Goal: Find specific page/section: Find specific page/section

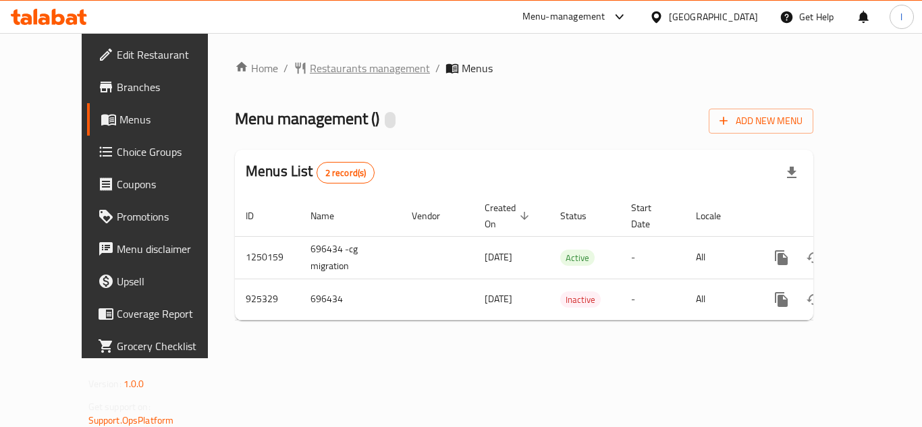
click at [310, 63] on span "Restaurants management" at bounding box center [370, 68] width 120 height 16
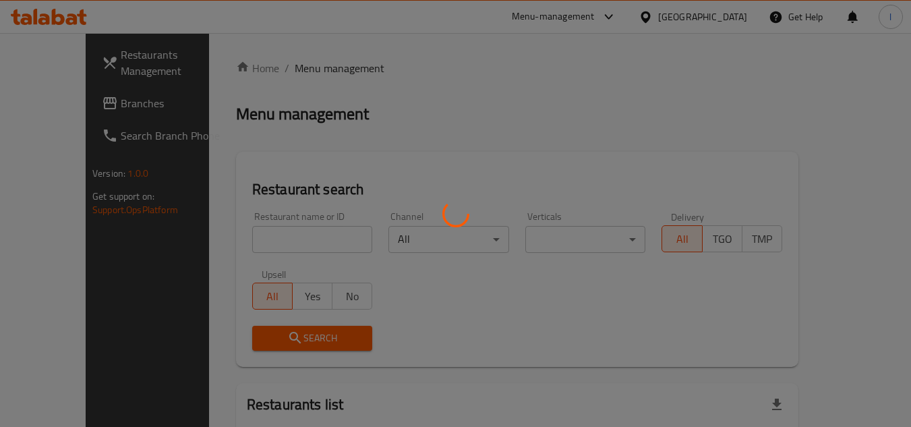
click at [295, 241] on div at bounding box center [455, 213] width 911 height 427
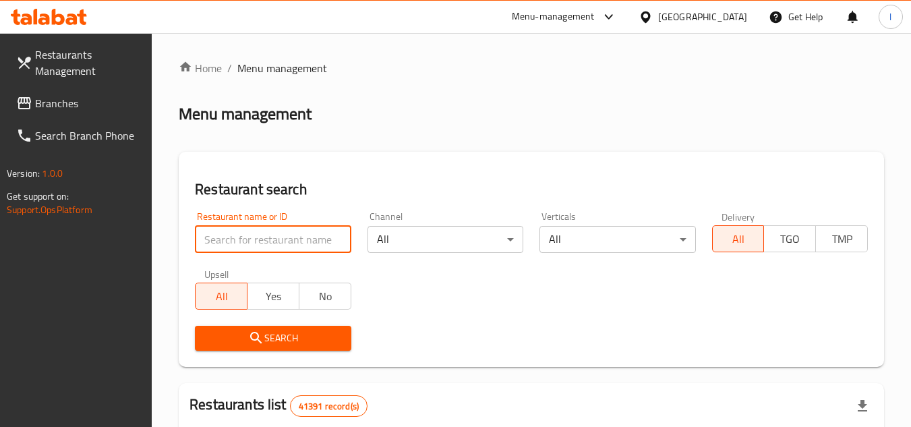
click at [269, 235] on input "search" at bounding box center [273, 239] width 156 height 27
paste input "658811"
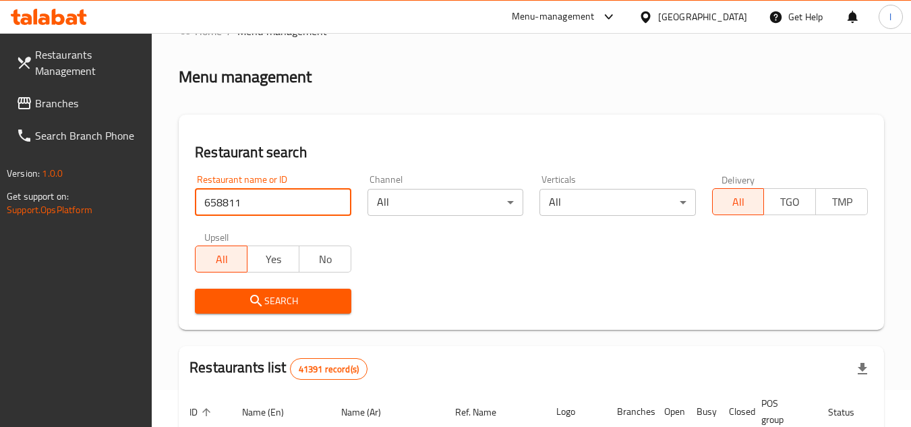
scroll to position [67, 0]
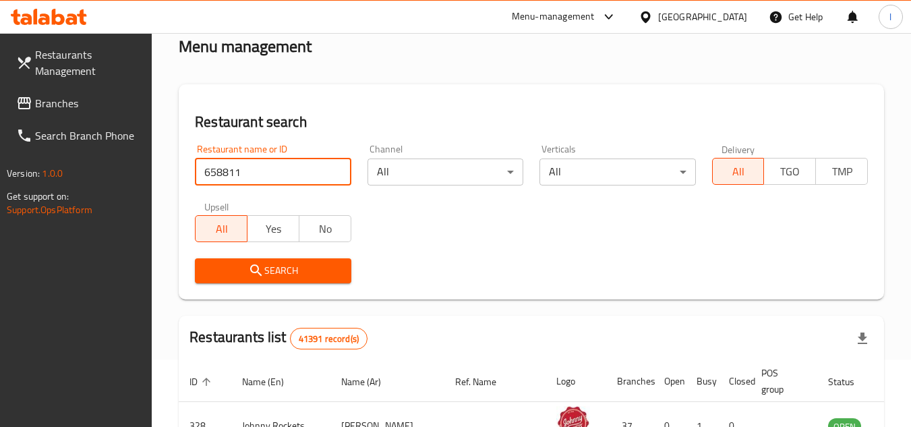
type input "658811"
click at [310, 273] on span "Search" at bounding box center [273, 270] width 134 height 17
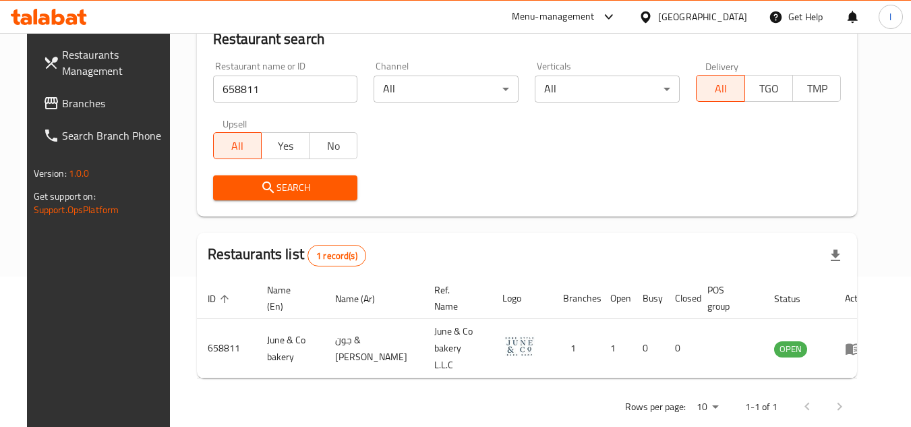
scroll to position [163, 0]
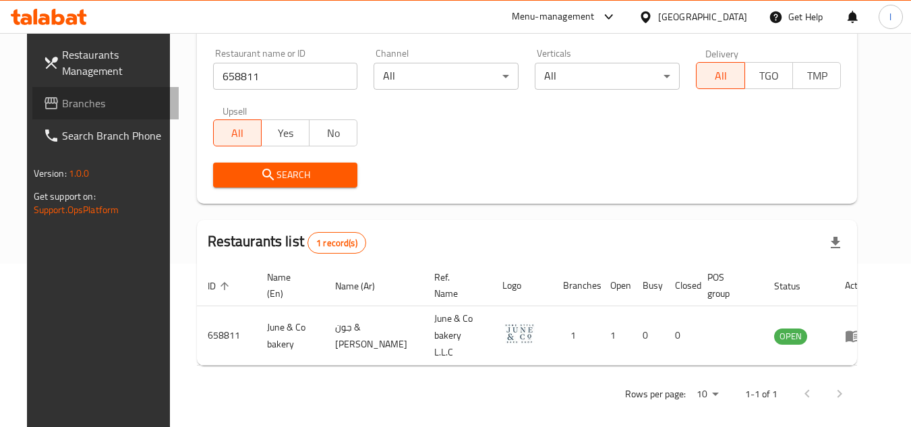
drag, startPoint x: 39, startPoint y: 103, endPoint x: 54, endPoint y: 102, distance: 14.9
click at [62, 103] on span "Branches" at bounding box center [115, 103] width 107 height 16
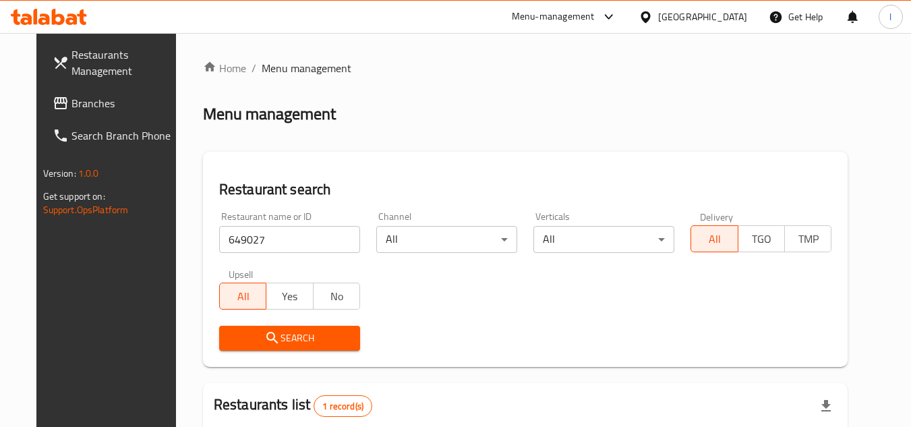
scroll to position [163, 0]
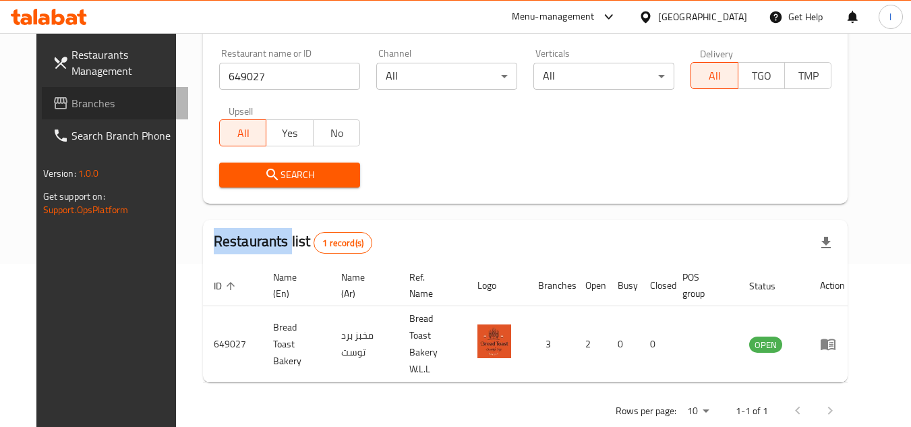
click at [99, 103] on span "Branches" at bounding box center [125, 103] width 107 height 16
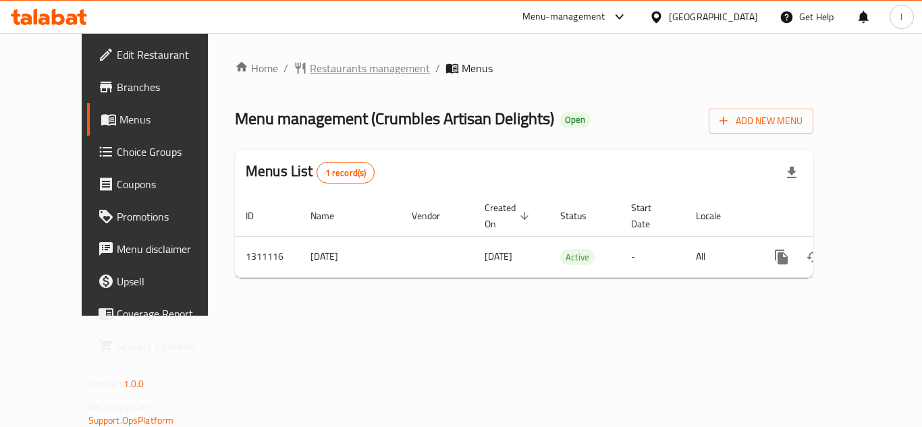
click at [324, 70] on span "Restaurants management" at bounding box center [370, 68] width 120 height 16
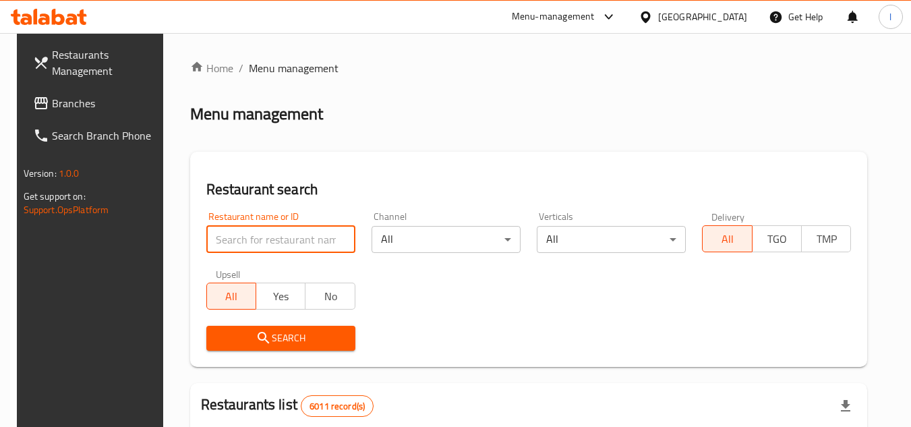
click at [276, 235] on input "search" at bounding box center [280, 239] width 149 height 27
paste input "705713"
type input "705713"
click button "Search" at bounding box center [280, 338] width 149 height 25
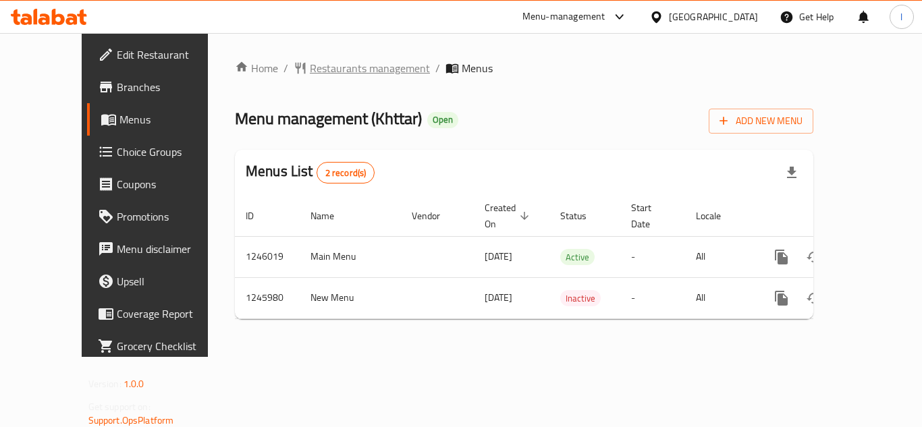
click at [310, 64] on span "Restaurants management" at bounding box center [370, 68] width 120 height 16
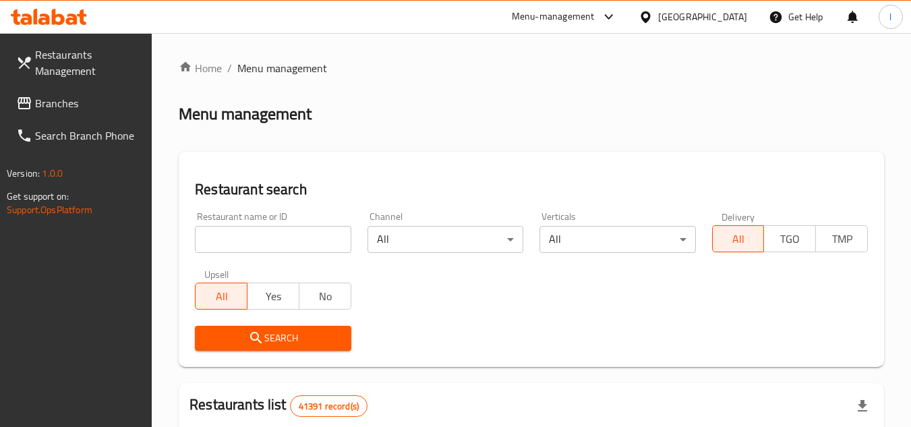
click at [277, 236] on input "search" at bounding box center [273, 239] width 156 height 27
paste input "682822"
type input "682822"
click at [298, 331] on span "Search" at bounding box center [273, 338] width 134 height 17
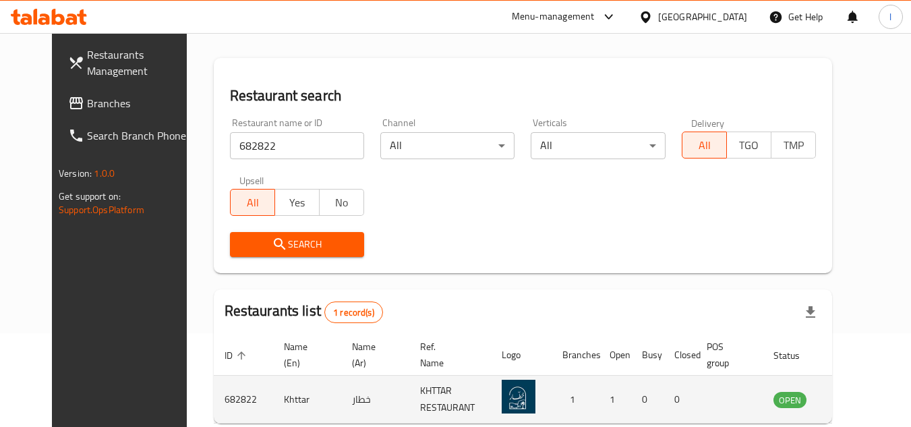
scroll to position [163, 0]
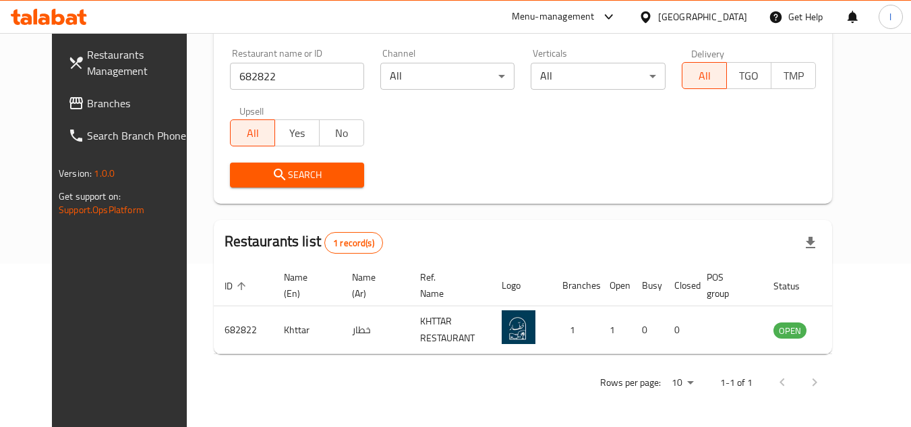
click at [105, 109] on span "Branches" at bounding box center [140, 103] width 107 height 16
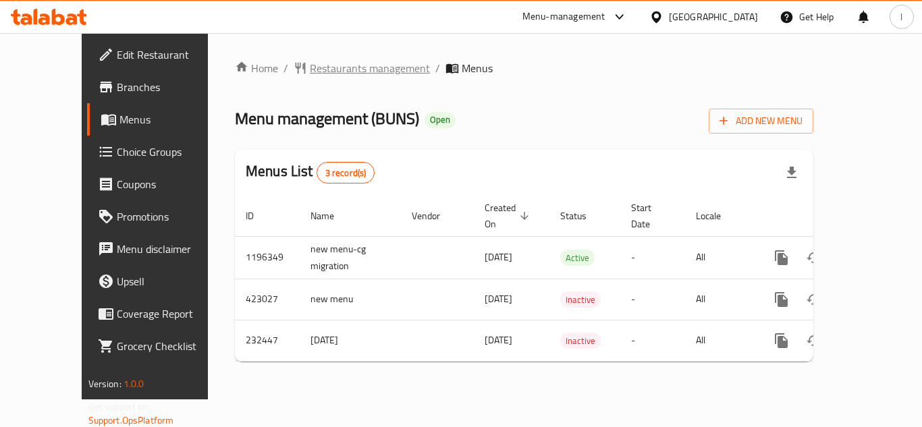
click at [310, 61] on span "Restaurants management" at bounding box center [370, 68] width 120 height 16
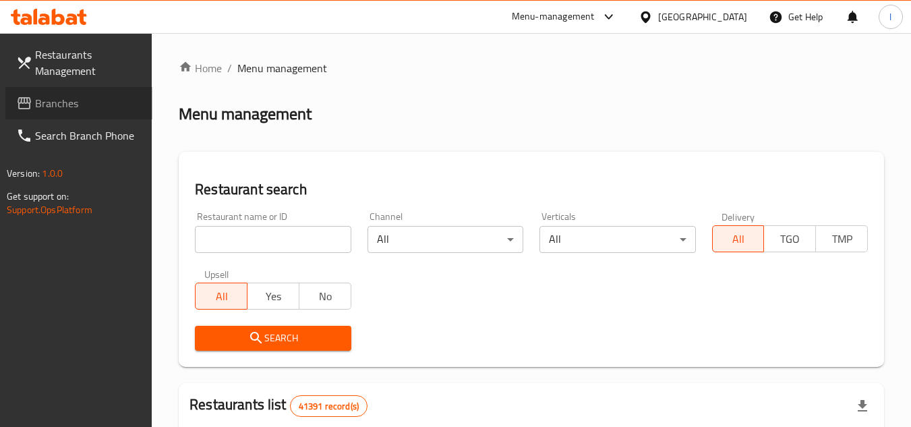
click at [72, 101] on span "Branches" at bounding box center [88, 103] width 107 height 16
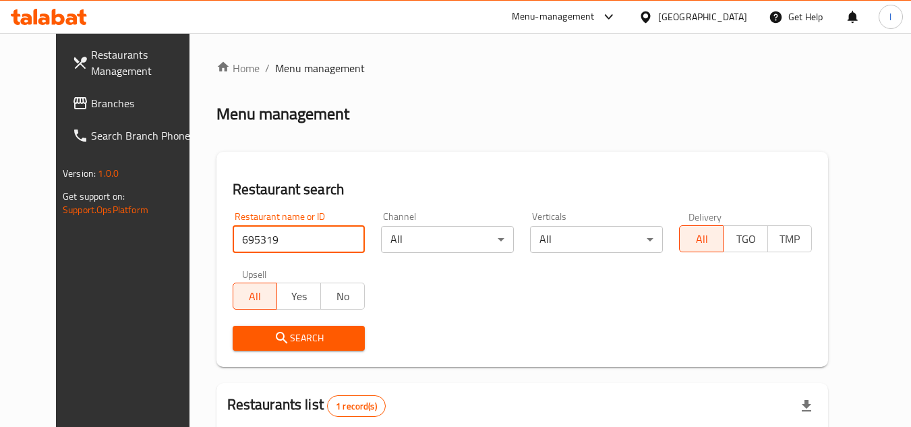
scroll to position [163, 0]
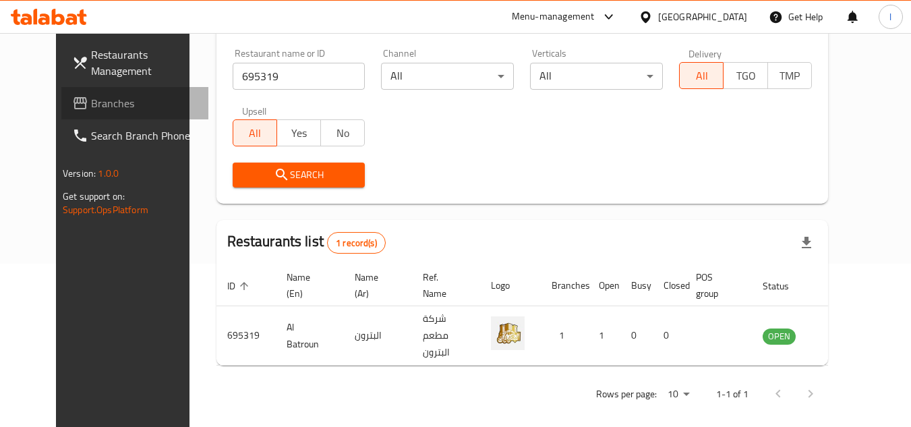
click at [91, 110] on span "Branches" at bounding box center [144, 103] width 107 height 16
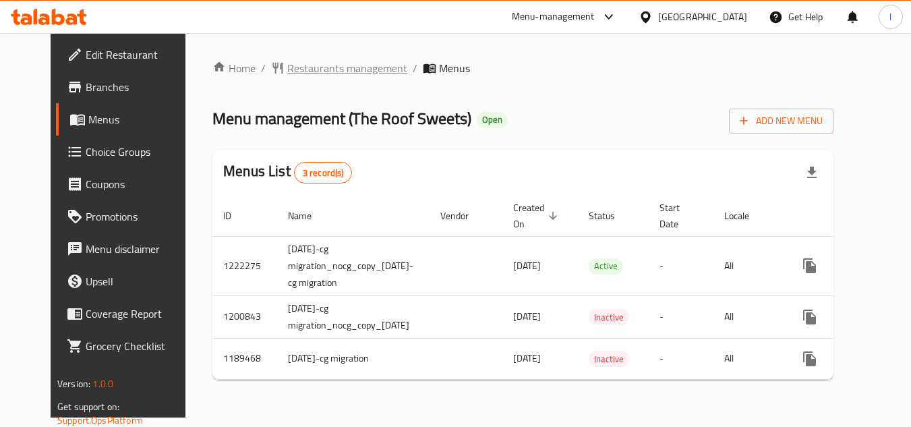
click at [321, 67] on span "Restaurants management" at bounding box center [347, 68] width 120 height 16
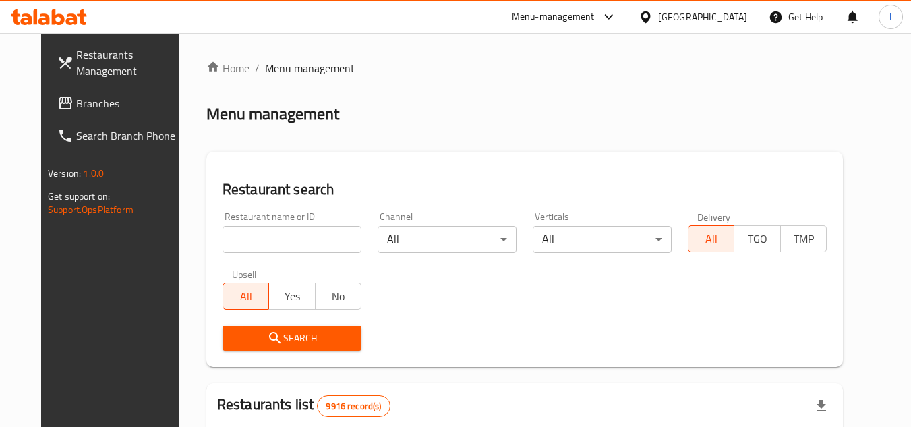
click at [293, 230] on input "search" at bounding box center [292, 239] width 139 height 27
paste input "638663"
type input "638663"
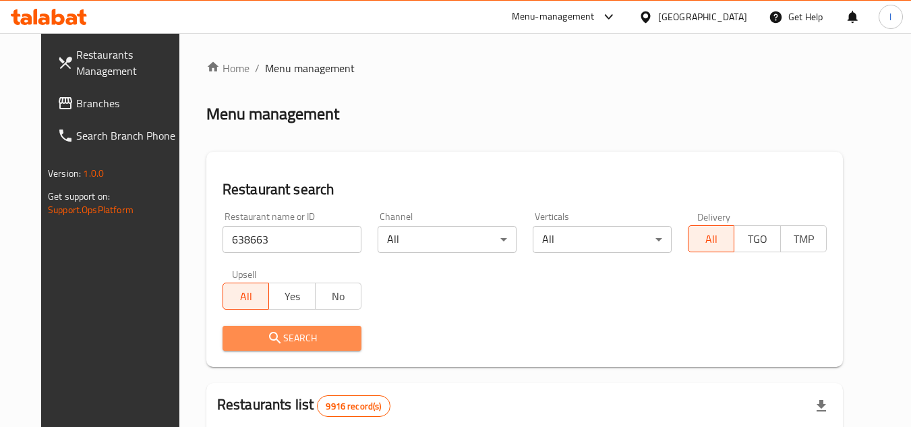
click at [293, 327] on button "Search" at bounding box center [292, 338] width 139 height 25
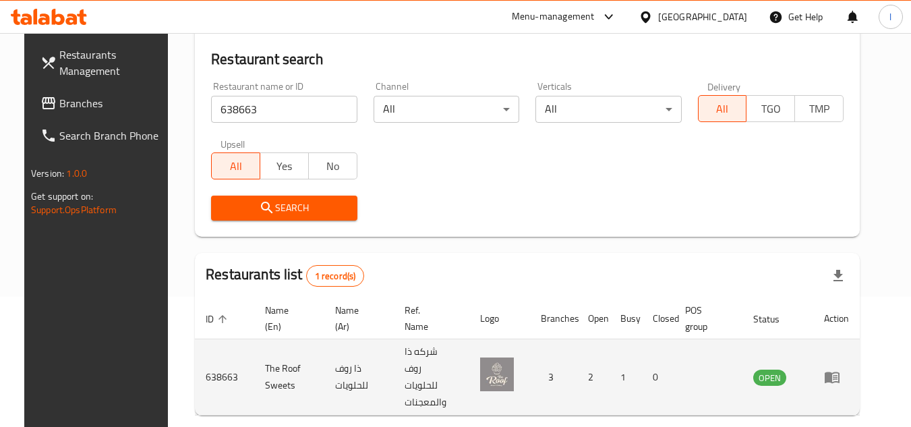
scroll to position [175, 0]
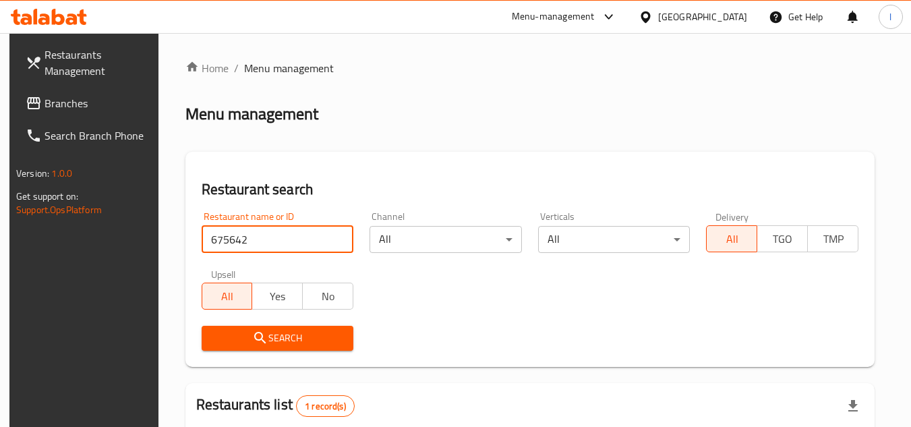
scroll to position [163, 0]
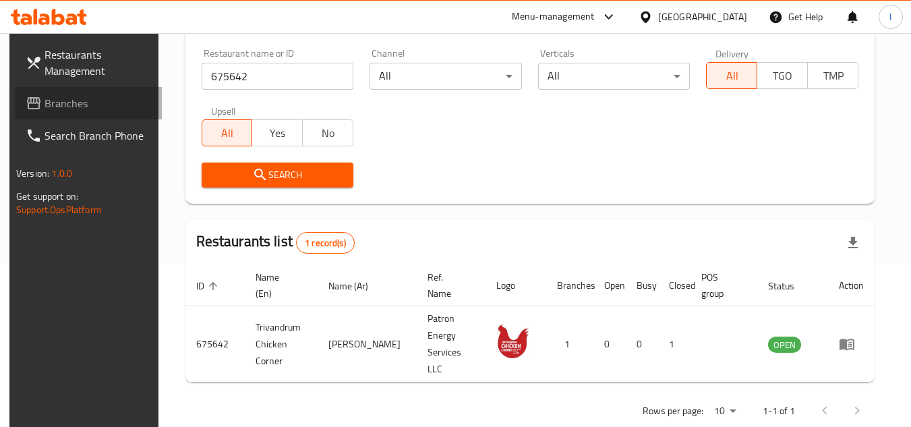
click at [70, 106] on span "Branches" at bounding box center [98, 103] width 107 height 16
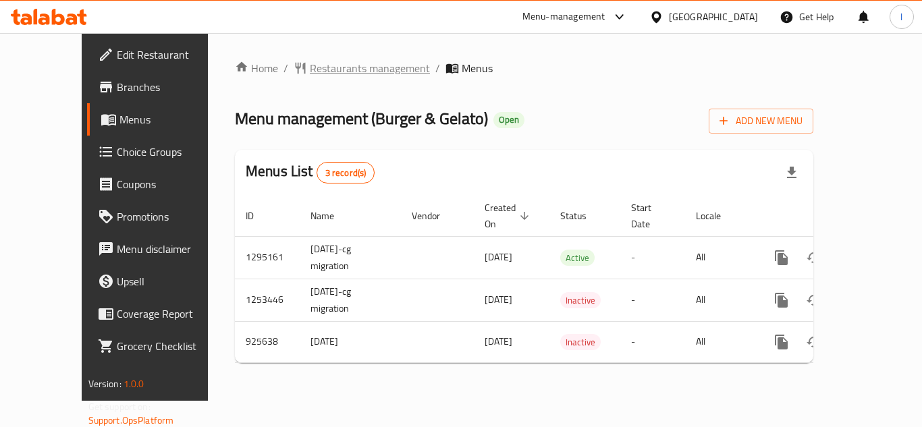
click at [311, 65] on span "Restaurants management" at bounding box center [370, 68] width 120 height 16
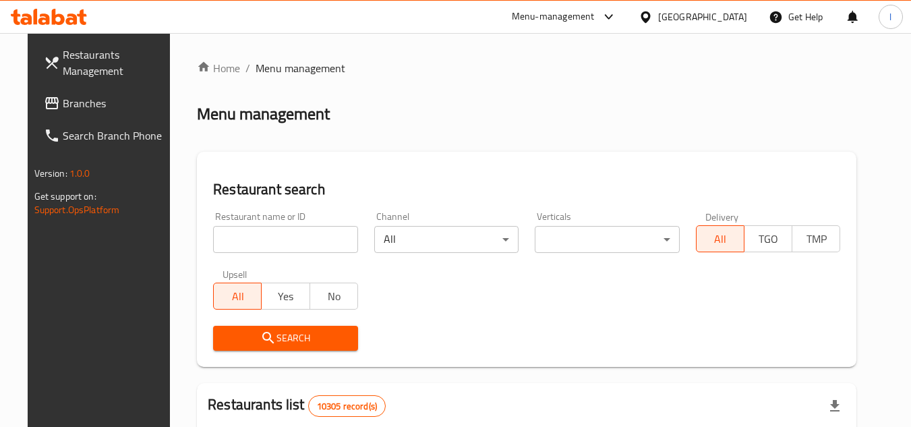
click at [265, 230] on input "search" at bounding box center [285, 239] width 145 height 27
paste input "658815"
type input "658815"
click button "Search" at bounding box center [285, 338] width 145 height 25
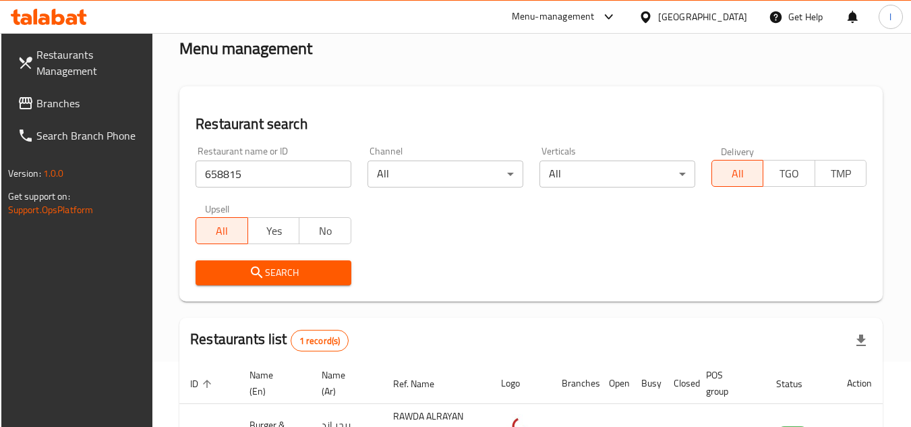
scroll to position [175, 0]
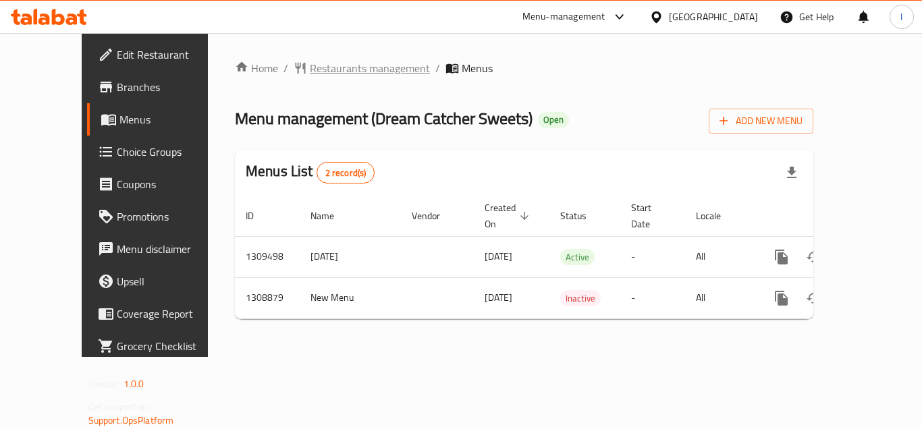
click at [329, 68] on span "Restaurants management" at bounding box center [370, 68] width 120 height 16
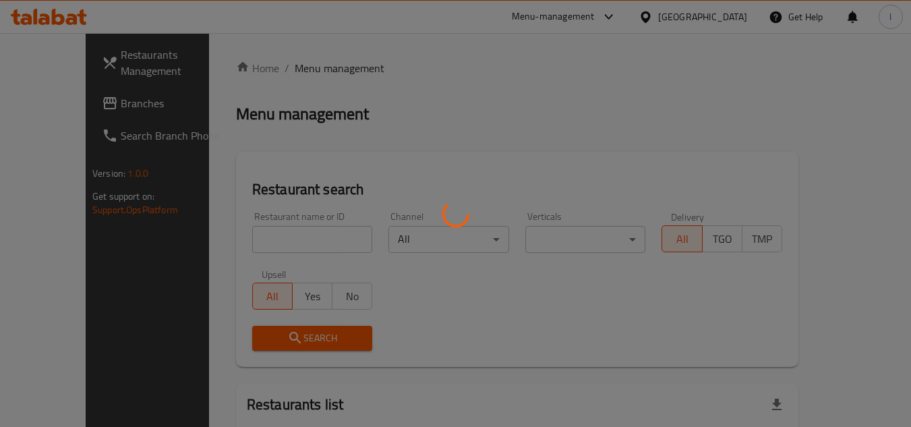
click at [279, 243] on div at bounding box center [455, 213] width 911 height 427
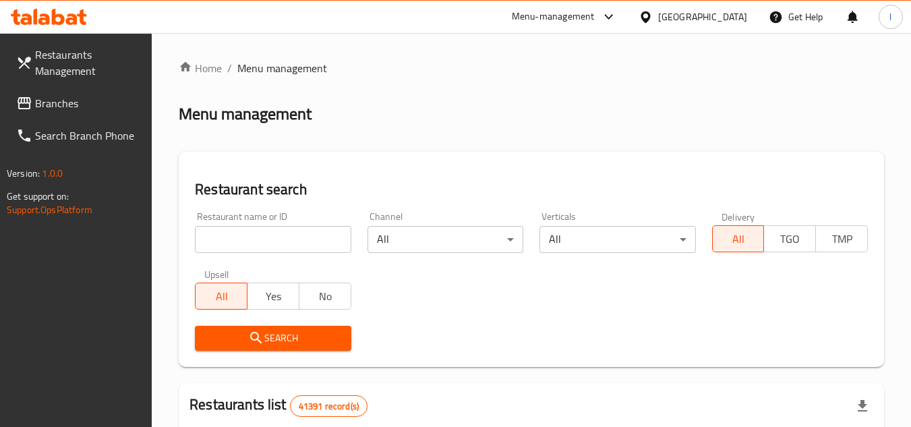
click at [277, 239] on input "search" at bounding box center [273, 239] width 156 height 27
paste input "705014"
type input "705014"
click button "Search" at bounding box center [273, 338] width 156 height 25
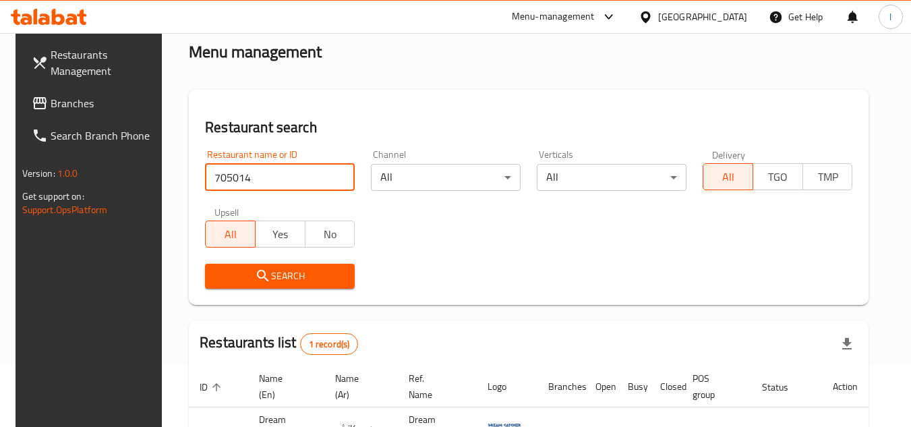
scroll to position [135, 0]
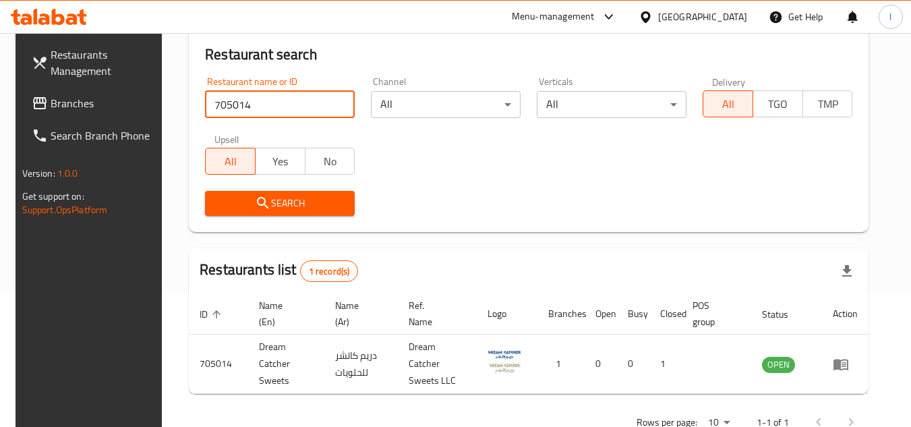
click at [80, 103] on span "Branches" at bounding box center [104, 103] width 107 height 16
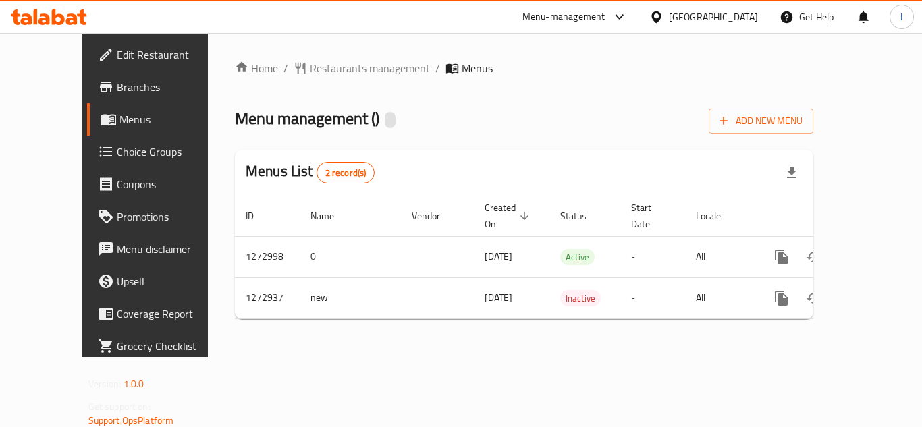
click at [532, 67] on ol "Home / Restaurants management / Menus" at bounding box center [524, 68] width 578 height 16
click at [310, 73] on span "Restaurants management" at bounding box center [370, 68] width 120 height 16
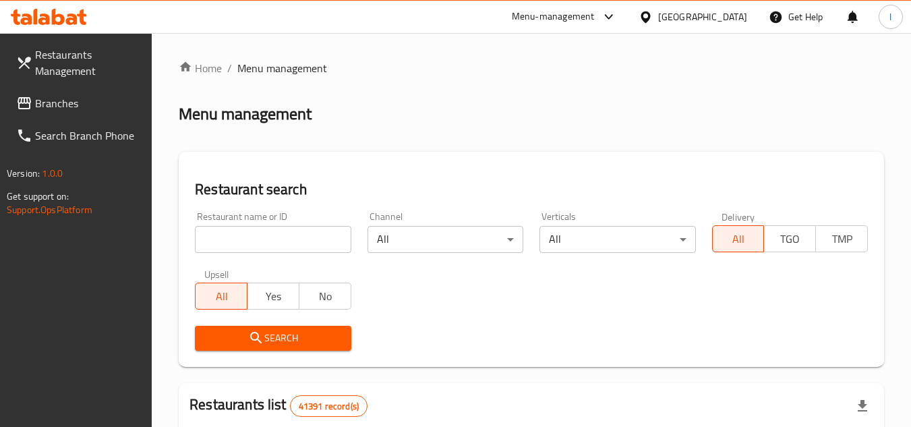
click at [300, 234] on input "search" at bounding box center [273, 239] width 156 height 27
paste input "690456"
type input "690456"
click button "Search" at bounding box center [273, 338] width 156 height 25
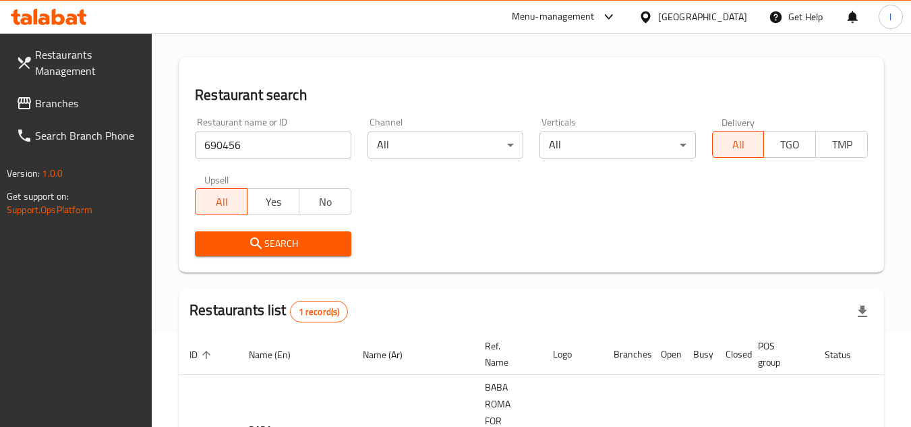
scroll to position [175, 0]
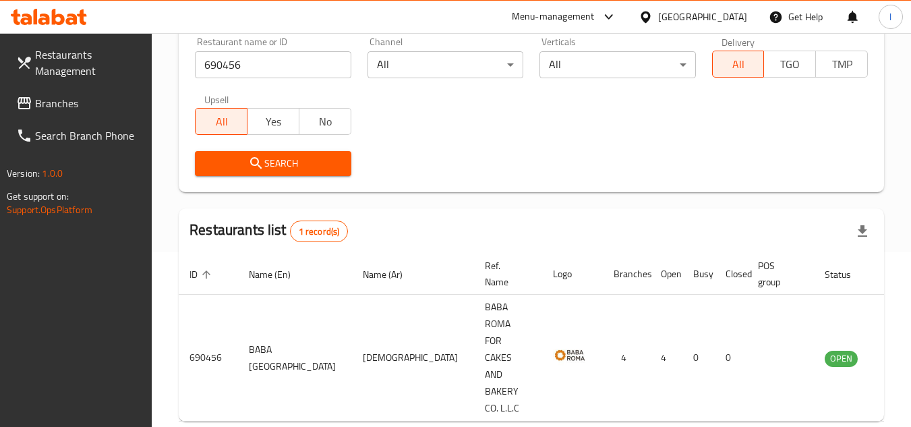
click at [13, 101] on link "Branches" at bounding box center [78, 103] width 147 height 32
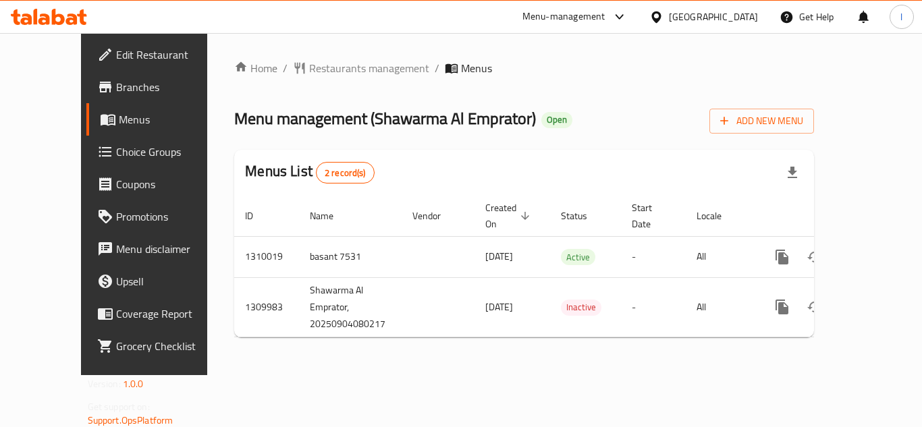
click at [583, 106] on div "Menu management ( Shawarma Al Emprator ) Open Add New Menu" at bounding box center [523, 118] width 579 height 30
click at [309, 61] on span "Restaurants management" at bounding box center [369, 68] width 120 height 16
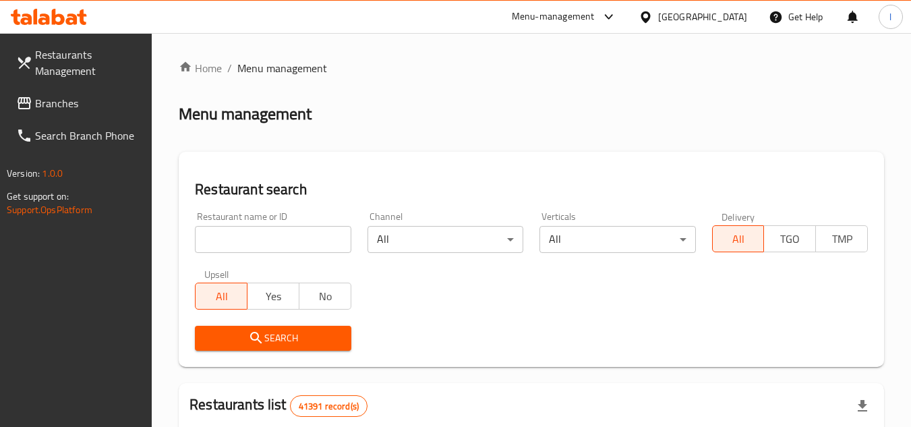
click at [268, 232] on input "search" at bounding box center [273, 239] width 156 height 27
paste input "705307"
type input "705307"
click button "Search" at bounding box center [273, 338] width 156 height 25
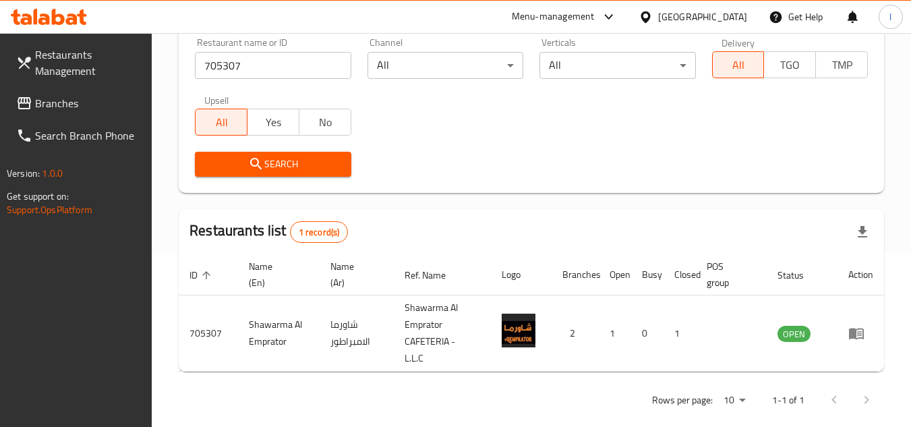
scroll to position [175, 0]
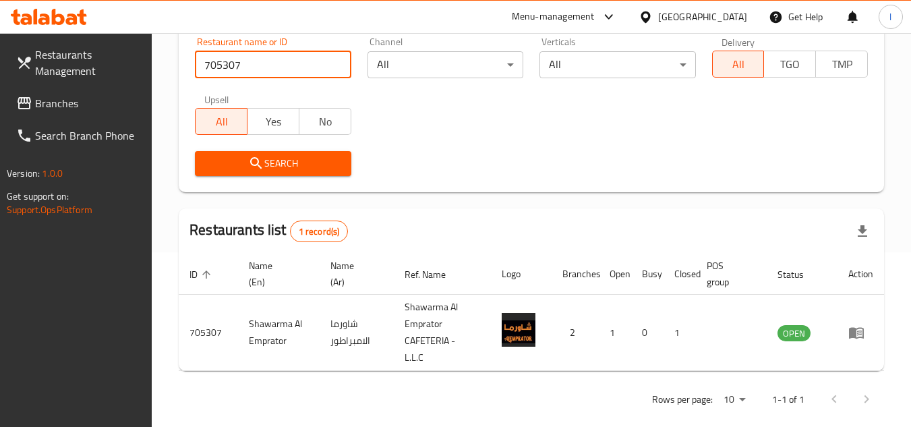
click at [398, 100] on div "Restaurant name or ID 705307 Restaurant name or ID Channel All ​ Verticals All …" at bounding box center [531, 106] width 689 height 155
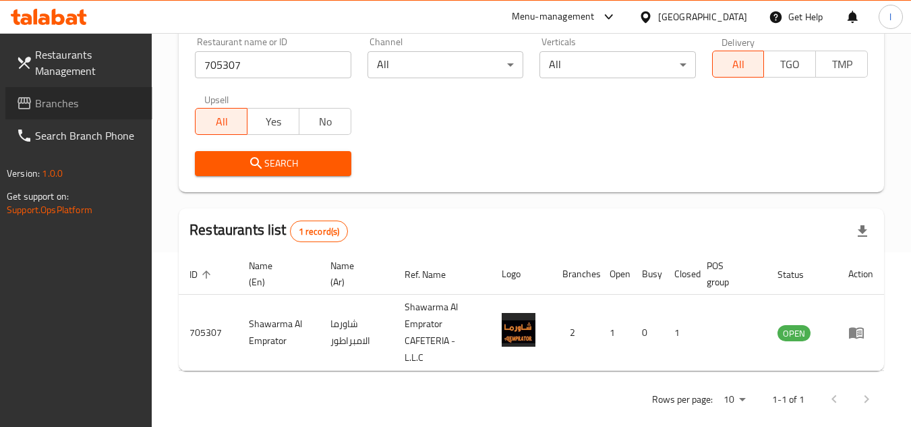
click at [100, 101] on span "Branches" at bounding box center [88, 103] width 107 height 16
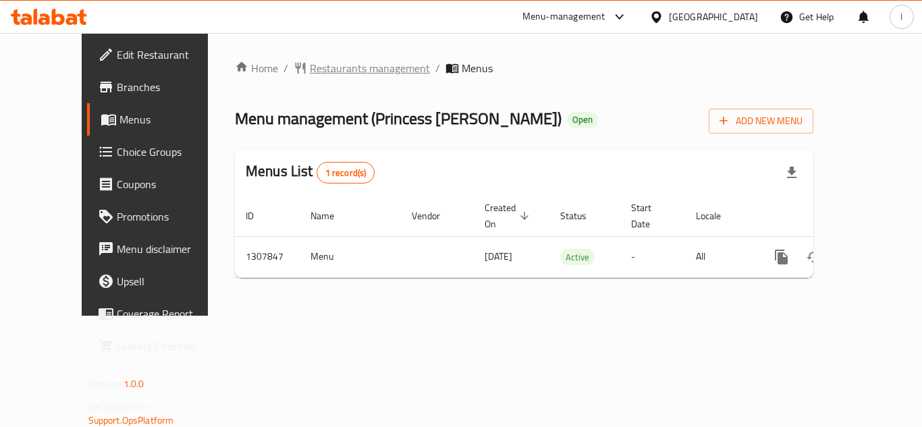
click at [316, 71] on span "Restaurants management" at bounding box center [370, 68] width 120 height 16
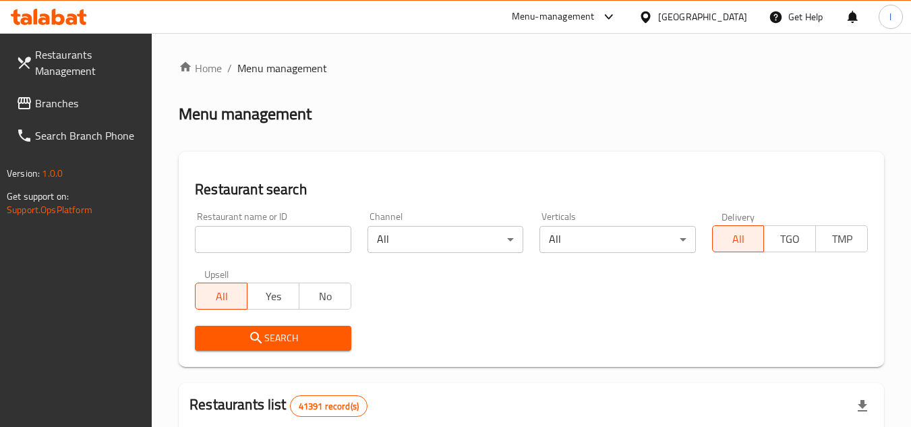
click at [81, 101] on span "Branches" at bounding box center [88, 103] width 107 height 16
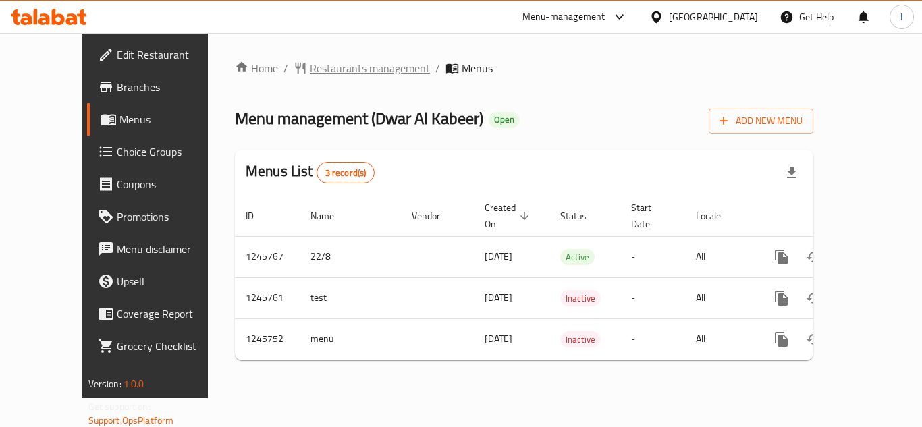
click at [341, 68] on span "Restaurants management" at bounding box center [370, 68] width 120 height 16
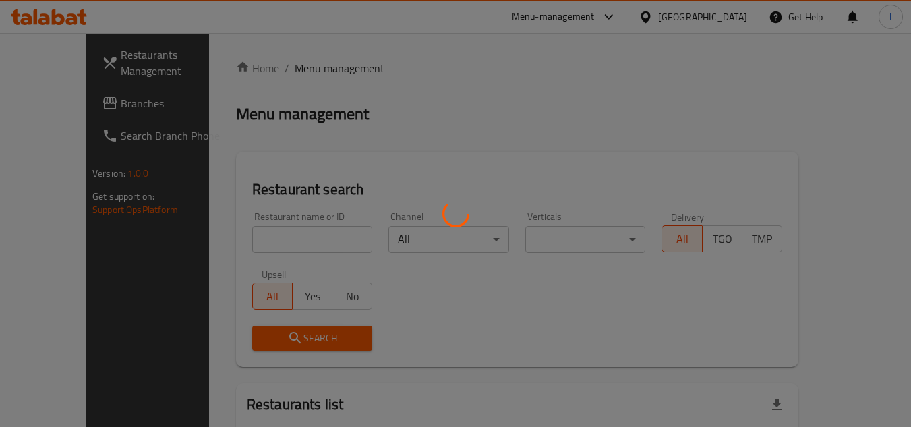
click at [302, 235] on div at bounding box center [455, 213] width 911 height 427
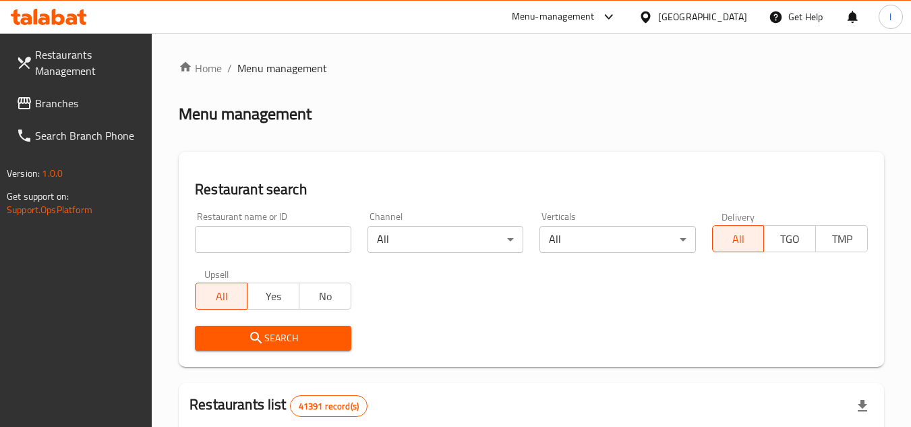
click at [288, 233] on input "search" at bounding box center [273, 239] width 156 height 27
paste input "682732"
type input "682732"
click at [300, 331] on span "Search" at bounding box center [273, 338] width 134 height 17
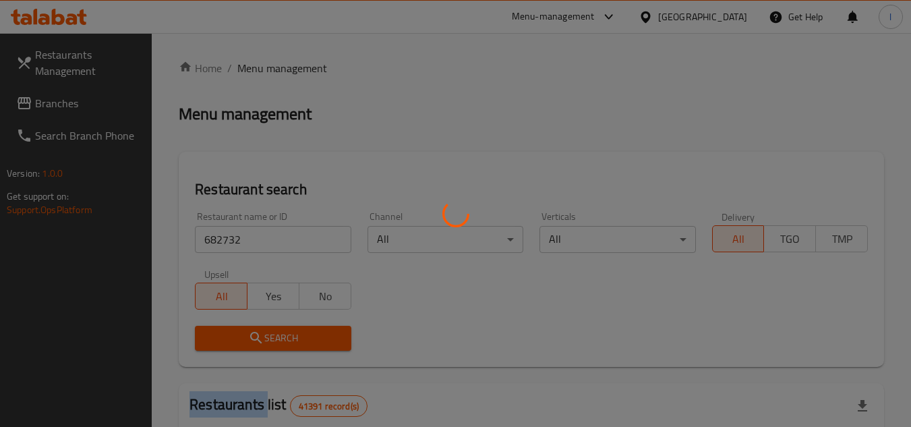
click at [300, 331] on div at bounding box center [455, 213] width 911 height 427
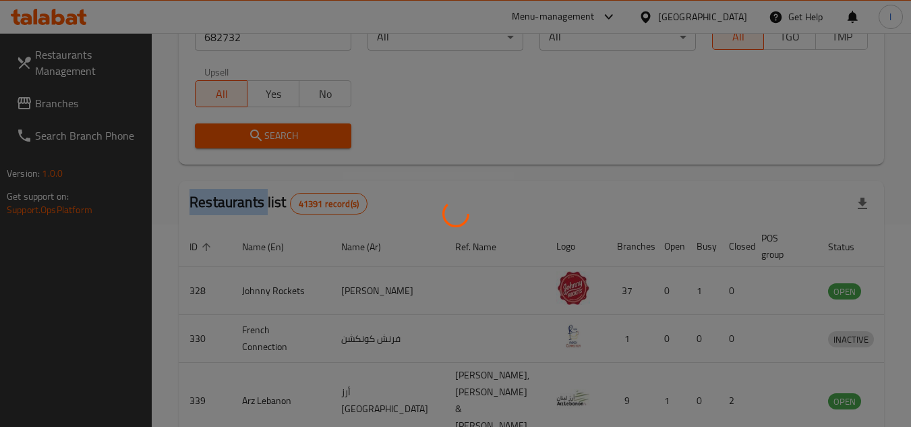
scroll to position [163, 0]
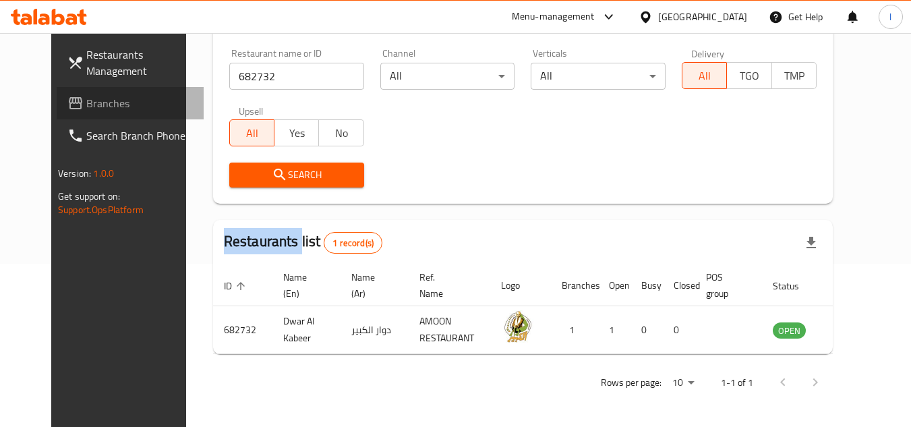
click at [92, 107] on span "Branches" at bounding box center [139, 103] width 107 height 16
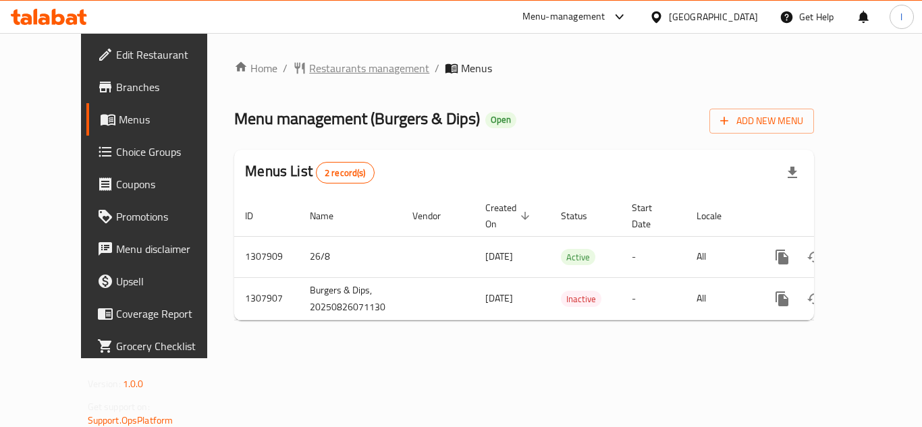
click at [309, 60] on span "Restaurants management" at bounding box center [369, 68] width 120 height 16
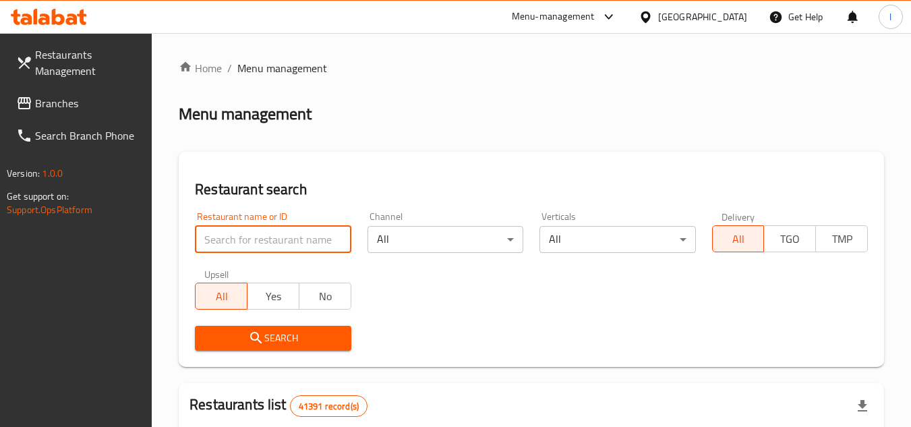
click at [248, 241] on input "search" at bounding box center [273, 239] width 156 height 27
paste input "704691"
type input "704691"
click button "Search" at bounding box center [273, 338] width 156 height 25
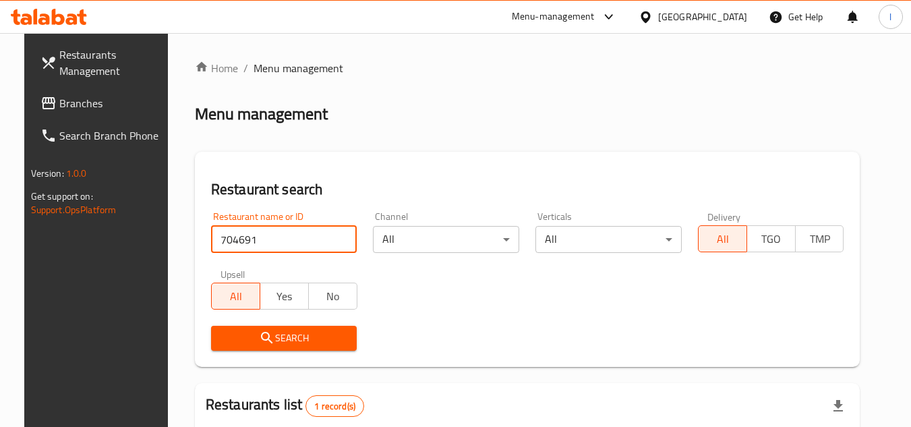
scroll to position [163, 0]
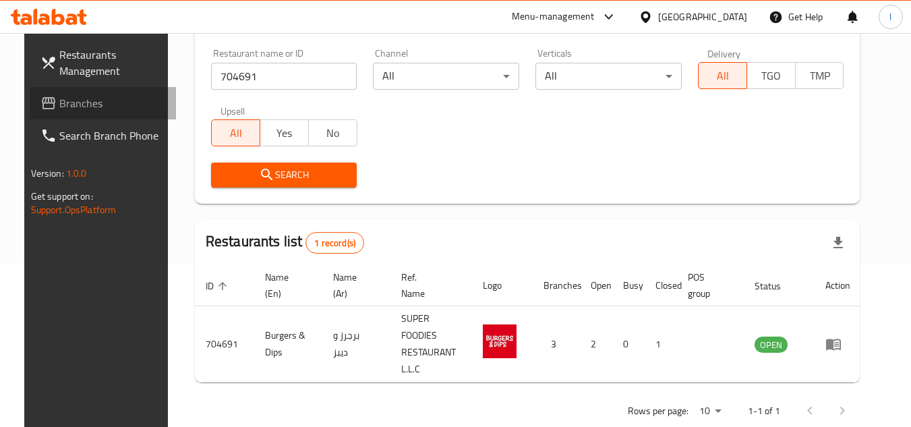
click at [75, 107] on span "Branches" at bounding box center [112, 103] width 107 height 16
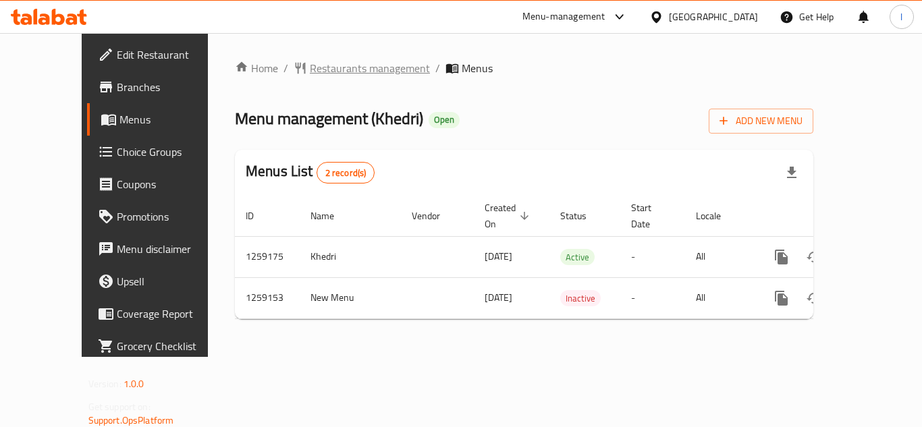
click at [314, 69] on span "Restaurants management" at bounding box center [370, 68] width 120 height 16
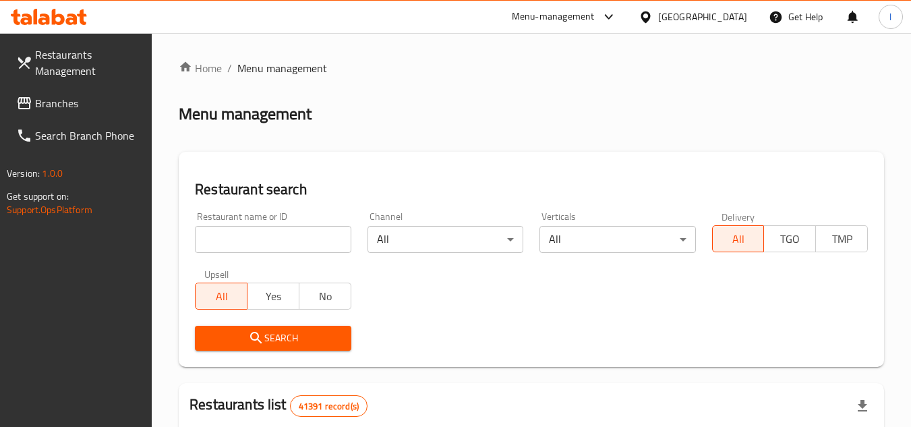
click at [312, 239] on input "search" at bounding box center [273, 239] width 156 height 27
paste input "684319"
type input "684319"
click button "Search" at bounding box center [273, 338] width 156 height 25
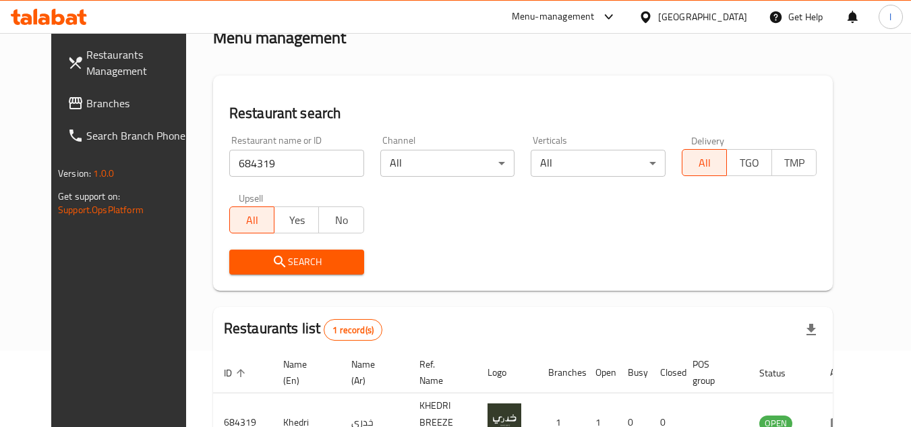
scroll to position [163, 0]
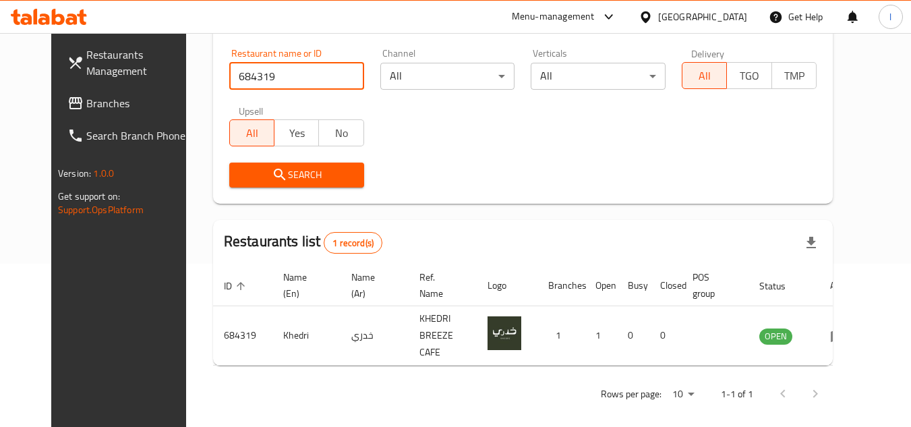
click at [97, 100] on span "Branches" at bounding box center [139, 103] width 107 height 16
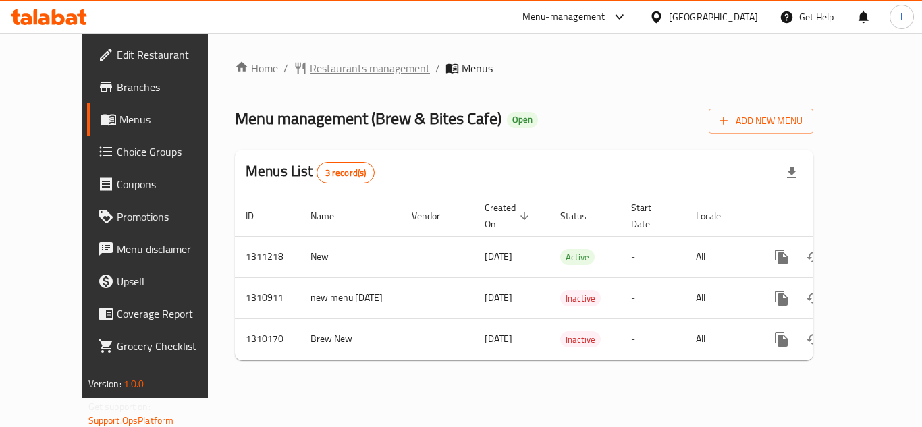
click at [310, 65] on span "Restaurants management" at bounding box center [370, 68] width 120 height 16
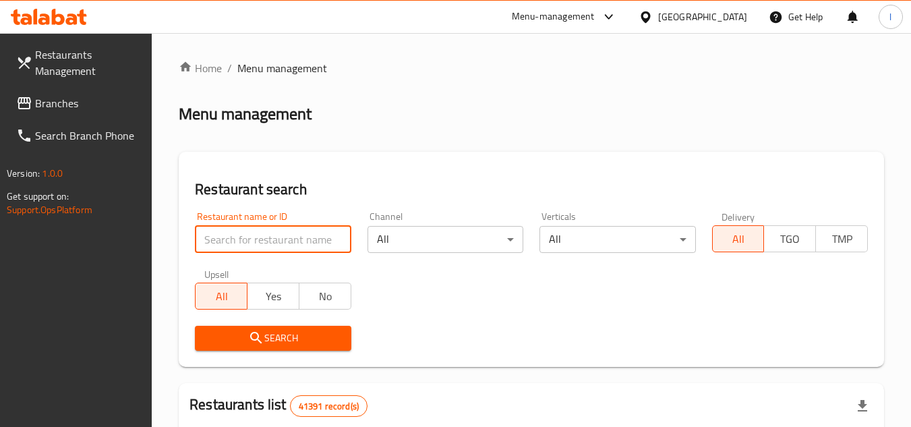
paste input "705369"
type input "705369"
click button "Search" at bounding box center [273, 338] width 156 height 25
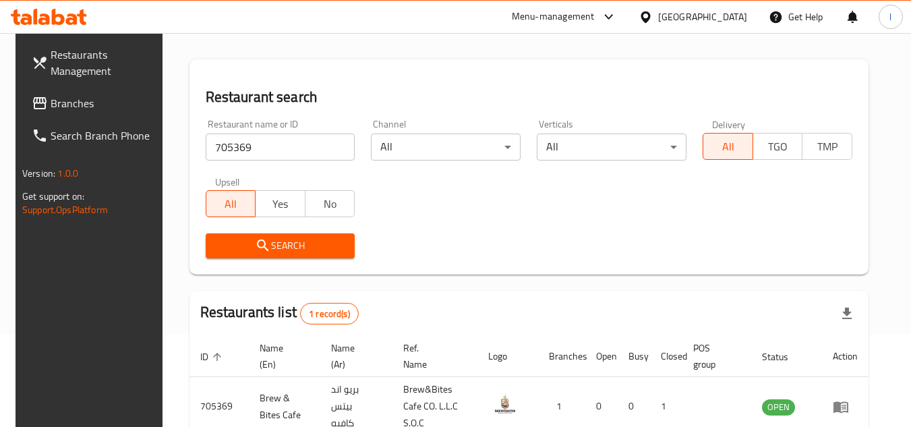
scroll to position [163, 0]
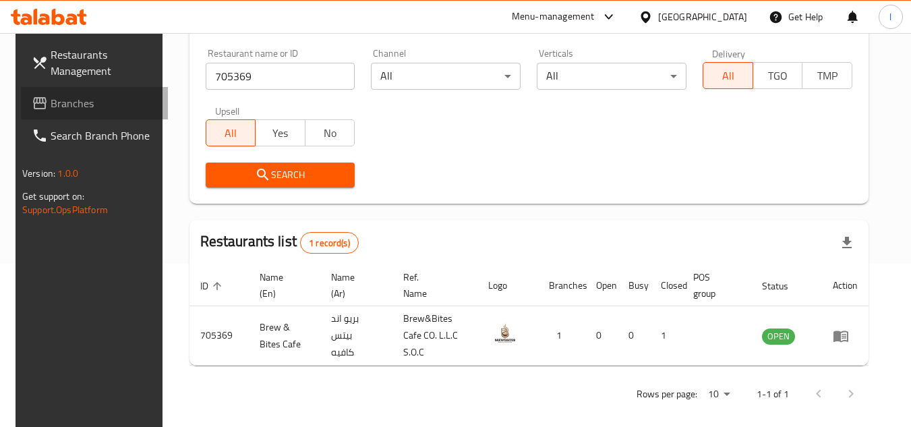
click at [63, 96] on span "Branches" at bounding box center [104, 103] width 107 height 16
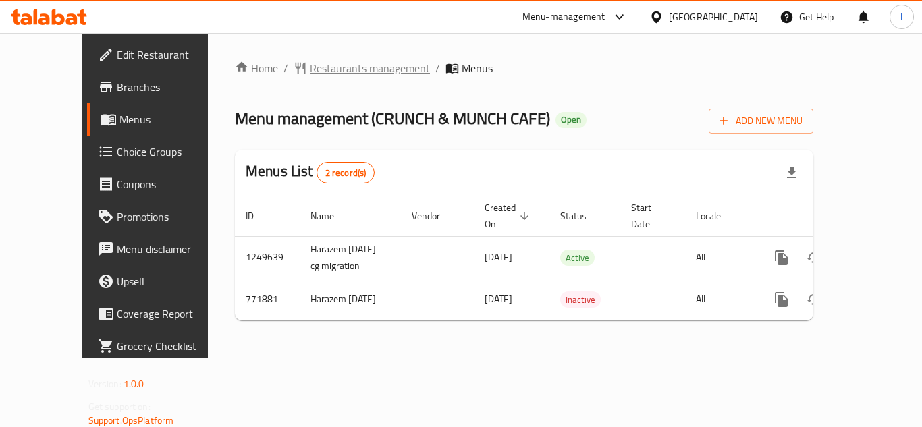
click at [337, 65] on span "Restaurants management" at bounding box center [370, 68] width 120 height 16
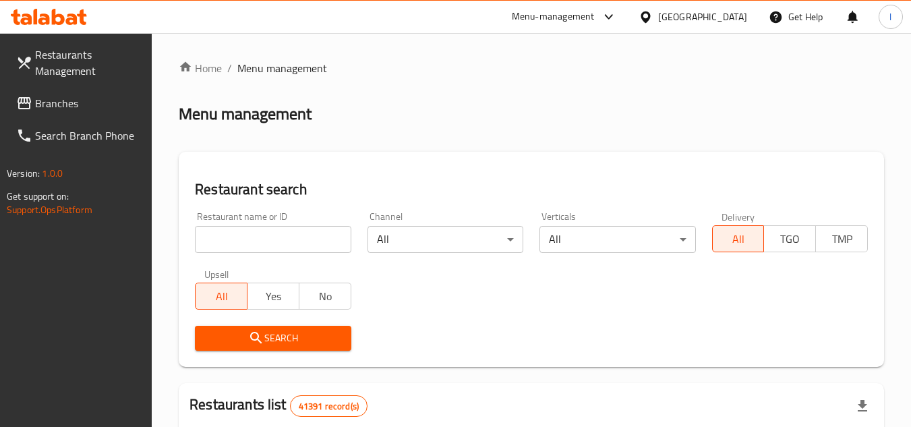
click at [281, 234] on input "search" at bounding box center [273, 239] width 156 height 27
paste input "651647"
type input "651647"
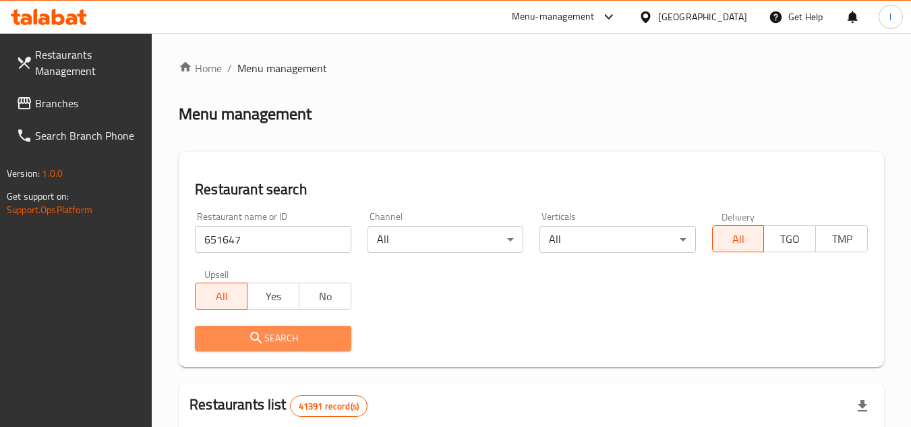
click at [273, 330] on span "Search" at bounding box center [273, 338] width 134 height 17
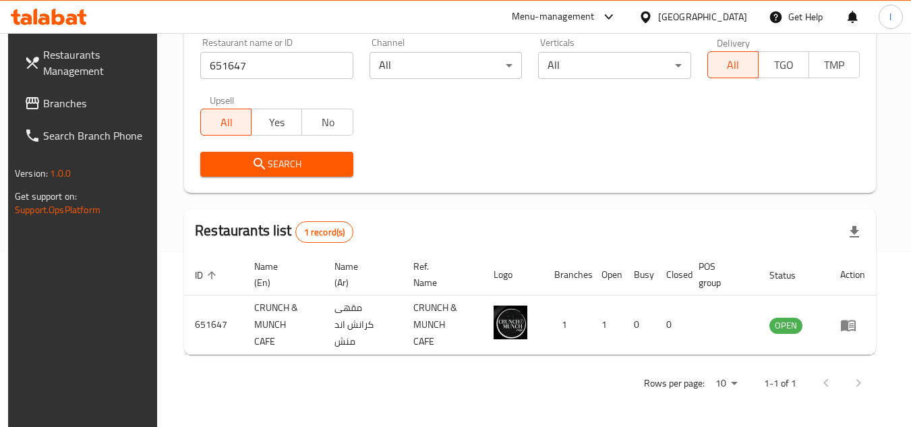
scroll to position [175, 0]
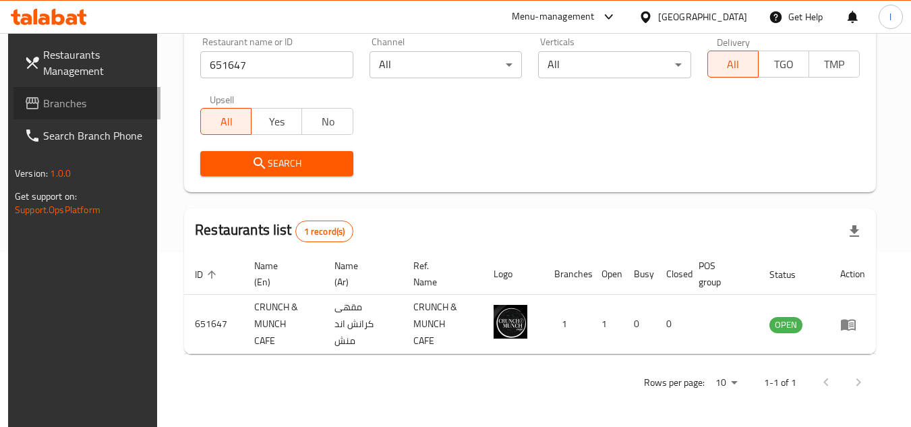
click at [60, 106] on span "Branches" at bounding box center [96, 103] width 107 height 16
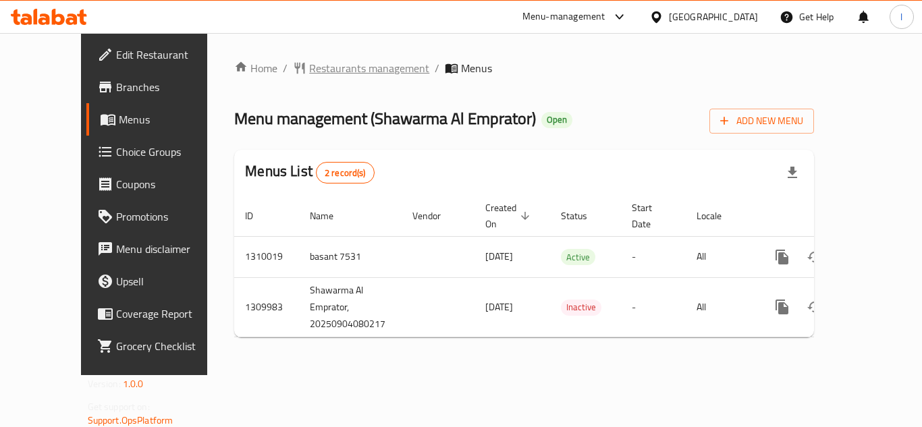
click at [333, 67] on span "Restaurants management" at bounding box center [369, 68] width 120 height 16
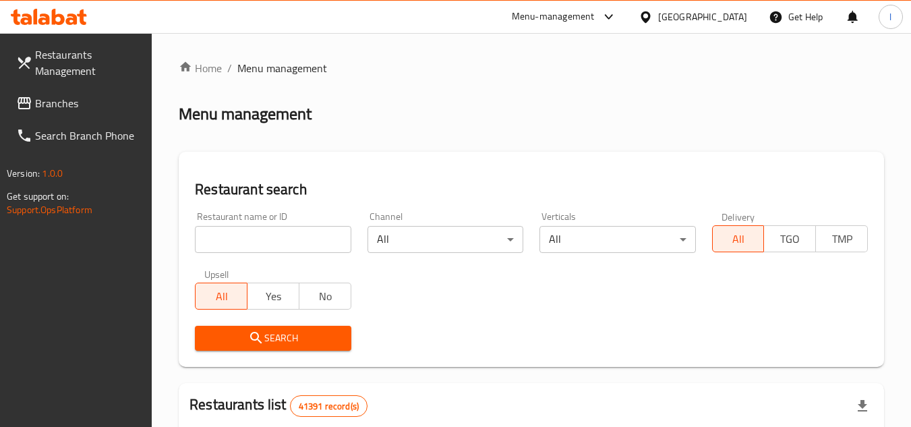
click at [287, 238] on input "search" at bounding box center [273, 239] width 156 height 27
paste input "705307"
type input "705307"
click button "Search" at bounding box center [273, 338] width 156 height 25
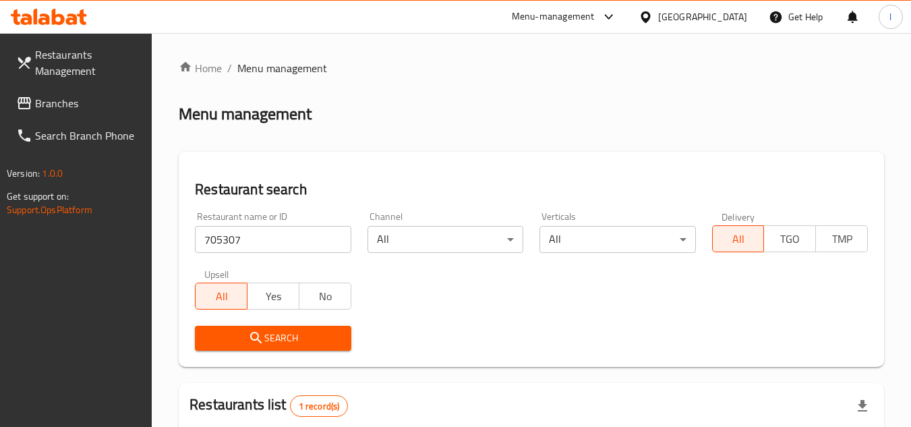
scroll to position [175, 0]
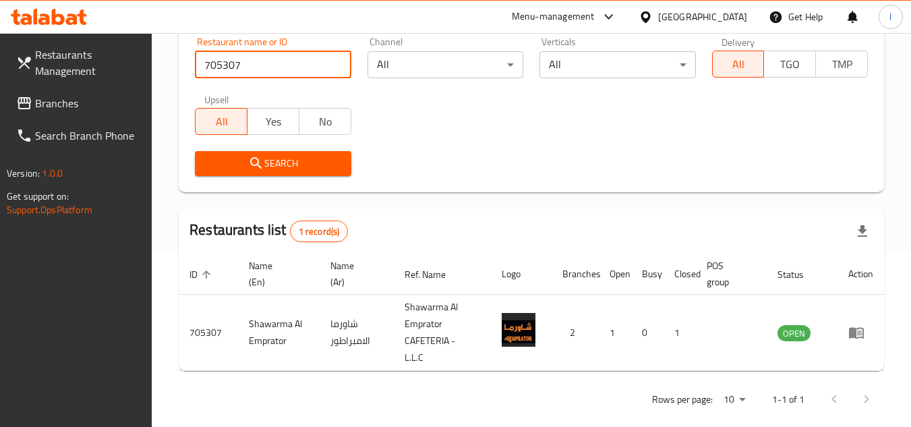
click at [59, 99] on span "Branches" at bounding box center [88, 103] width 107 height 16
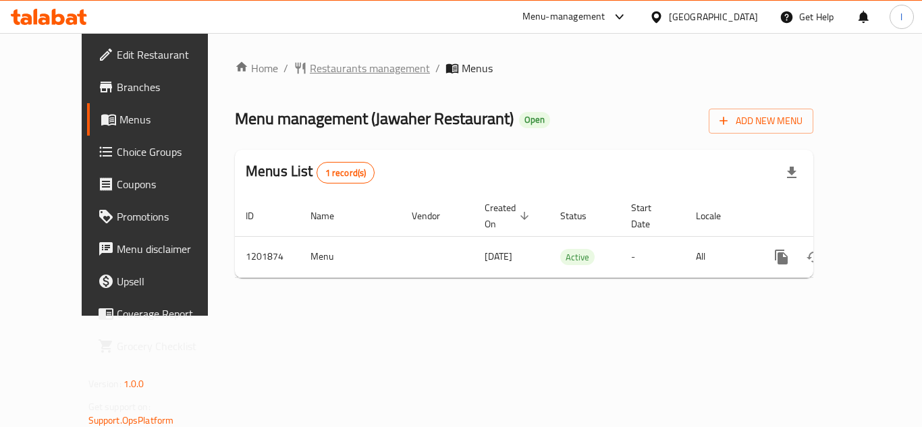
click at [322, 66] on span "Restaurants management" at bounding box center [370, 68] width 120 height 16
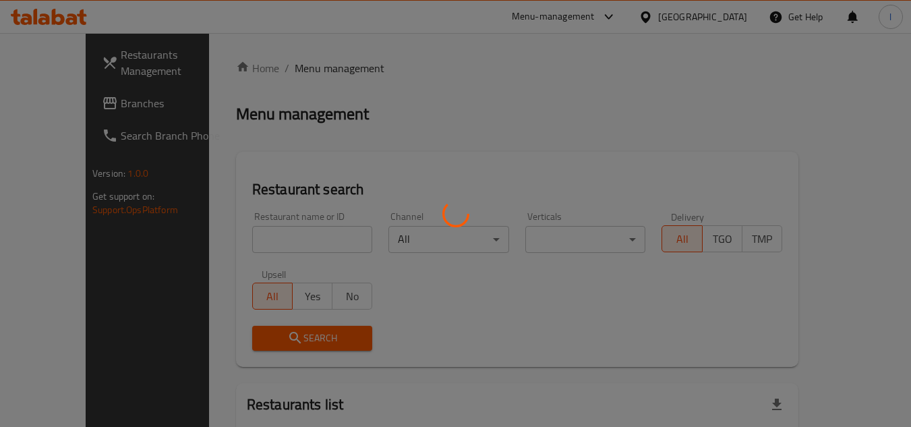
click at [275, 235] on div at bounding box center [455, 213] width 911 height 427
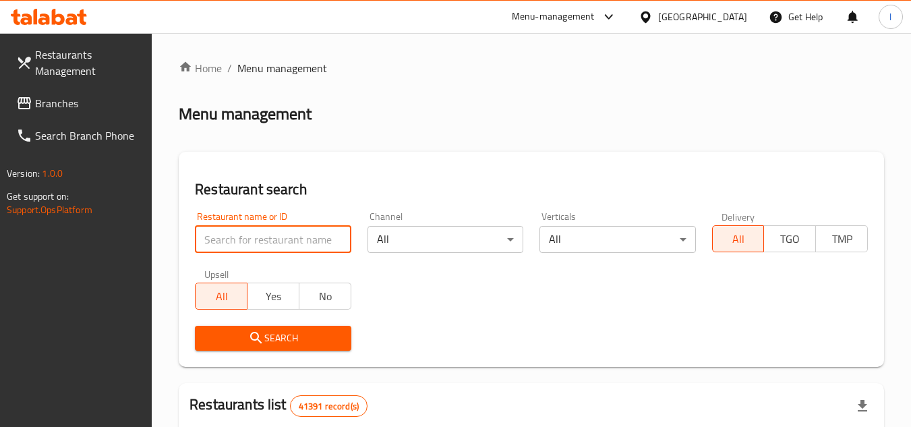
click at [275, 235] on input "search" at bounding box center [273, 239] width 156 height 27
paste input "669069"
type input "669069"
click button "Search" at bounding box center [273, 338] width 156 height 25
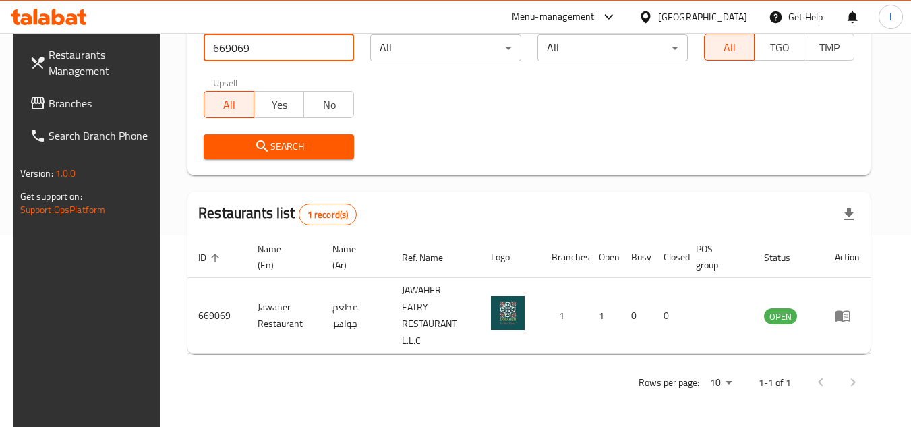
scroll to position [163, 0]
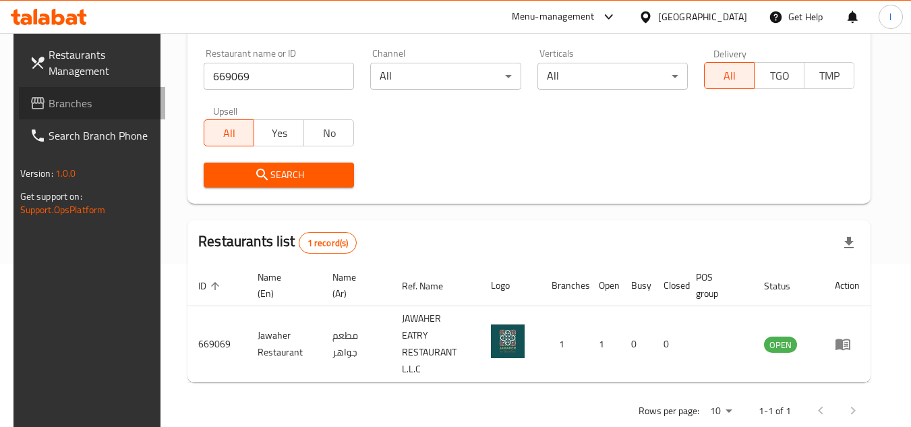
click at [105, 99] on span "Branches" at bounding box center [102, 103] width 107 height 16
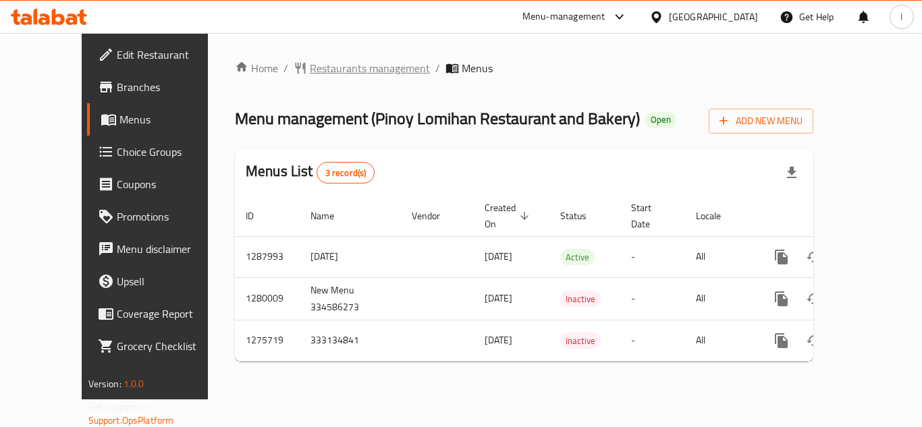
click at [310, 71] on span "Restaurants management" at bounding box center [370, 68] width 120 height 16
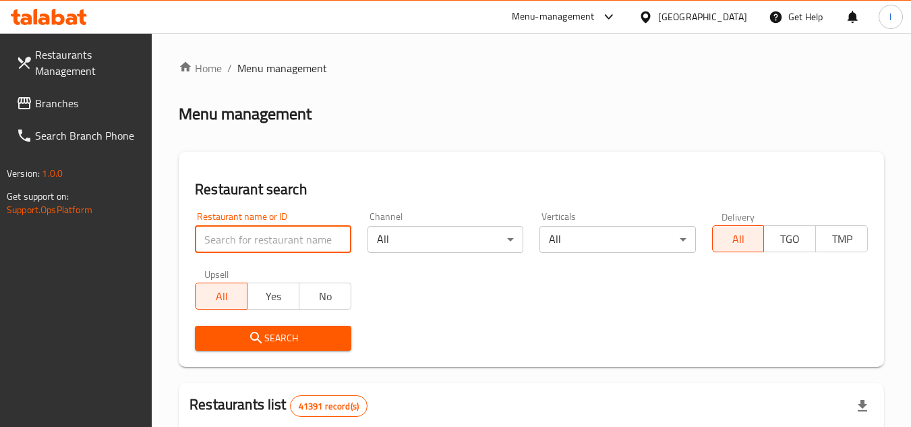
click at [283, 241] on input "search" at bounding box center [273, 239] width 156 height 27
paste input "691697"
type input "691697"
click at [258, 331] on icon "submit" at bounding box center [256, 338] width 16 height 16
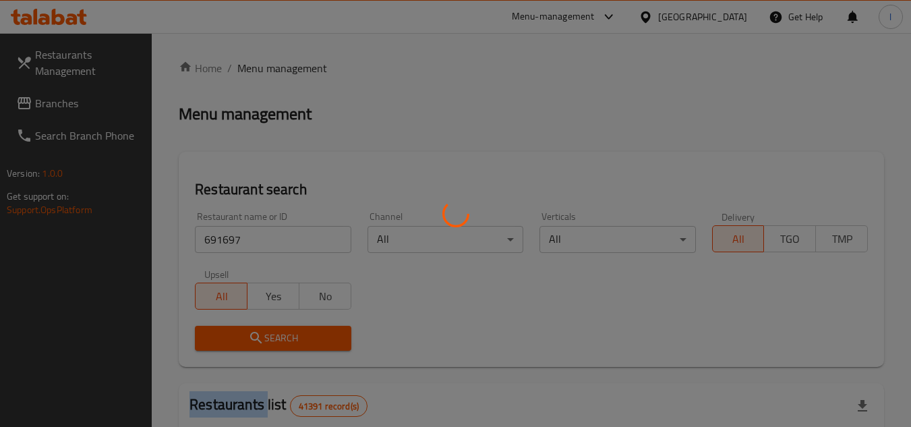
click at [258, 333] on div at bounding box center [455, 213] width 911 height 427
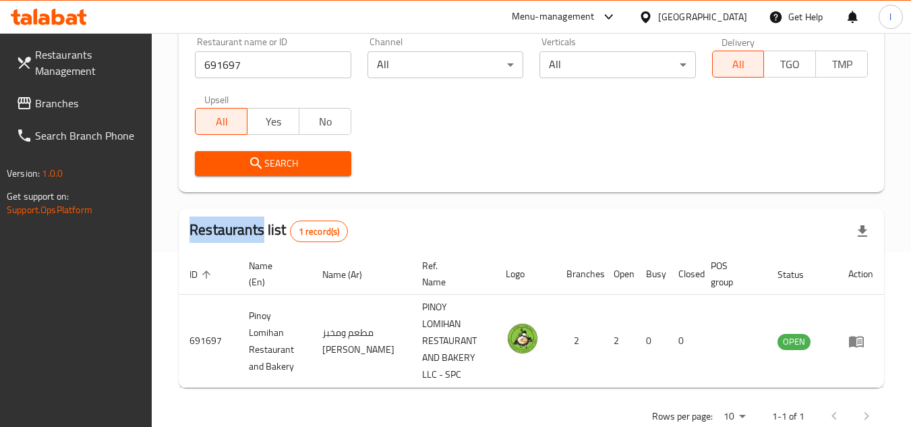
scroll to position [192, 0]
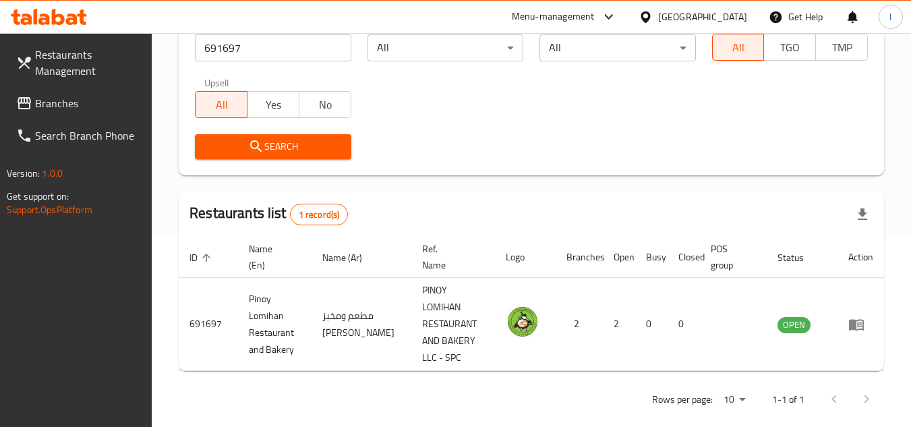
click at [549, 170] on div "Restaurant search Restaurant name or ID 691697 Restaurant name or ID Channel Al…" at bounding box center [532, 67] width 706 height 215
drag, startPoint x: 108, startPoint y: 103, endPoint x: 115, endPoint y: 103, distance: 7.4
click at [108, 103] on span "Branches" at bounding box center [88, 103] width 107 height 16
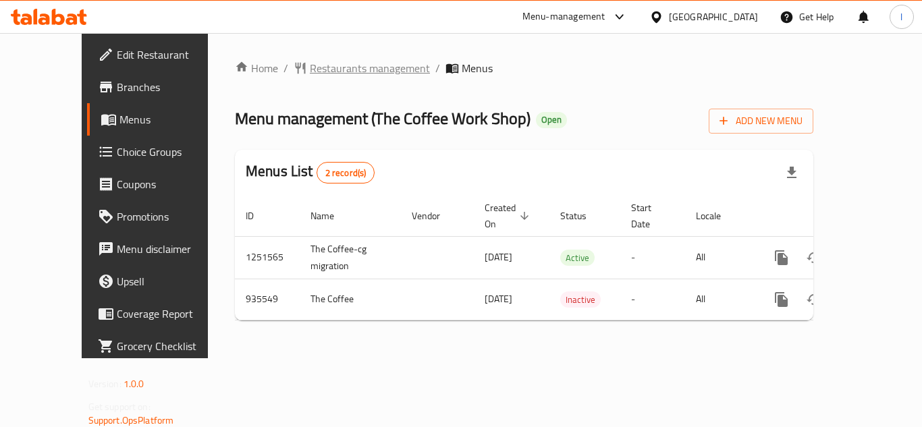
click at [310, 72] on span "Restaurants management" at bounding box center [370, 68] width 120 height 16
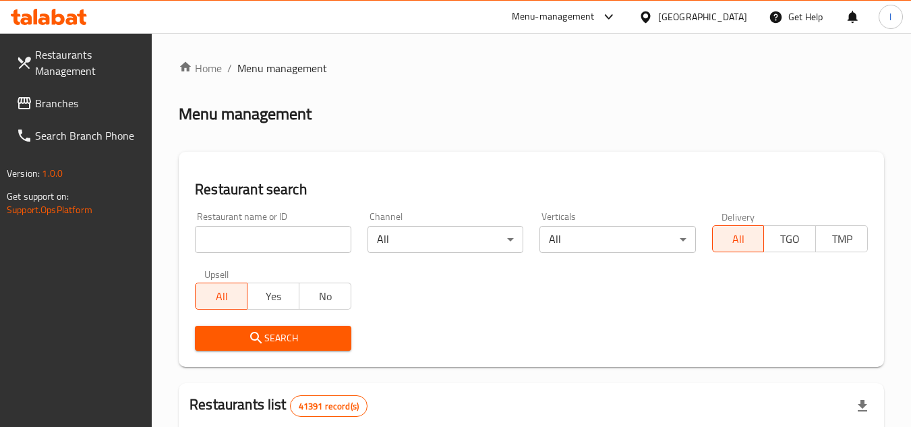
click at [228, 233] on input "search" at bounding box center [273, 239] width 156 height 27
paste input "659028"
type input "659028"
click button "Search" at bounding box center [273, 338] width 156 height 25
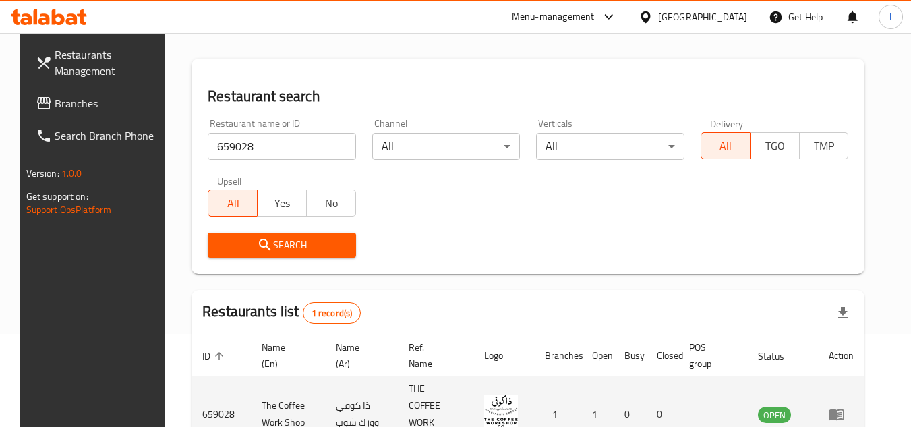
scroll to position [163, 0]
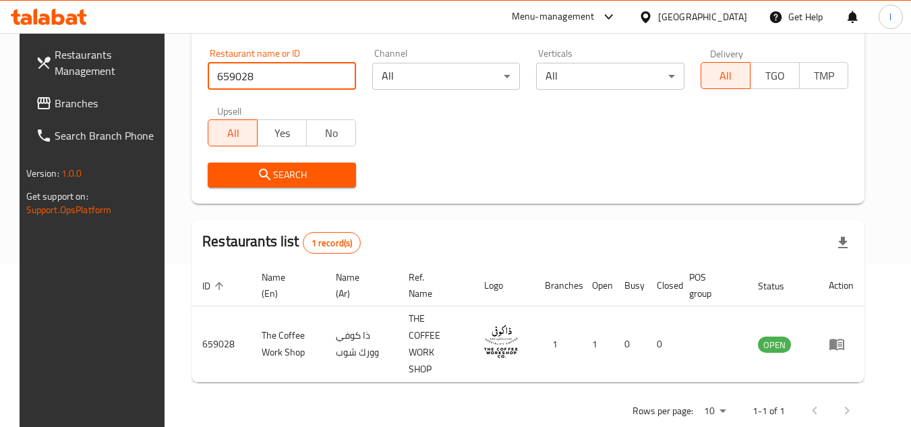
drag, startPoint x: 80, startPoint y: 109, endPoint x: 103, endPoint y: 117, distance: 23.5
click at [80, 109] on span "Branches" at bounding box center [108, 103] width 107 height 16
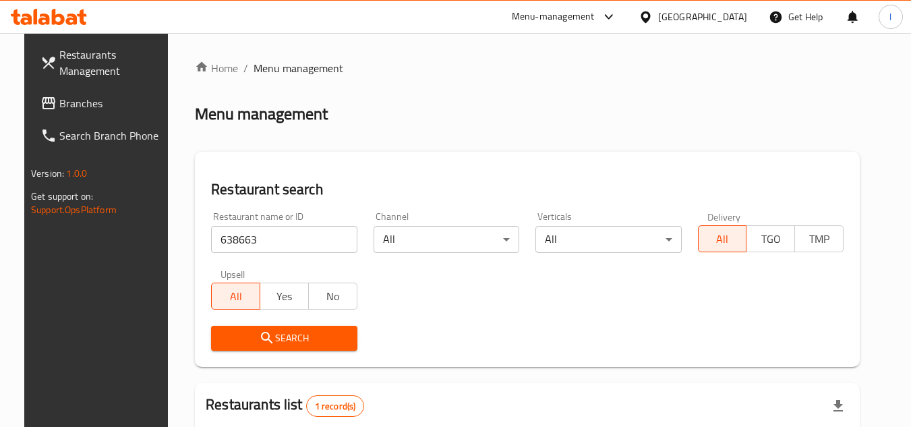
scroll to position [175, 0]
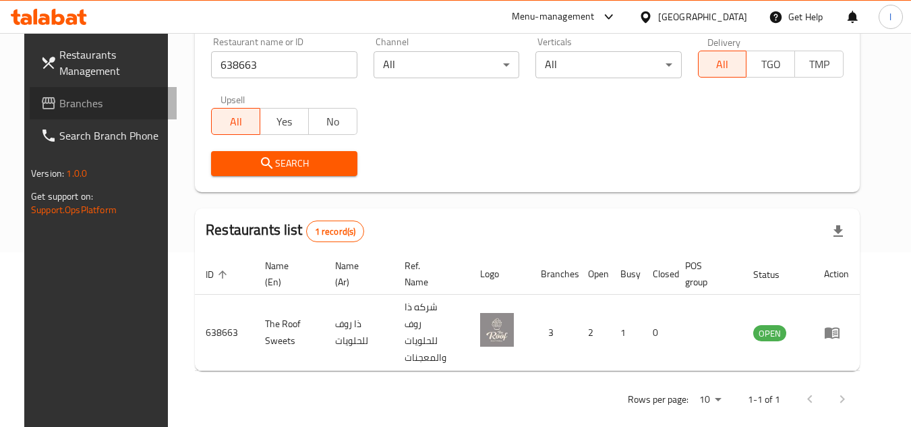
drag, startPoint x: 57, startPoint y: 103, endPoint x: 84, endPoint y: 109, distance: 27.7
click at [59, 103] on span "Branches" at bounding box center [112, 103] width 107 height 16
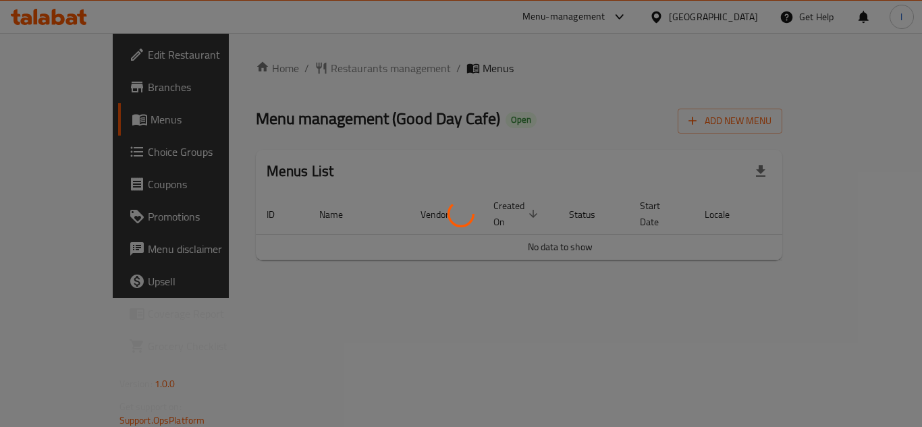
click at [350, 67] on div at bounding box center [461, 213] width 922 height 427
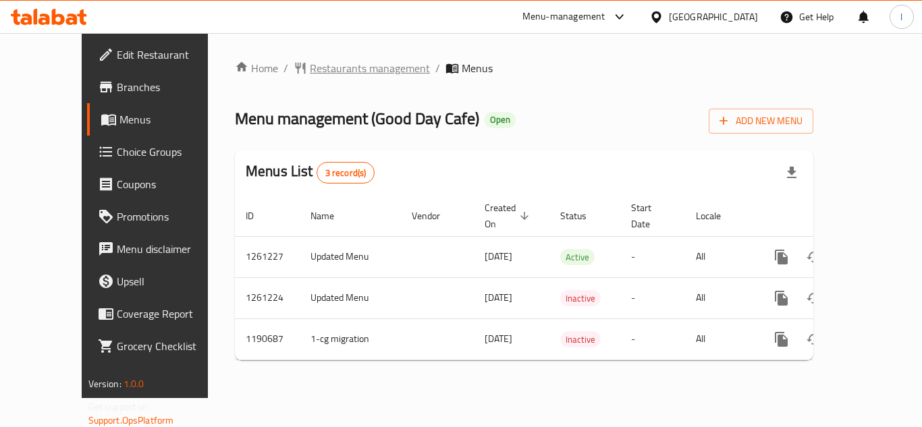
click at [349, 67] on span "Restaurants management" at bounding box center [370, 68] width 120 height 16
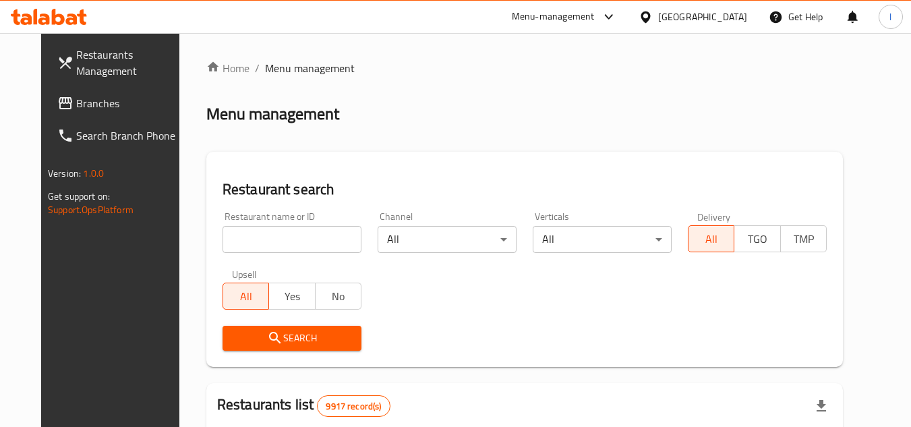
click at [271, 235] on input "search" at bounding box center [292, 239] width 139 height 27
paste input "655893"
type input "655893"
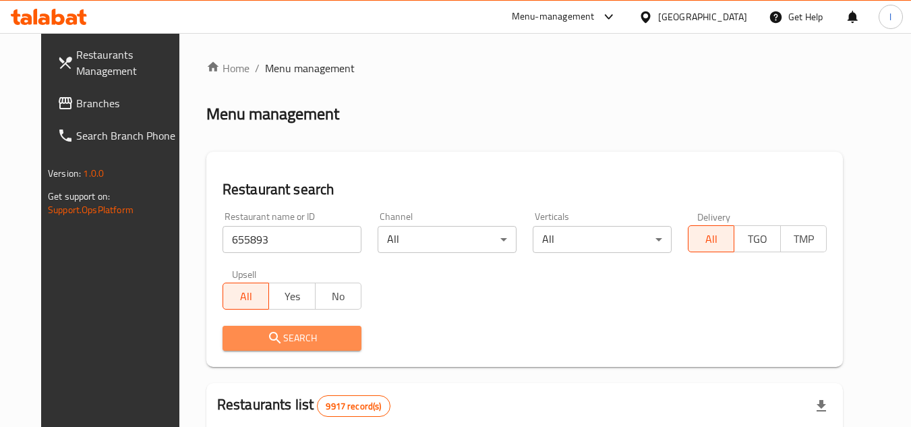
click at [336, 330] on span "Search" at bounding box center [291, 338] width 117 height 17
click at [336, 330] on div at bounding box center [455, 213] width 911 height 427
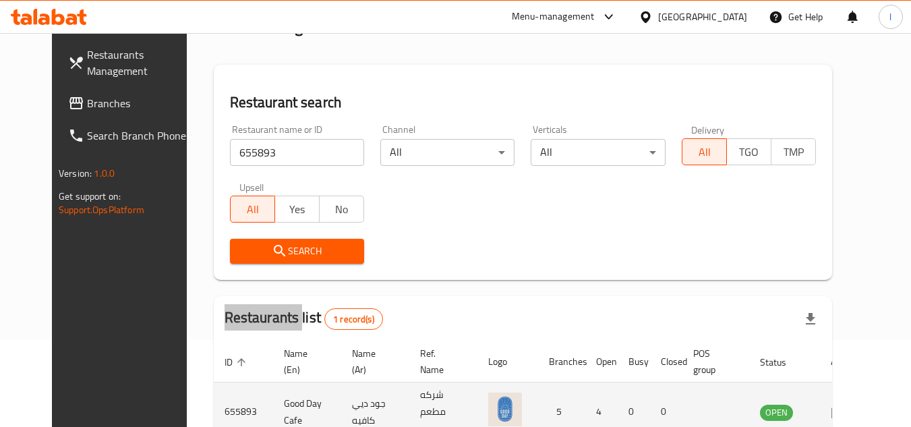
scroll to position [163, 0]
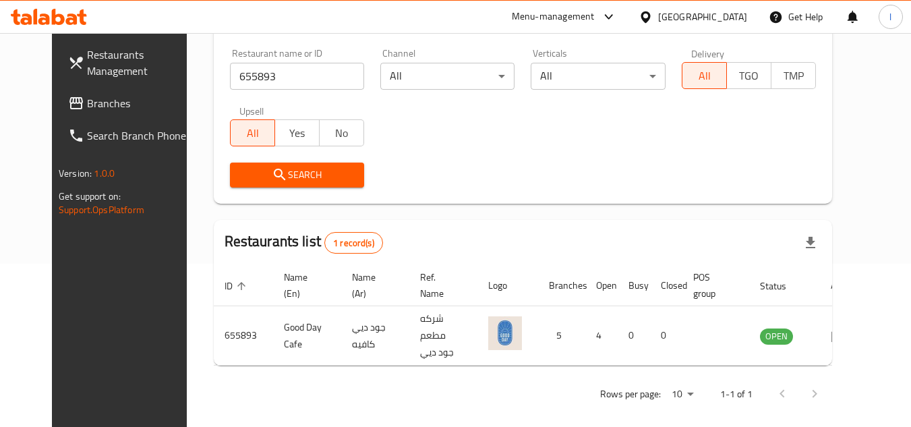
click at [461, 235] on div "Restaurants list 1 record(s)" at bounding box center [523, 243] width 619 height 46
drag, startPoint x: 72, startPoint y: 104, endPoint x: 109, endPoint y: 111, distance: 37.8
click at [87, 104] on span "Branches" at bounding box center [140, 103] width 107 height 16
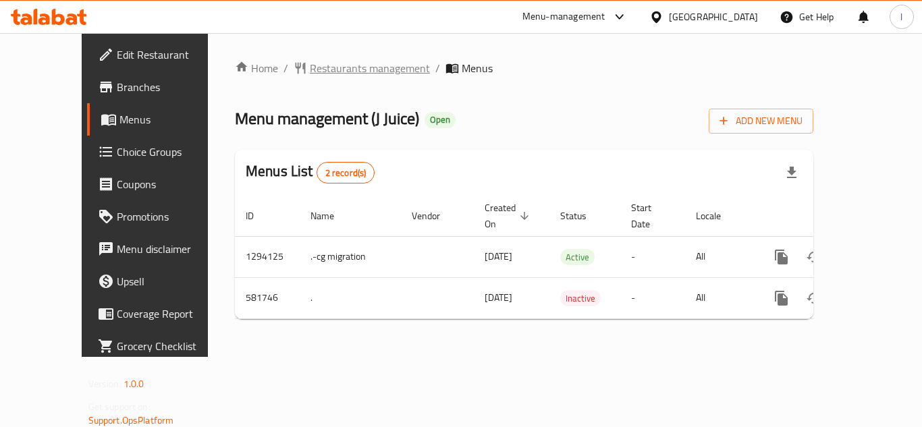
click at [335, 72] on span "Restaurants management" at bounding box center [370, 68] width 120 height 16
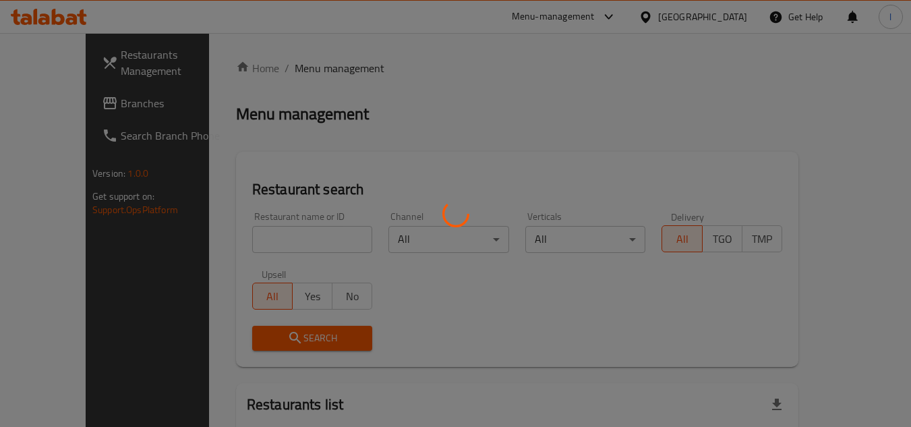
click at [274, 232] on div at bounding box center [455, 213] width 911 height 427
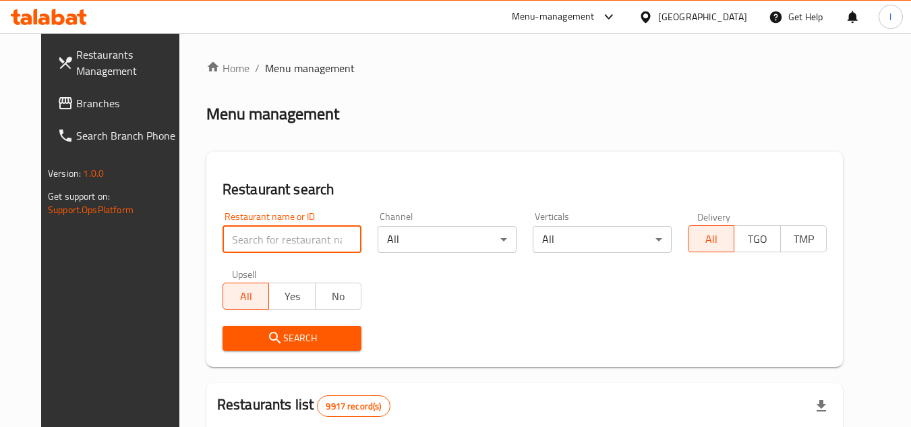
click at [283, 241] on input "search" at bounding box center [292, 239] width 139 height 27
paste input "636874"
type input "636874"
click button "Search" at bounding box center [292, 338] width 139 height 25
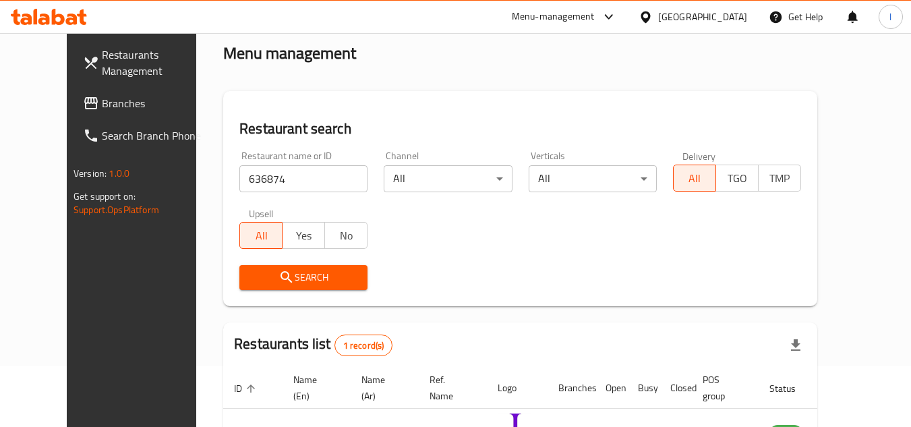
scroll to position [163, 0]
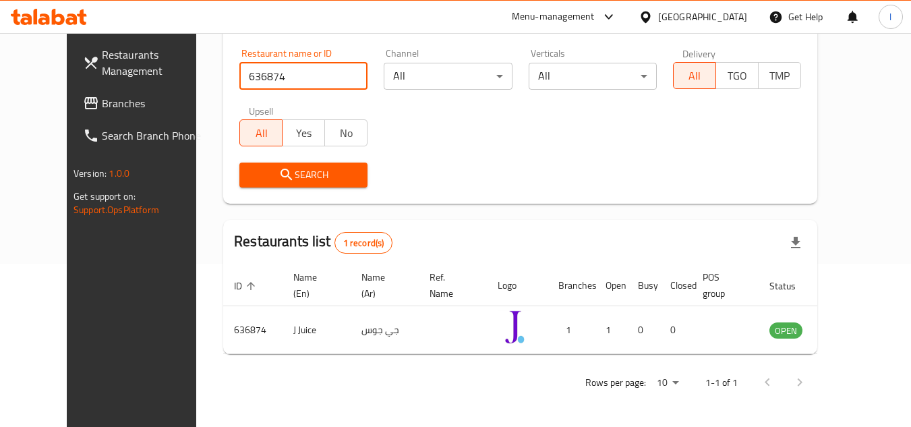
drag, startPoint x: 58, startPoint y: 105, endPoint x: 368, endPoint y: 117, distance: 309.9
click at [102, 105] on span "Branches" at bounding box center [155, 103] width 107 height 16
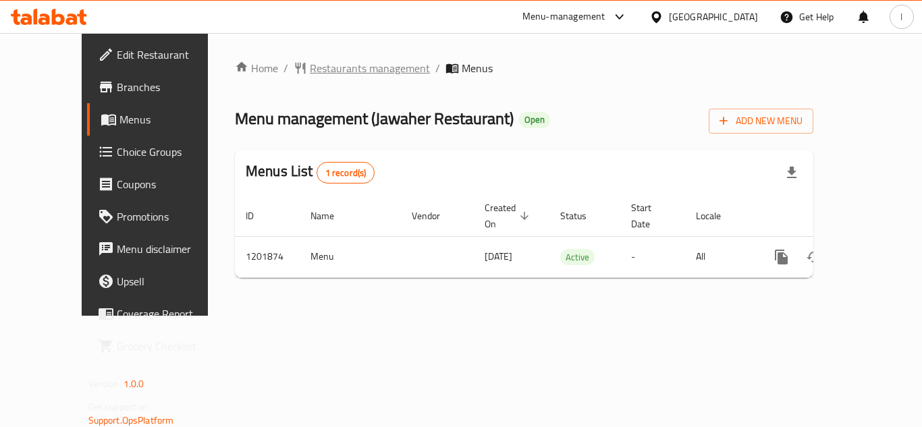
click at [338, 76] on span "Restaurants management" at bounding box center [370, 68] width 120 height 16
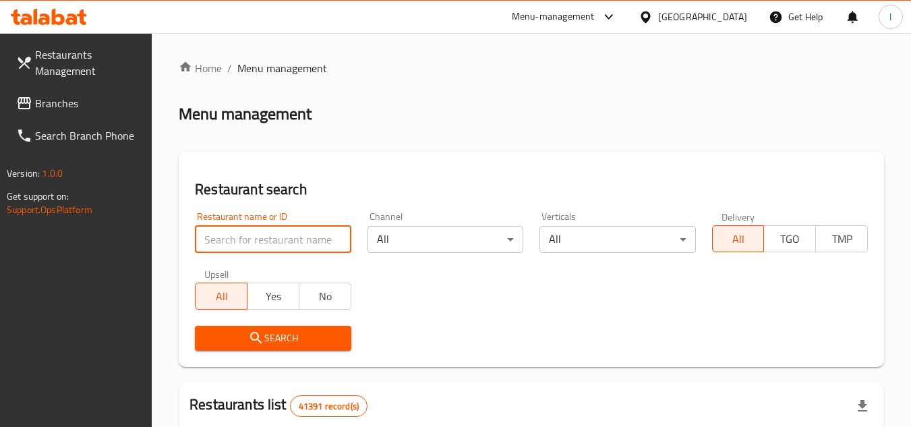
click at [277, 234] on input "search" at bounding box center [273, 239] width 156 height 27
paste input "669069"
type input "669069"
click button "Search" at bounding box center [273, 338] width 156 height 25
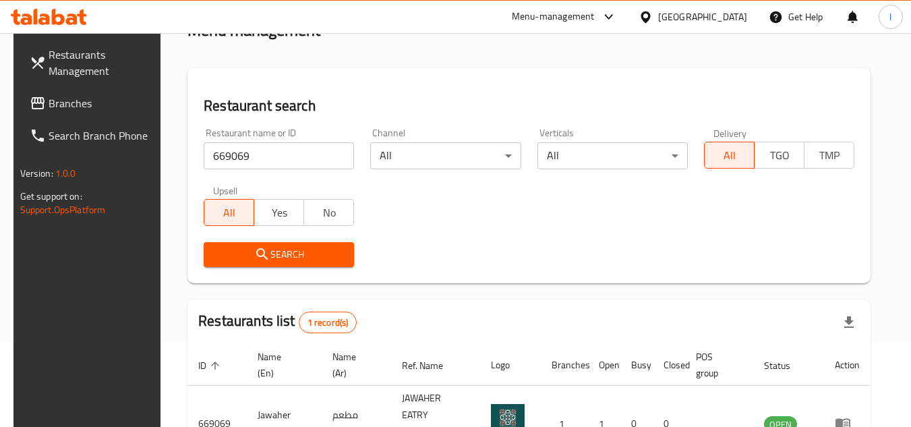
scroll to position [163, 0]
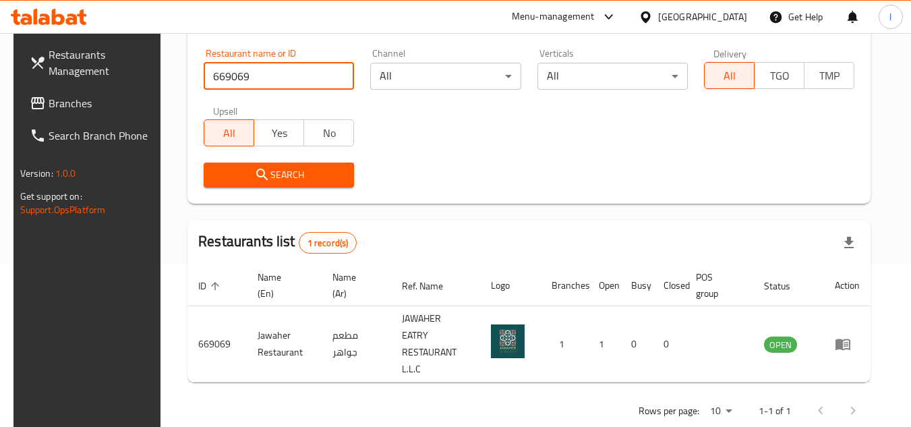
click at [59, 104] on span "Branches" at bounding box center [102, 103] width 107 height 16
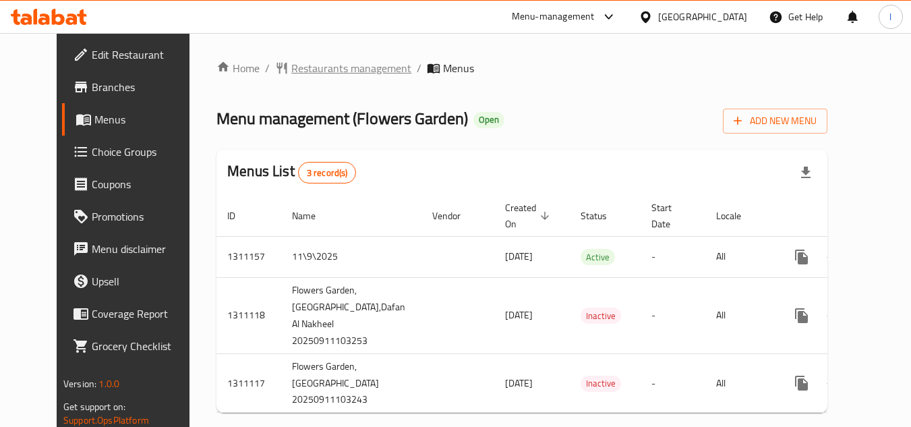
click at [336, 76] on span "Restaurants management" at bounding box center [351, 68] width 120 height 16
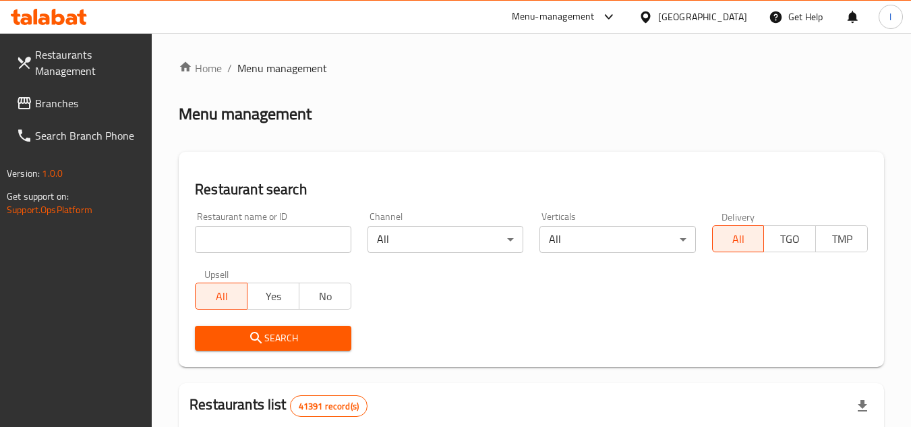
click at [297, 235] on input "search" at bounding box center [273, 239] width 156 height 27
paste input "705707"
type input "705707"
click at [337, 340] on span "Search" at bounding box center [273, 338] width 134 height 17
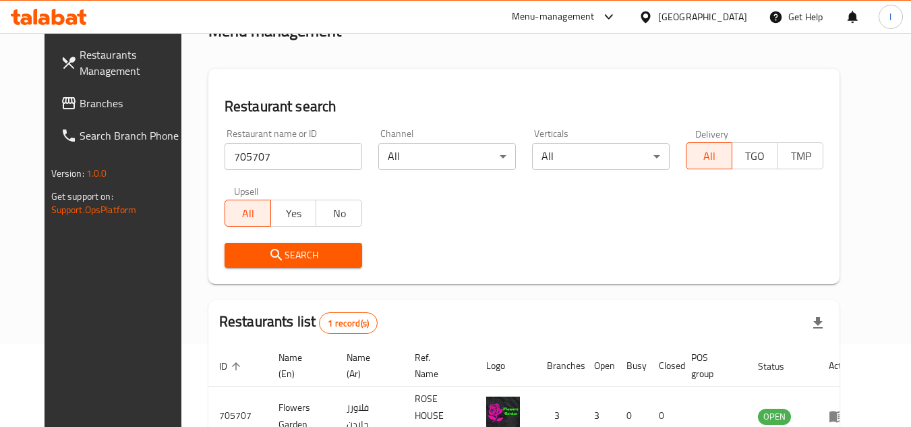
scroll to position [163, 0]
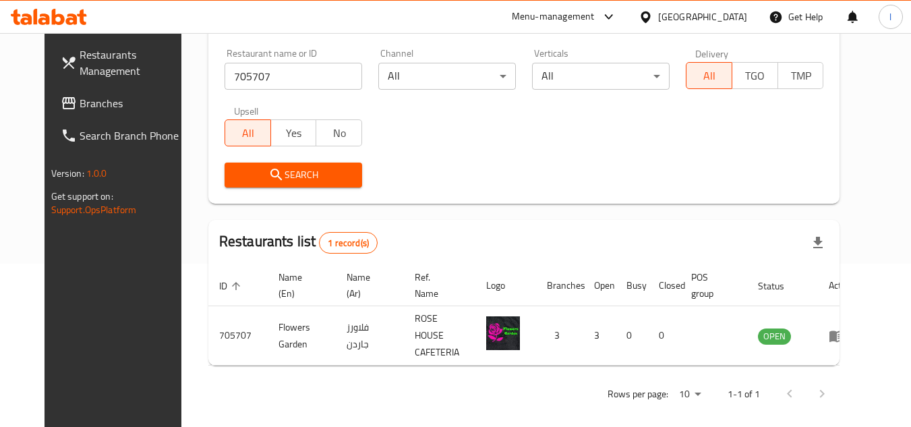
click at [80, 103] on span "Branches" at bounding box center [133, 103] width 107 height 16
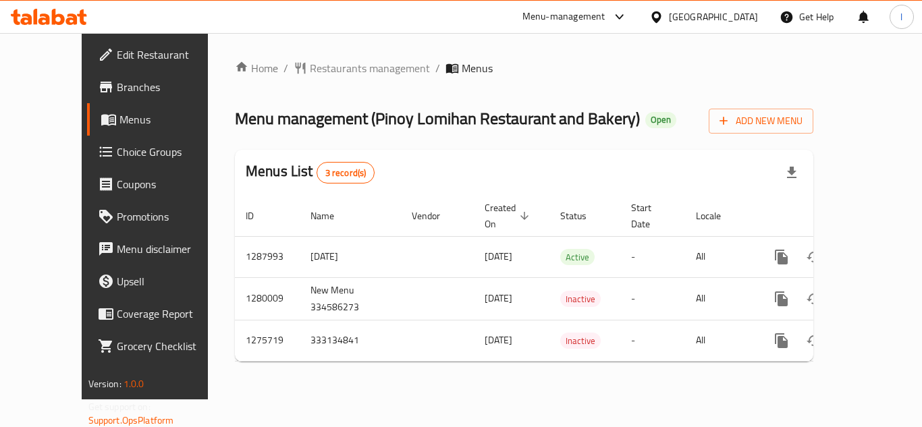
click at [614, 99] on div "Home / Restaurants management / Menus Menu management ( Pinoy Lomihan Restauran…" at bounding box center [524, 216] width 578 height 312
click at [310, 71] on span "Restaurants management" at bounding box center [370, 68] width 120 height 16
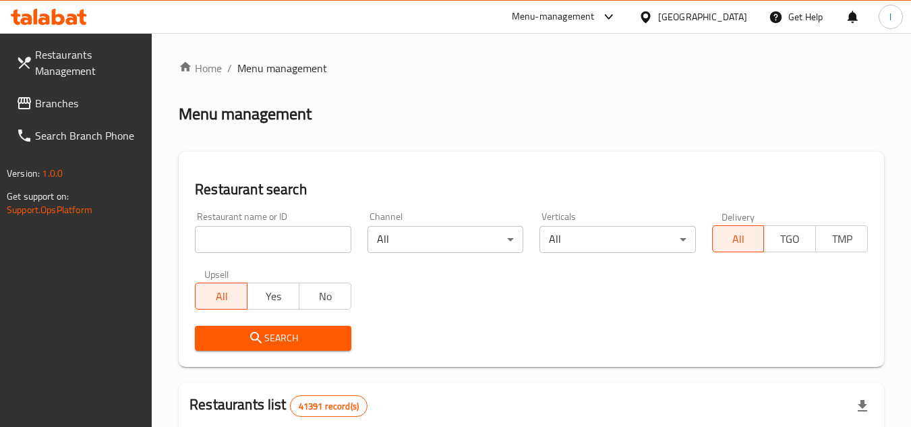
click at [305, 242] on input "search" at bounding box center [273, 239] width 156 height 27
paste input "691697"
type input "691697"
click button "Search" at bounding box center [273, 338] width 156 height 25
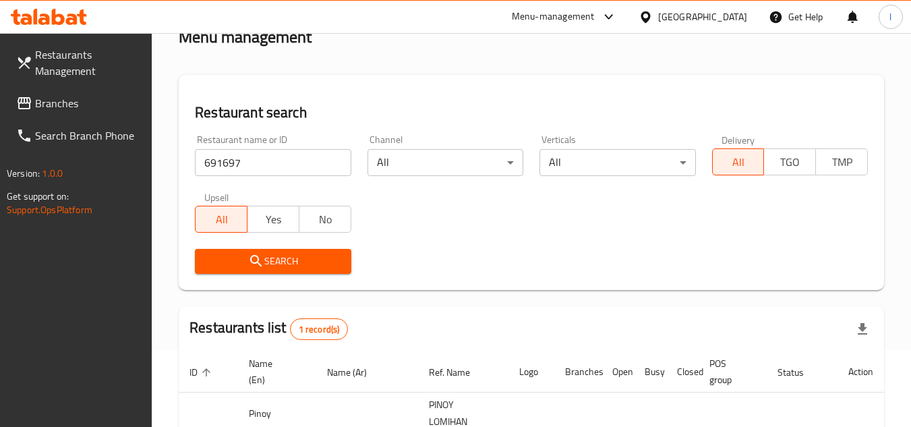
scroll to position [135, 0]
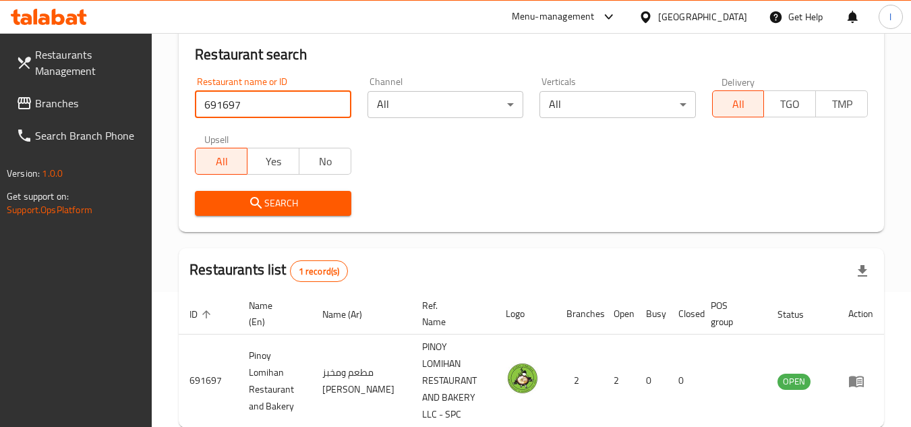
click at [63, 100] on span "Branches" at bounding box center [88, 103] width 107 height 16
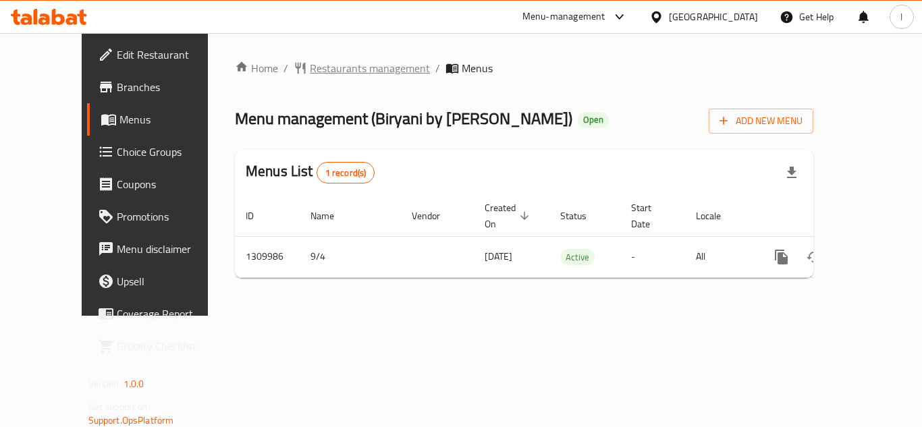
click at [321, 66] on span "Restaurants management" at bounding box center [370, 68] width 120 height 16
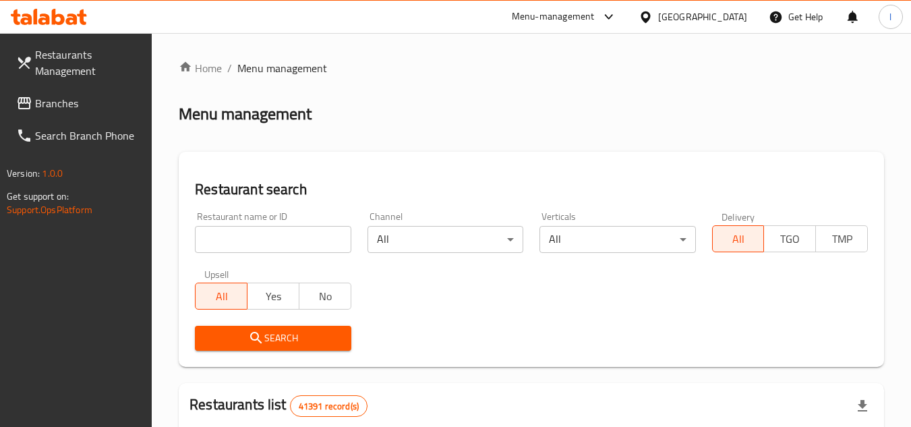
click at [252, 235] on input "search" at bounding box center [273, 239] width 156 height 27
paste input "705295"
type input "705295"
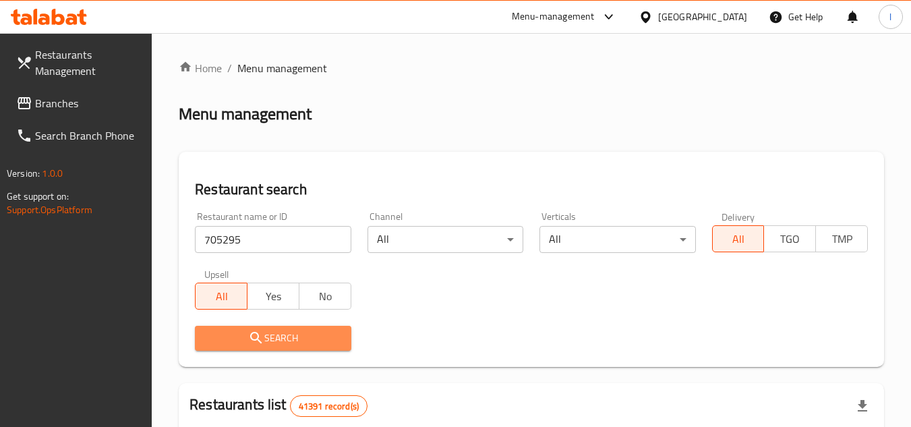
click at [294, 331] on span "Search" at bounding box center [273, 338] width 134 height 17
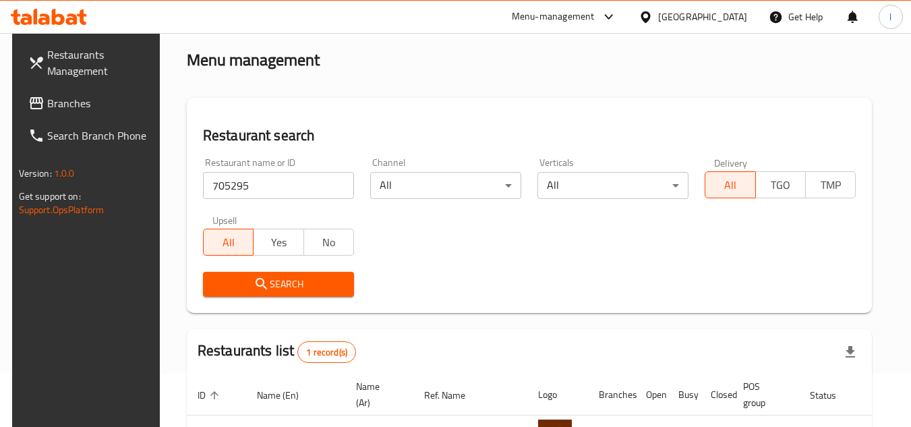
scroll to position [163, 0]
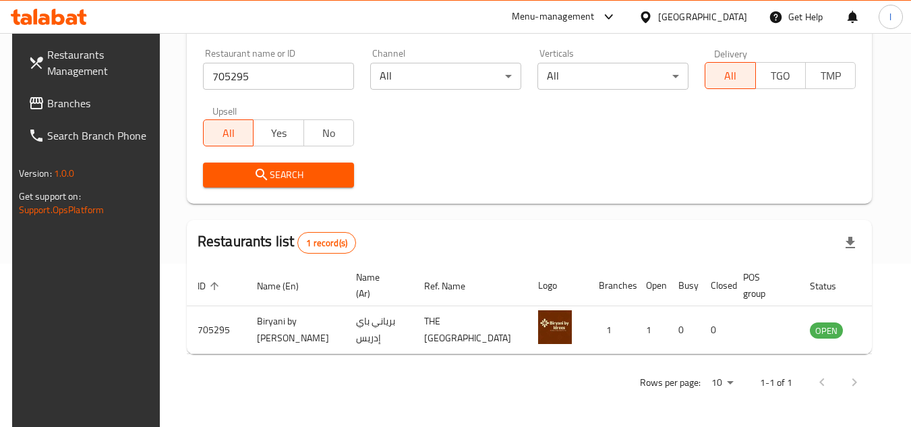
click at [53, 99] on span "Branches" at bounding box center [100, 103] width 107 height 16
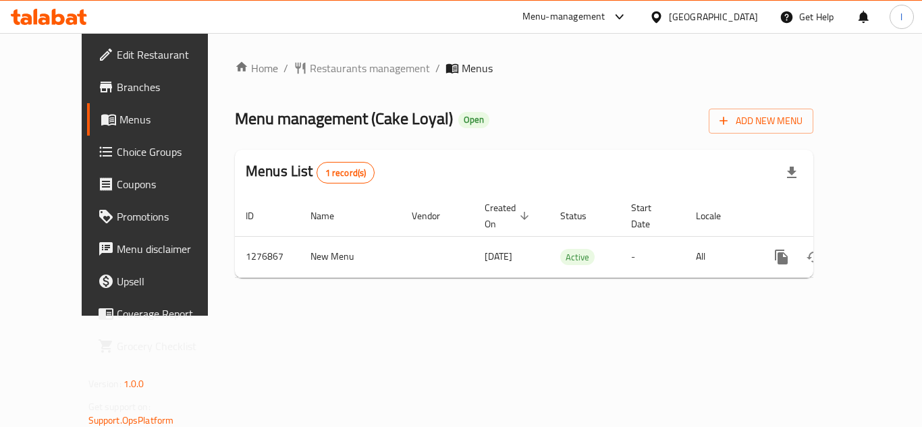
click at [329, 65] on span "Restaurants management" at bounding box center [370, 68] width 120 height 16
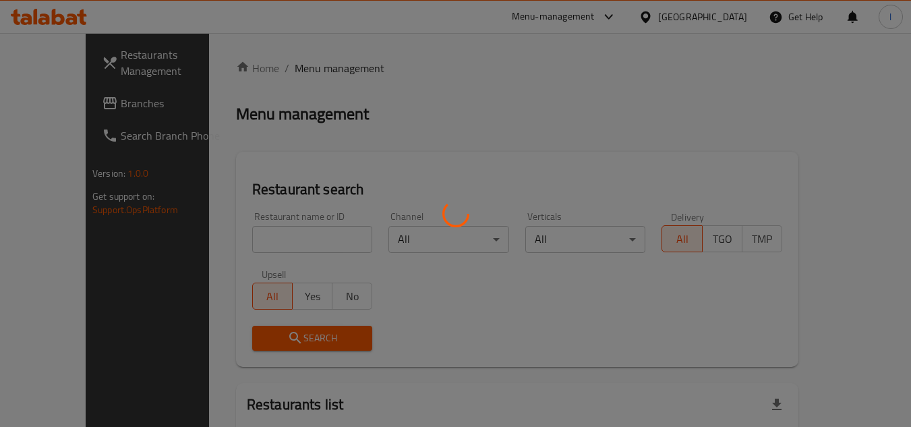
click at [287, 234] on div at bounding box center [455, 213] width 911 height 427
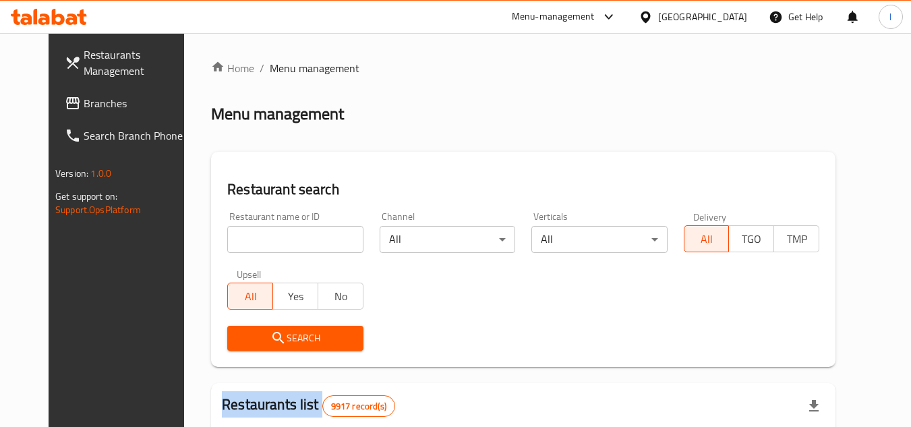
click at [287, 234] on div at bounding box center [455, 213] width 911 height 427
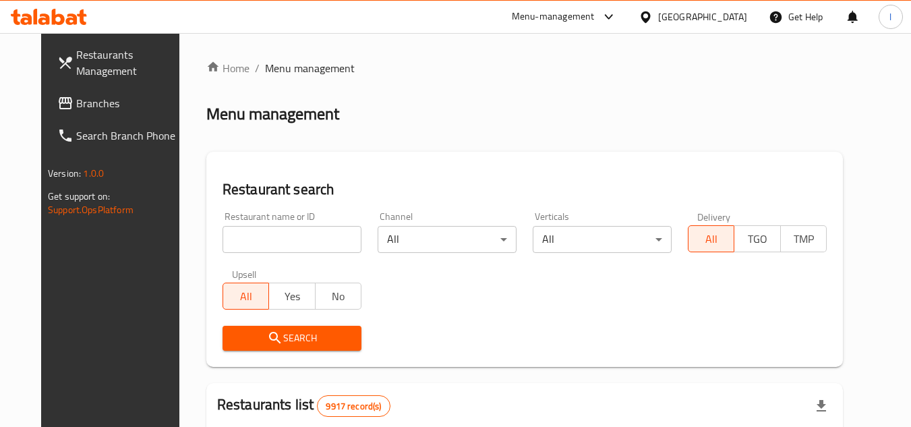
click at [287, 234] on input "search" at bounding box center [292, 239] width 139 height 27
paste input "692168"
type input "692168"
click button "Search" at bounding box center [292, 338] width 139 height 25
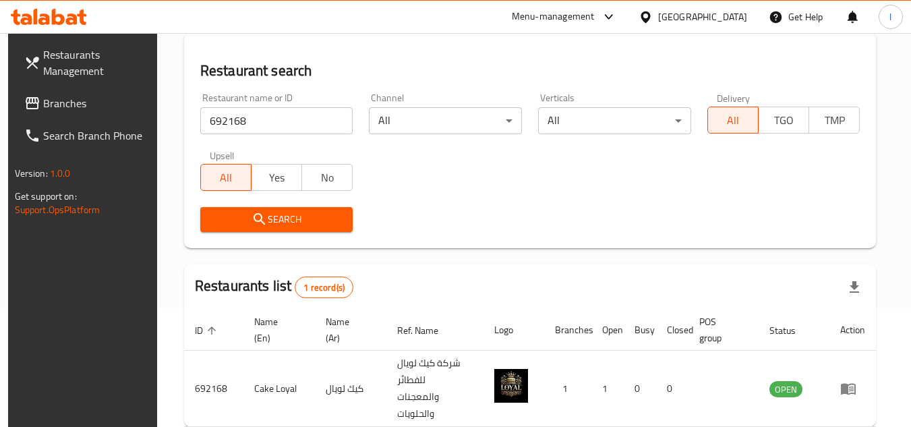
scroll to position [175, 0]
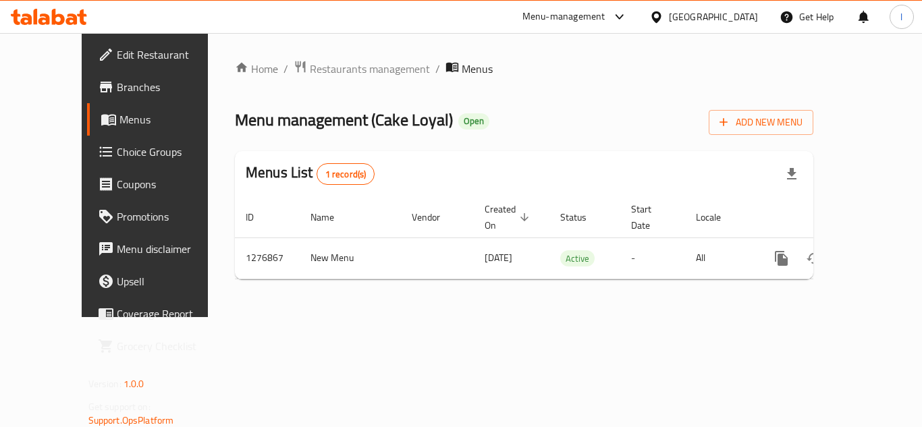
click at [117, 150] on span "Choice Groups" at bounding box center [171, 152] width 108 height 16
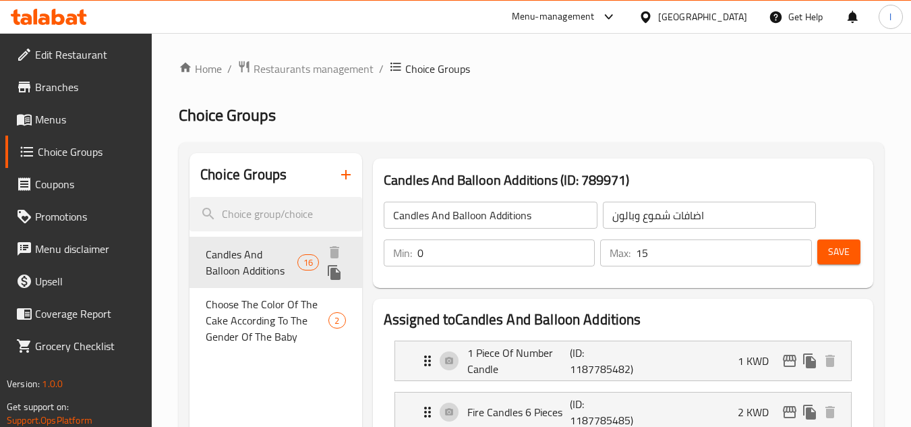
drag, startPoint x: 242, startPoint y: 264, endPoint x: 255, endPoint y: 264, distance: 12.8
click at [242, 264] on span "Candles And Balloon Additions" at bounding box center [251, 262] width 91 height 32
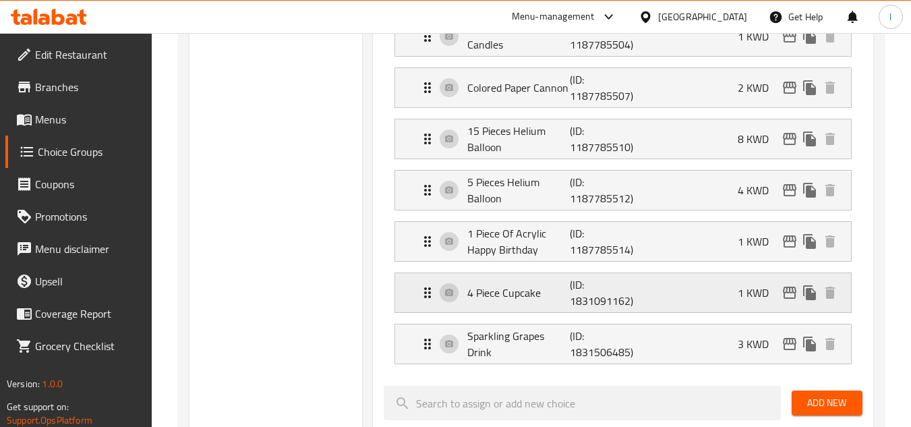
scroll to position [810, 0]
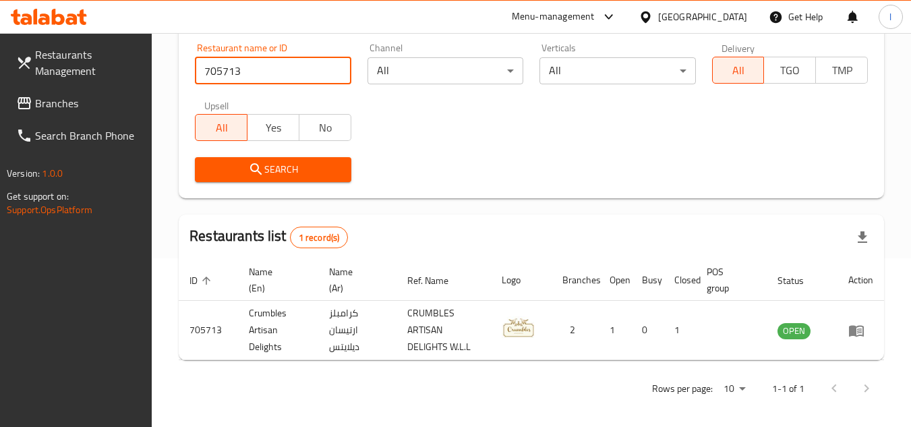
scroll to position [175, 0]
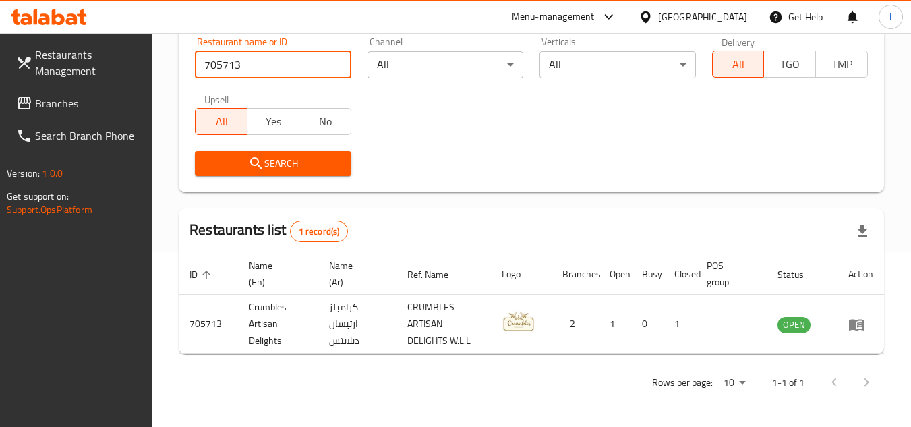
drag, startPoint x: 45, startPoint y: 111, endPoint x: 157, endPoint y: 141, distance: 116.7
click at [45, 111] on span "Branches" at bounding box center [88, 103] width 107 height 16
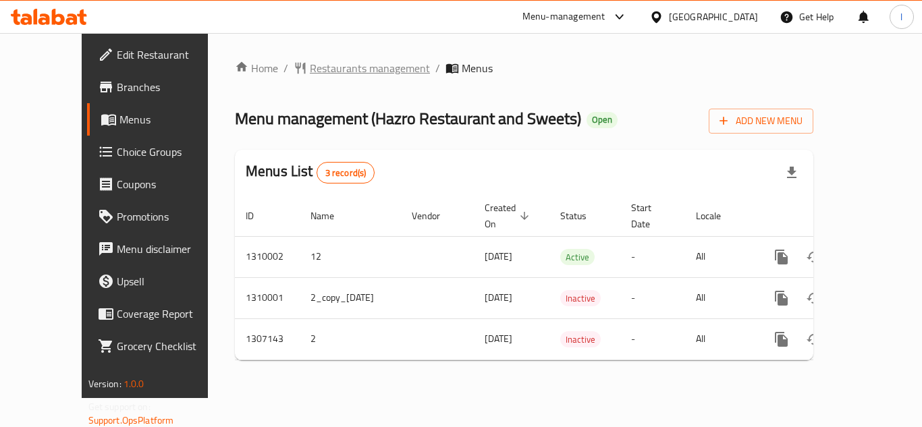
drag, startPoint x: 917, startPoint y: 192, endPoint x: 313, endPoint y: 71, distance: 616.4
click at [313, 71] on span "Restaurants management" at bounding box center [370, 68] width 120 height 16
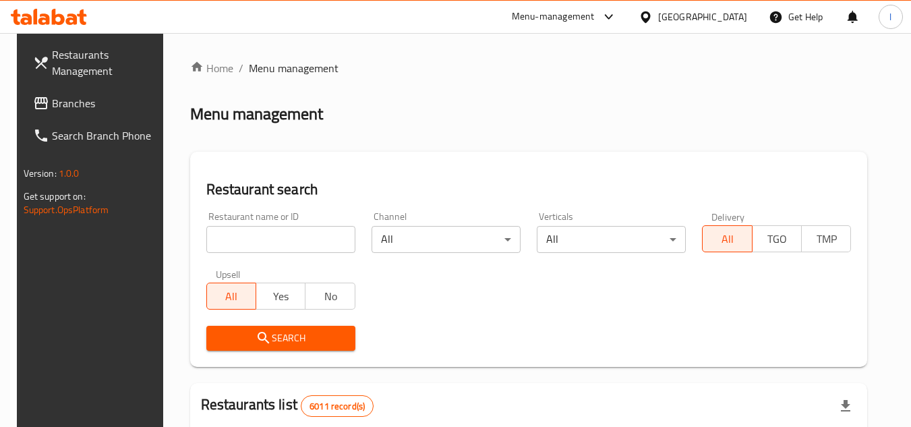
click at [252, 242] on input "search" at bounding box center [280, 239] width 149 height 27
paste input "704313"
type input "704313"
click button "Search" at bounding box center [280, 338] width 149 height 25
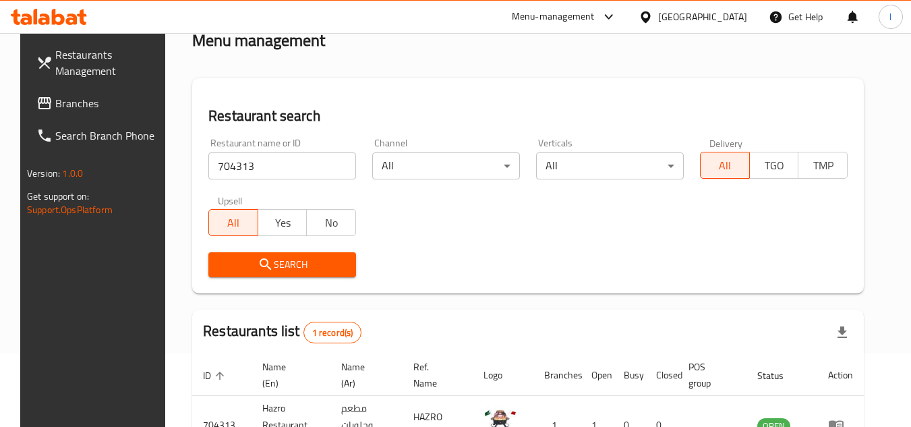
scroll to position [135, 0]
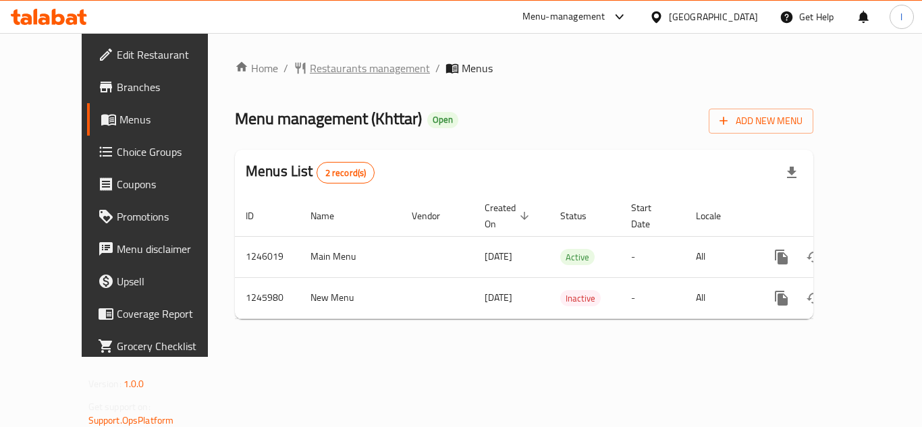
click at [322, 69] on span "Restaurants management" at bounding box center [370, 68] width 120 height 16
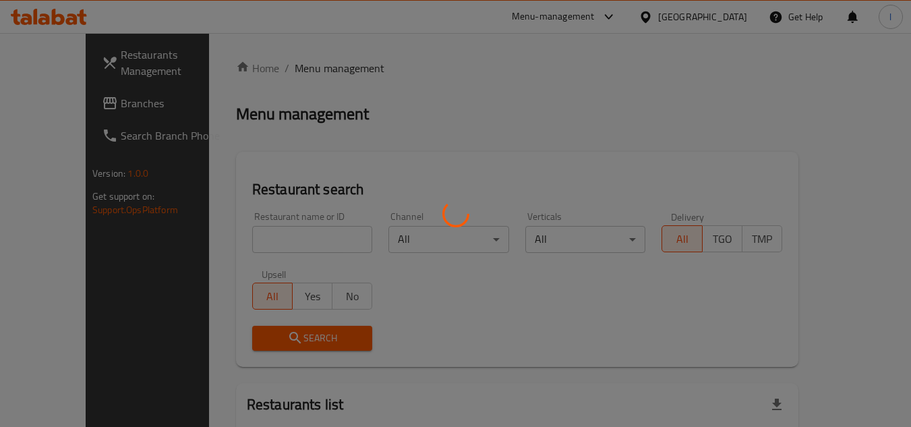
click at [239, 233] on div at bounding box center [455, 213] width 911 height 427
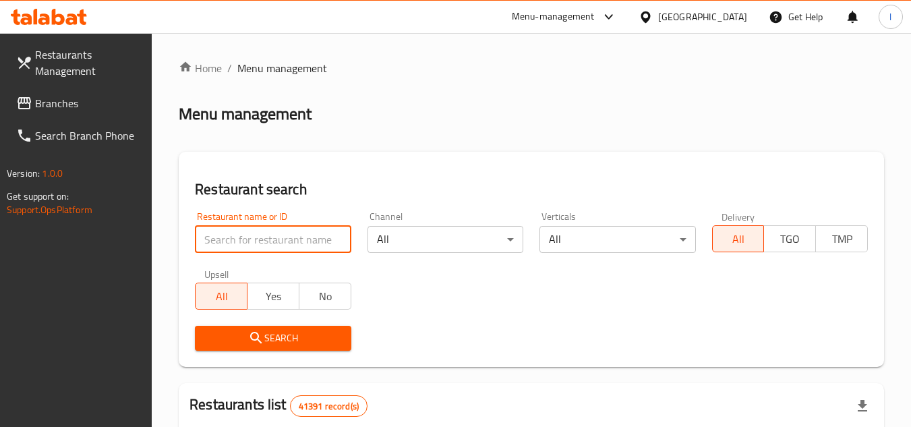
click at [239, 236] on input "search" at bounding box center [273, 239] width 156 height 27
paste input "682822"
type input "682822"
click button "Search" at bounding box center [273, 338] width 156 height 25
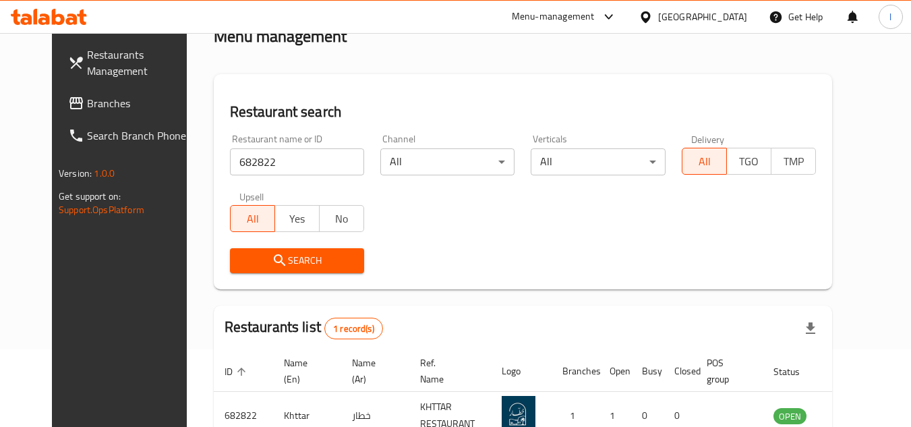
scroll to position [163, 0]
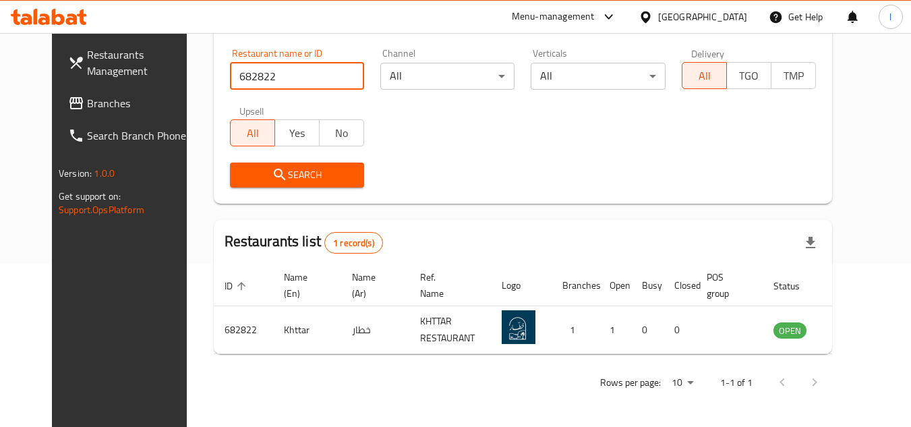
drag, startPoint x: 96, startPoint y: 99, endPoint x: 134, endPoint y: 88, distance: 39.3
click at [97, 98] on span "Branches" at bounding box center [140, 103] width 107 height 16
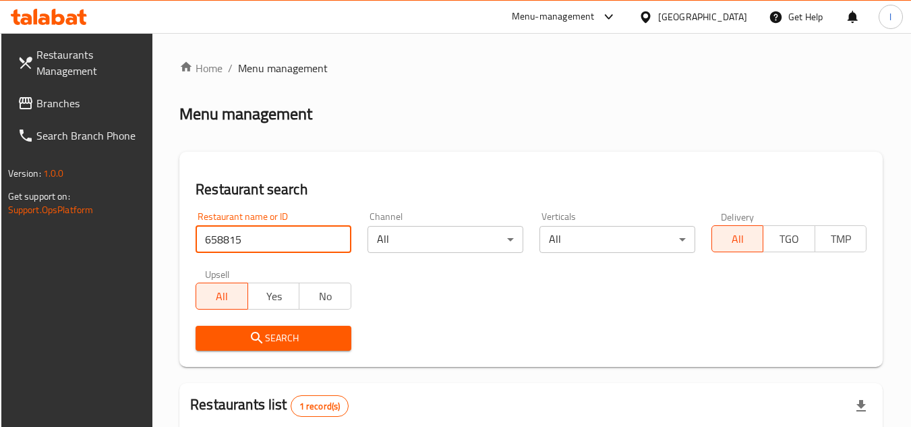
scroll to position [175, 0]
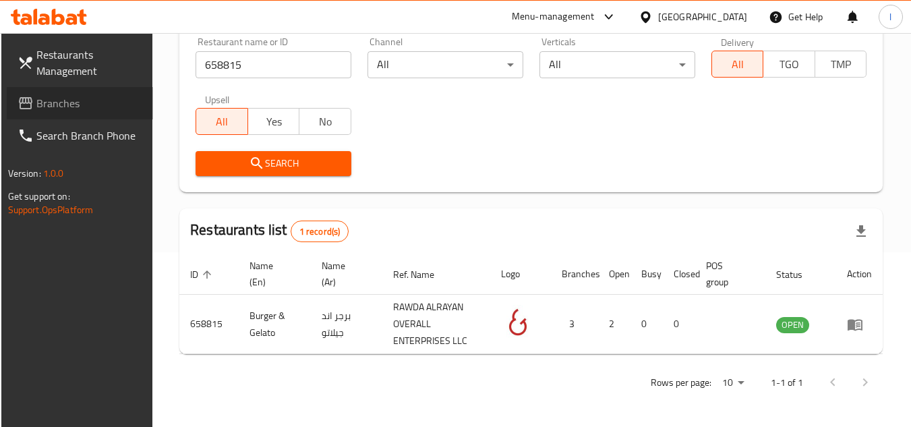
click at [91, 110] on span "Branches" at bounding box center [89, 103] width 107 height 16
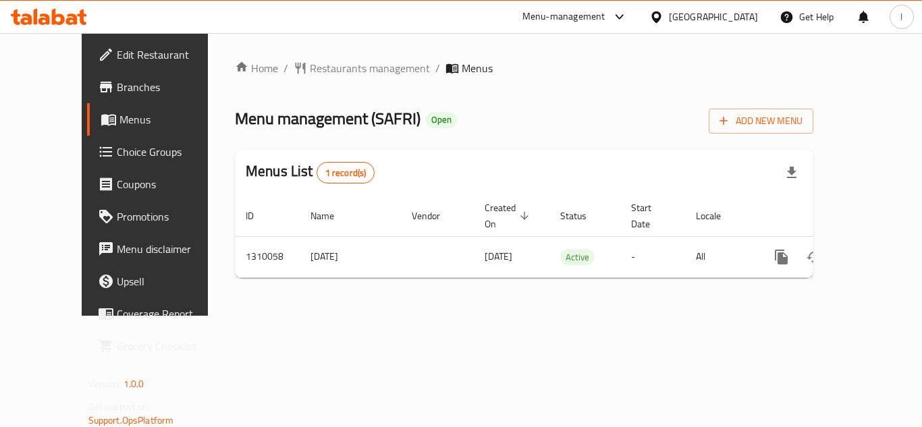
click at [439, 74] on div at bounding box center [461, 213] width 922 height 427
click at [335, 69] on span "Restaurants management" at bounding box center [370, 68] width 120 height 16
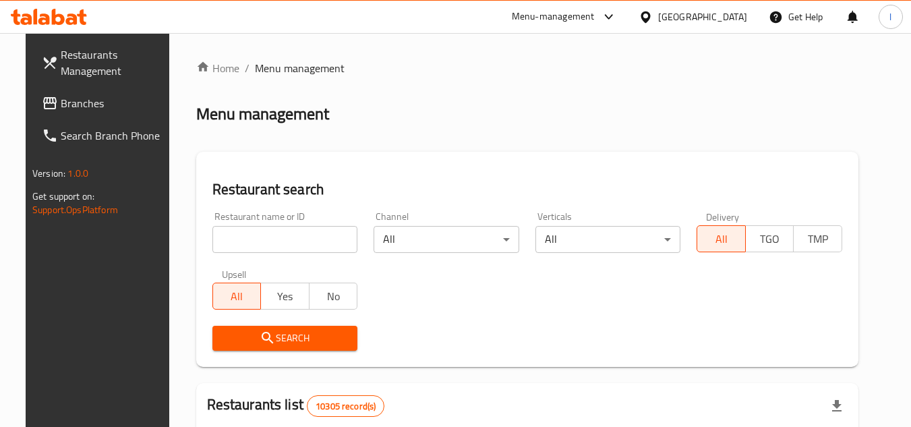
click at [260, 239] on input "search" at bounding box center [286, 239] width 146 height 27
paste input "705326"
type input "705326"
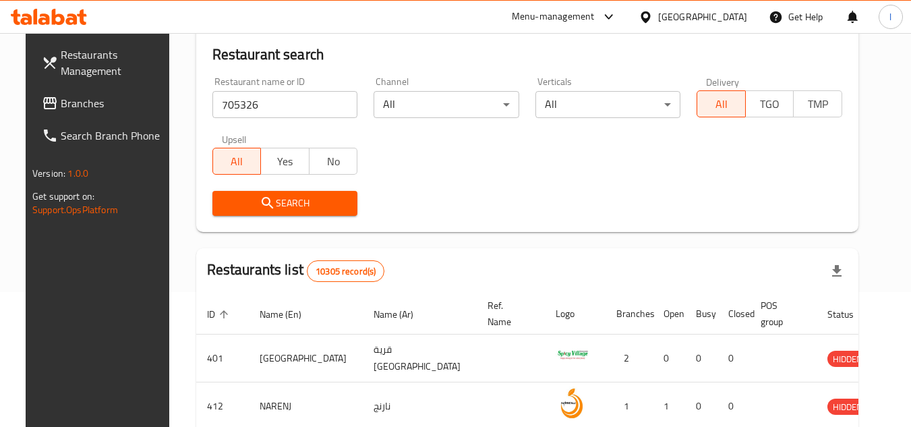
click at [284, 204] on span "Search" at bounding box center [285, 203] width 124 height 17
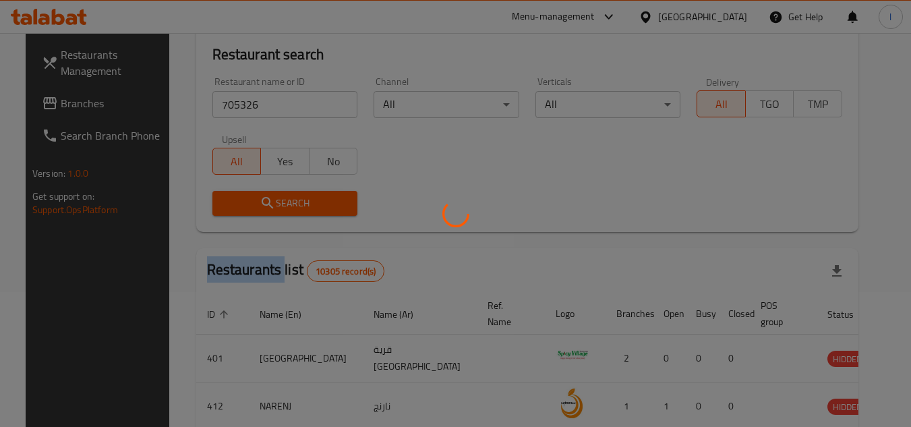
click at [283, 204] on div at bounding box center [455, 213] width 911 height 427
click at [504, 178] on div at bounding box center [455, 213] width 911 height 427
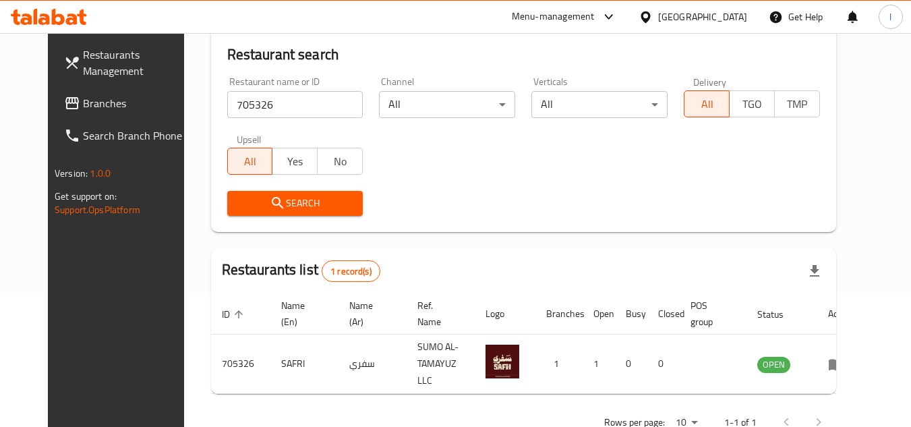
click at [95, 103] on span "Branches" at bounding box center [136, 103] width 107 height 16
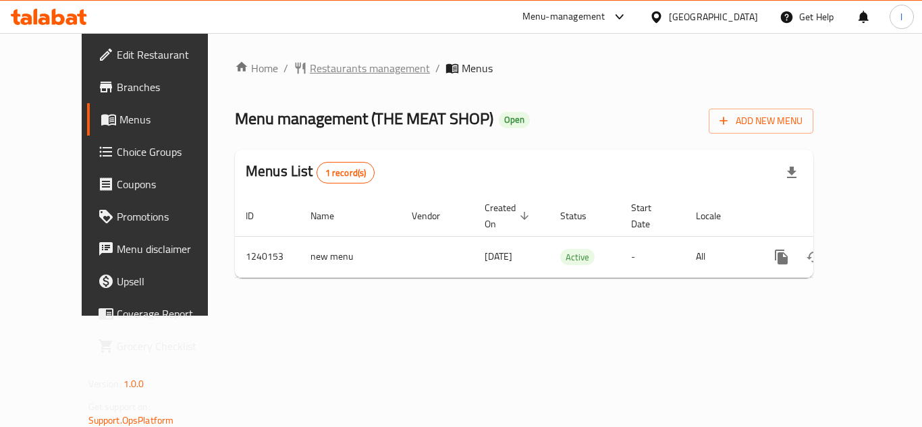
click at [310, 68] on span "Restaurants management" at bounding box center [370, 68] width 120 height 16
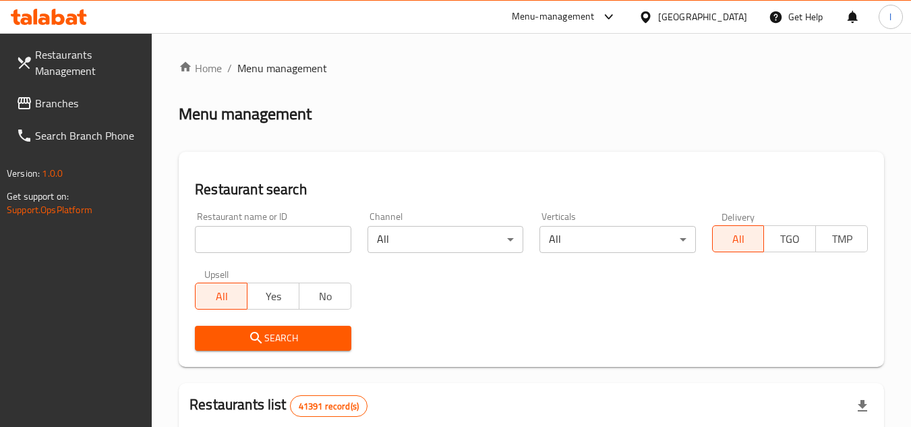
click at [267, 239] on input "search" at bounding box center [273, 239] width 156 height 27
paste input "680249"
type input "680249"
click button "Search" at bounding box center [273, 338] width 156 height 25
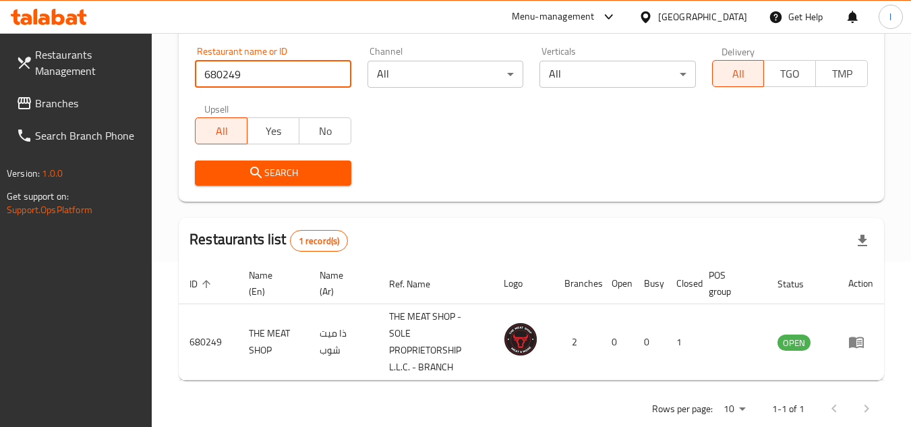
scroll to position [175, 0]
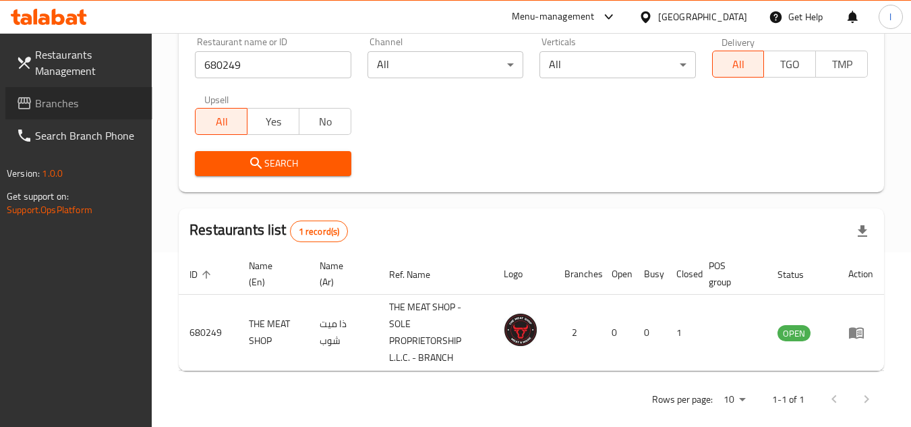
click at [72, 102] on span "Branches" at bounding box center [88, 103] width 107 height 16
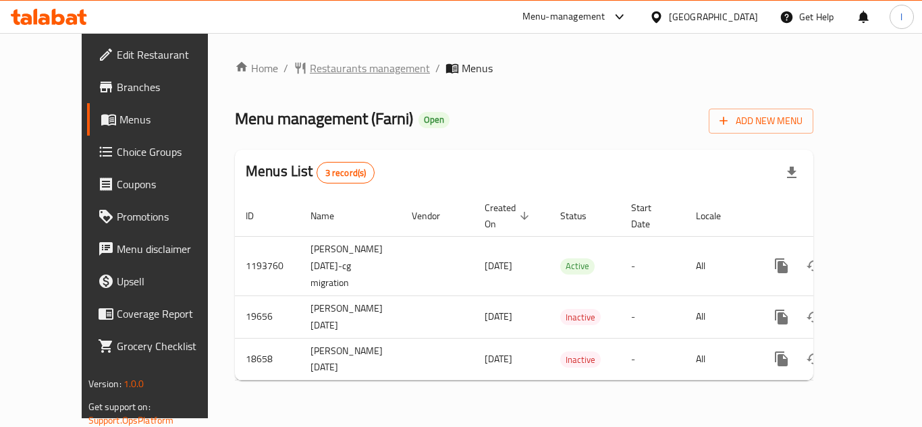
click at [324, 67] on span "Restaurants management" at bounding box center [370, 68] width 120 height 16
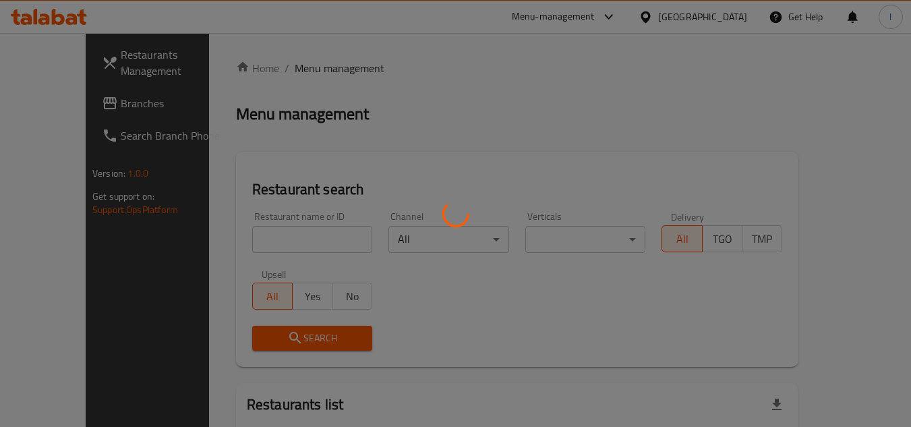
click at [300, 237] on div at bounding box center [455, 213] width 911 height 427
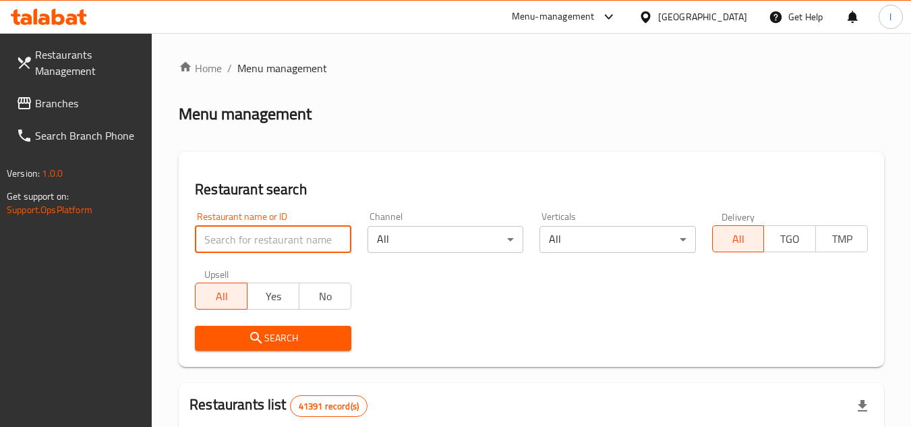
click at [291, 237] on input "search" at bounding box center [273, 239] width 156 height 27
paste input "9921"
type input "9921"
click button "Search" at bounding box center [273, 338] width 156 height 25
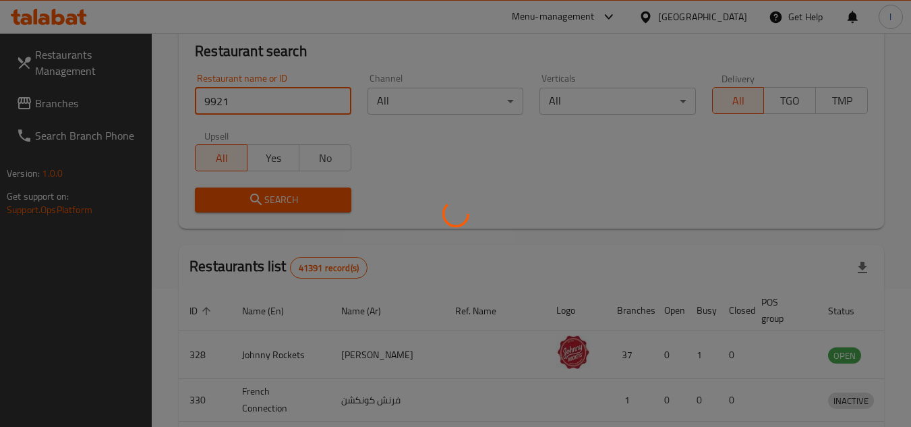
scroll to position [163, 0]
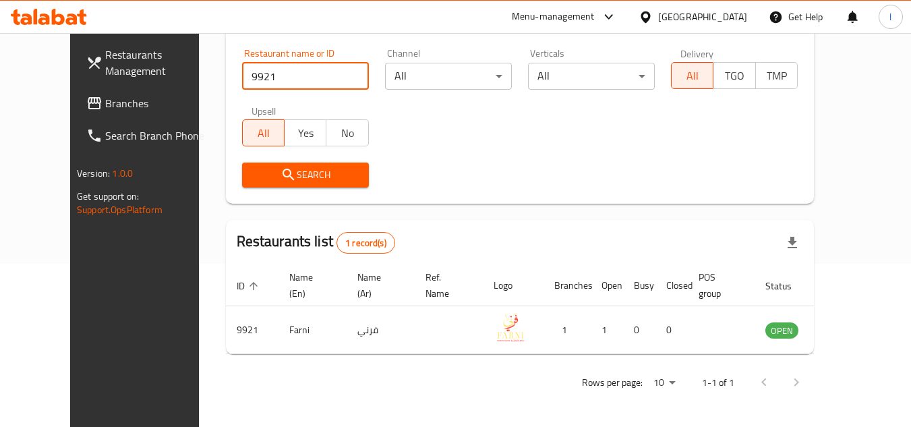
click at [86, 92] on link "Branches" at bounding box center [149, 103] width 147 height 32
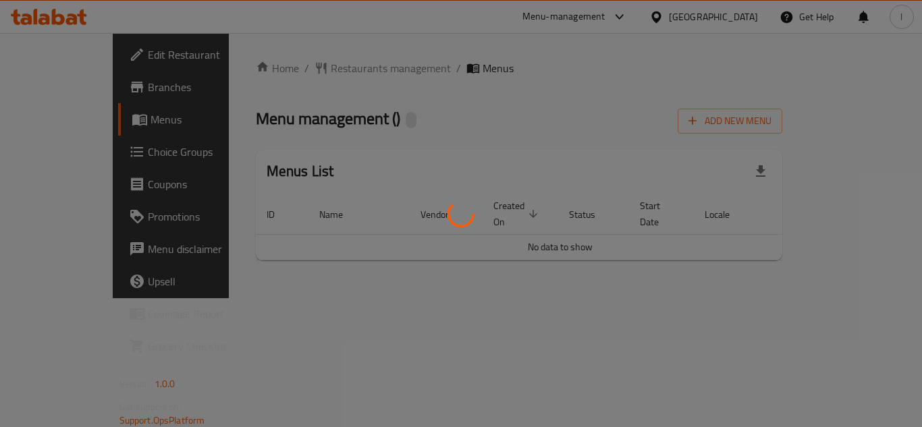
click at [333, 82] on div at bounding box center [461, 213] width 922 height 427
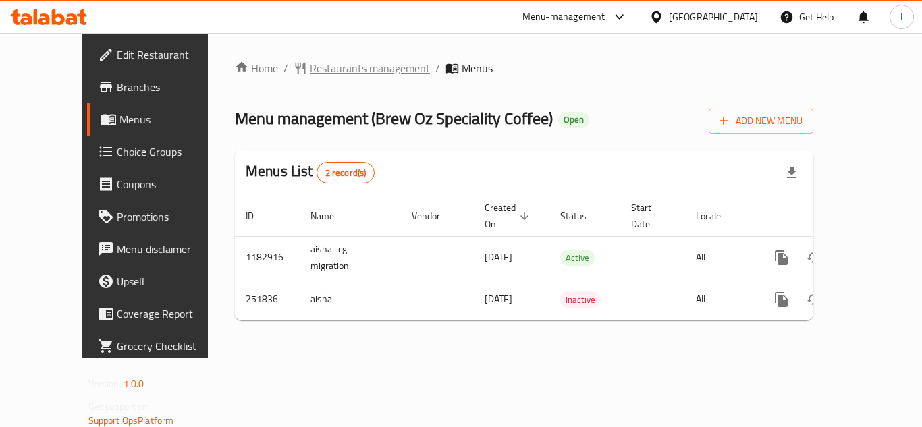
click at [324, 74] on span "Restaurants management" at bounding box center [370, 68] width 120 height 16
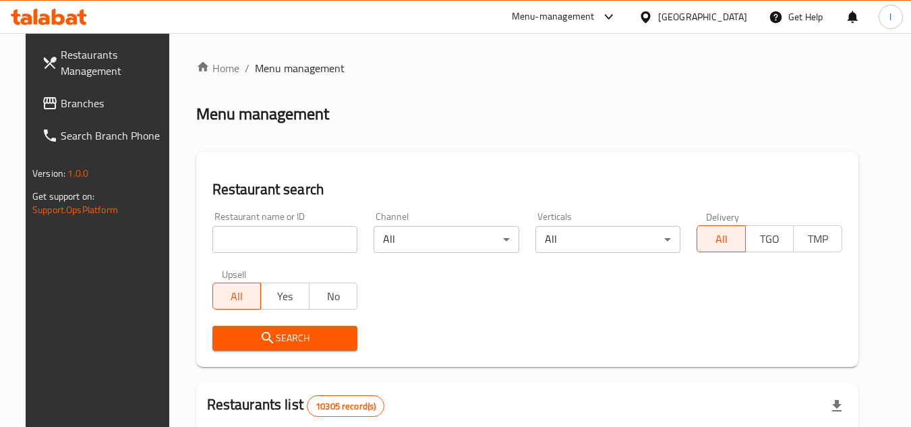
click at [289, 237] on div at bounding box center [455, 213] width 911 height 427
click at [289, 237] on input "search" at bounding box center [286, 239] width 146 height 27
paste input "627324"
type input "627324"
click button "Search" at bounding box center [286, 338] width 146 height 25
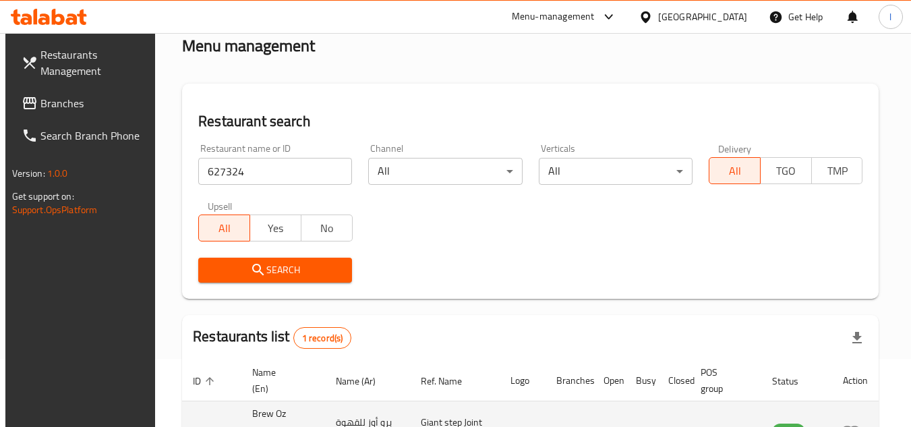
scroll to position [175, 0]
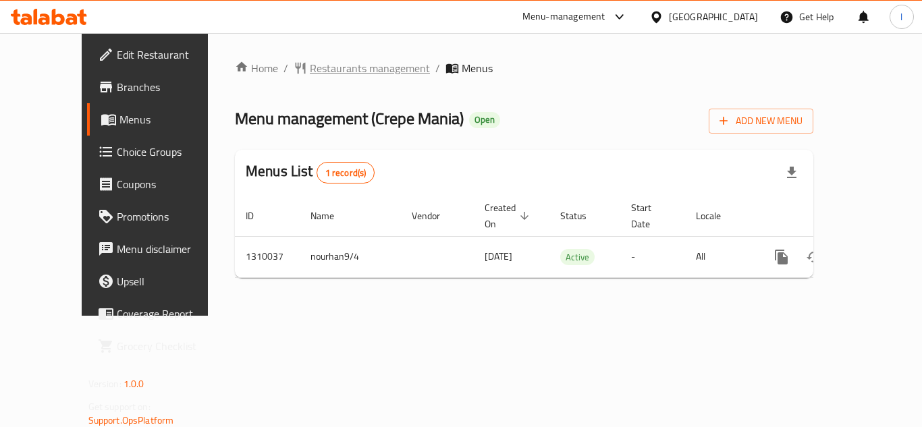
click at [310, 69] on span "Restaurants management" at bounding box center [370, 68] width 120 height 16
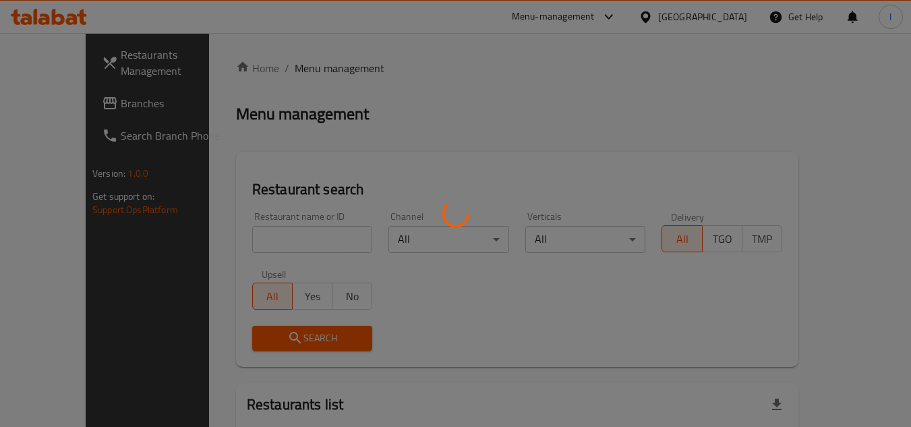
click at [304, 247] on div at bounding box center [455, 213] width 911 height 427
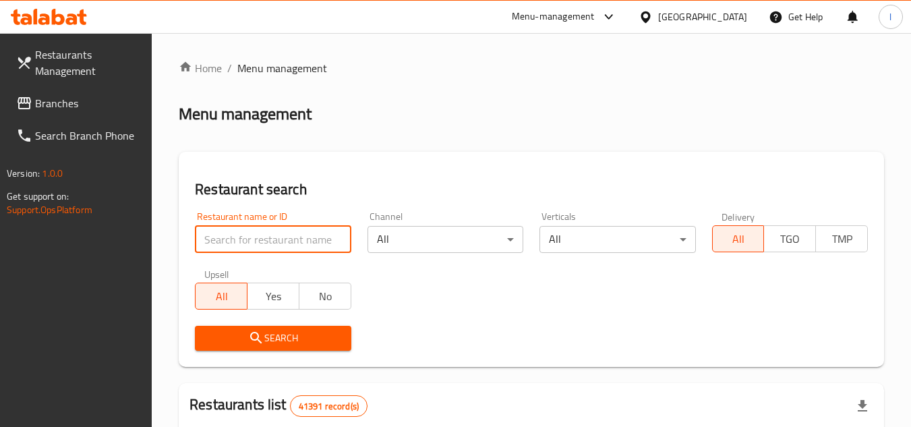
click at [202, 239] on input "search" at bounding box center [273, 239] width 156 height 27
paste input "705314"
type input "705314"
click button "Search" at bounding box center [273, 338] width 156 height 25
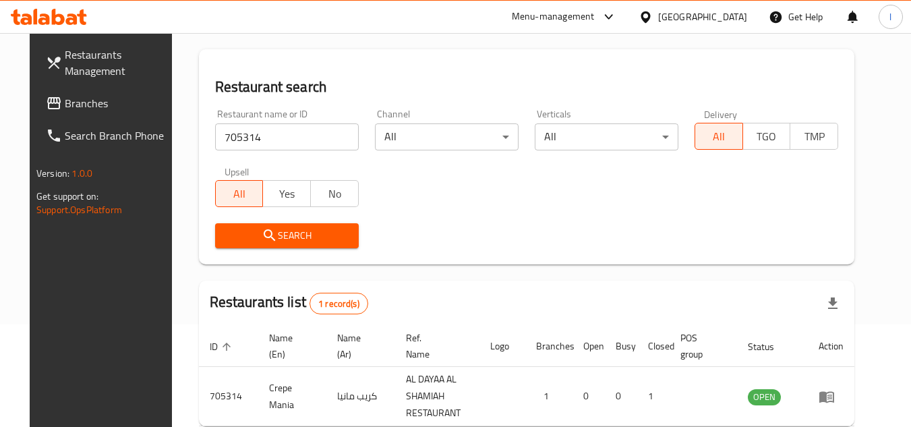
scroll to position [175, 0]
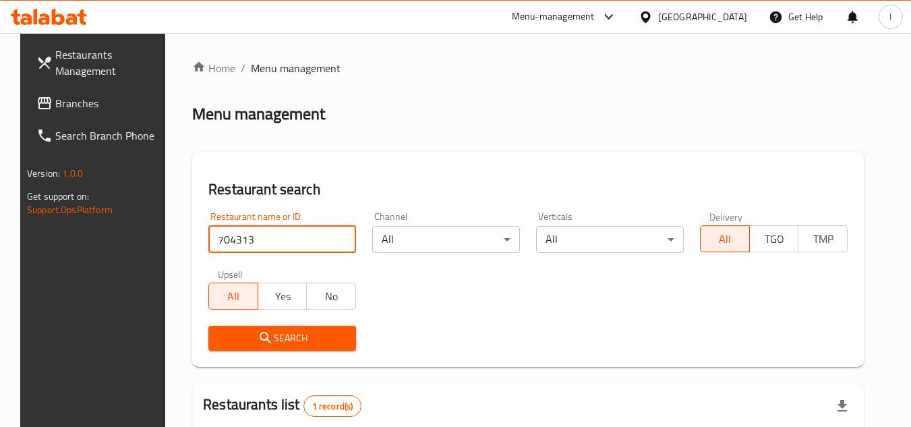
scroll to position [135, 0]
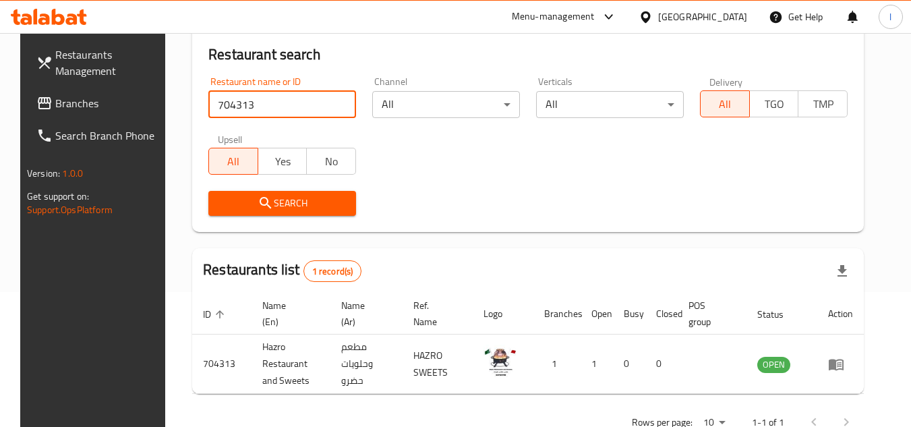
click at [83, 107] on span "Branches" at bounding box center [108, 103] width 107 height 16
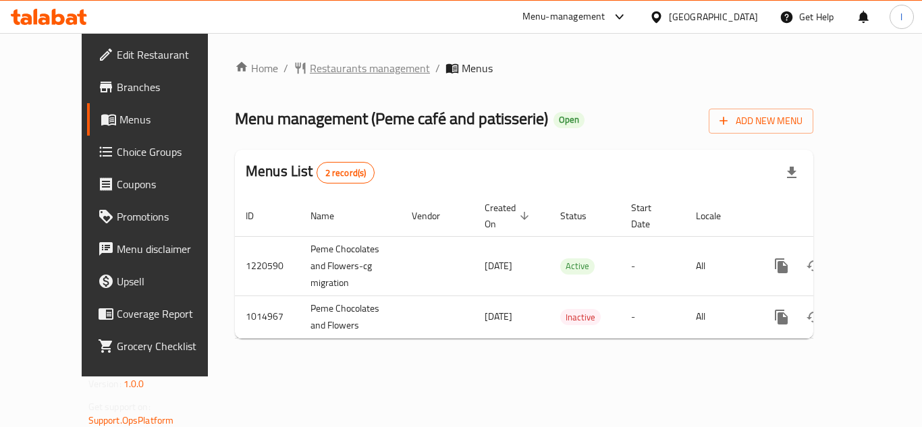
click at [331, 69] on span "Restaurants management" at bounding box center [370, 68] width 120 height 16
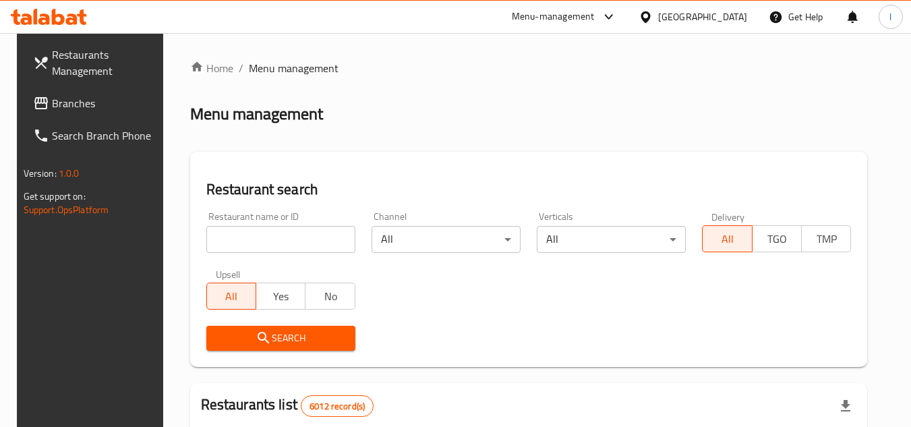
click at [248, 235] on input "search" at bounding box center [280, 239] width 149 height 27
click button "Search" at bounding box center [280, 338] width 149 height 25
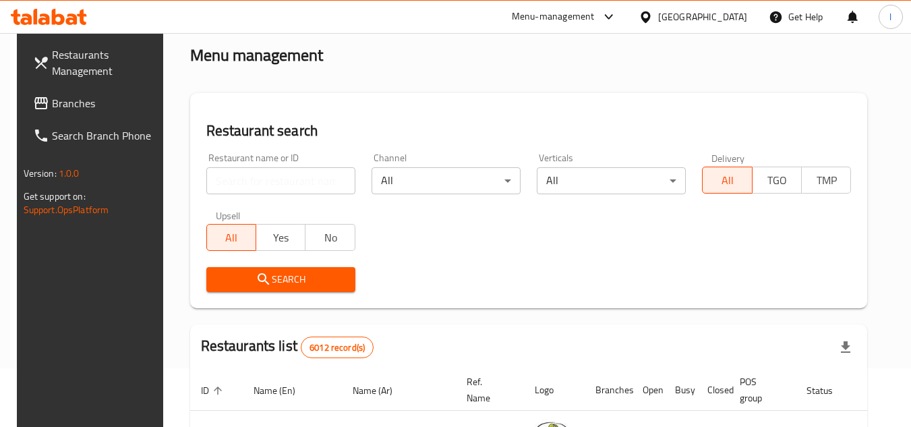
scroll to position [135, 0]
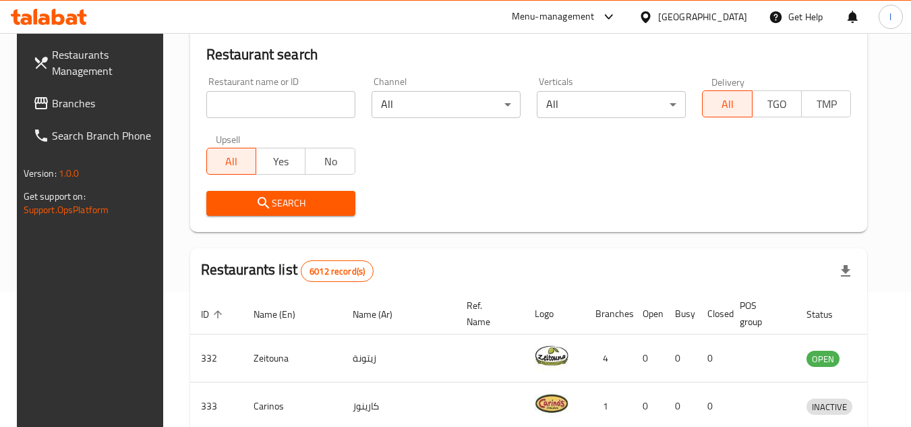
drag, startPoint x: 283, startPoint y: 108, endPoint x: 271, endPoint y: 103, distance: 13.3
click at [283, 108] on input "search" at bounding box center [280, 104] width 149 height 27
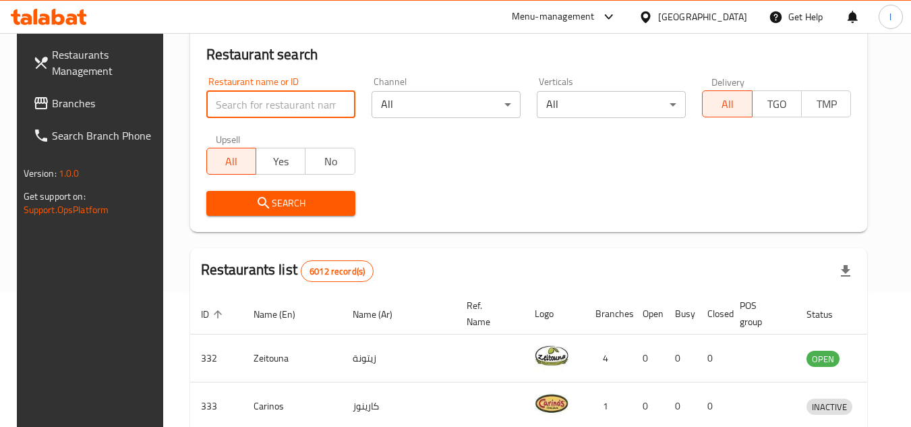
click at [312, 116] on input "search" at bounding box center [280, 104] width 149 height 27
click at [313, 104] on input "search" at bounding box center [280, 104] width 149 height 27
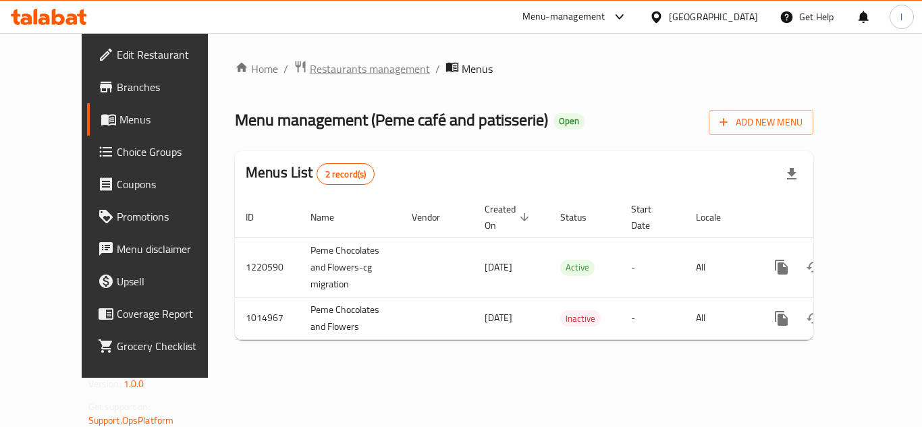
click at [324, 61] on span "Restaurants management" at bounding box center [370, 69] width 120 height 16
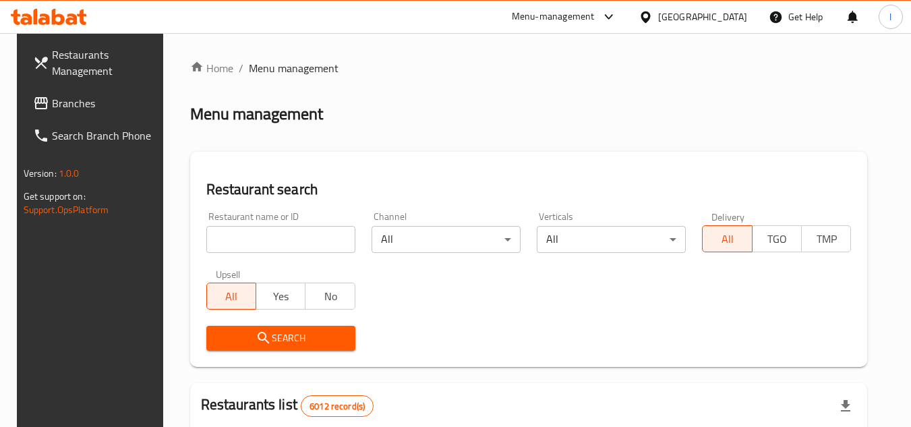
click at [250, 245] on input "search" at bounding box center [280, 239] width 149 height 27
paste input "660819"
type input "660819"
click button "Search" at bounding box center [280, 338] width 149 height 25
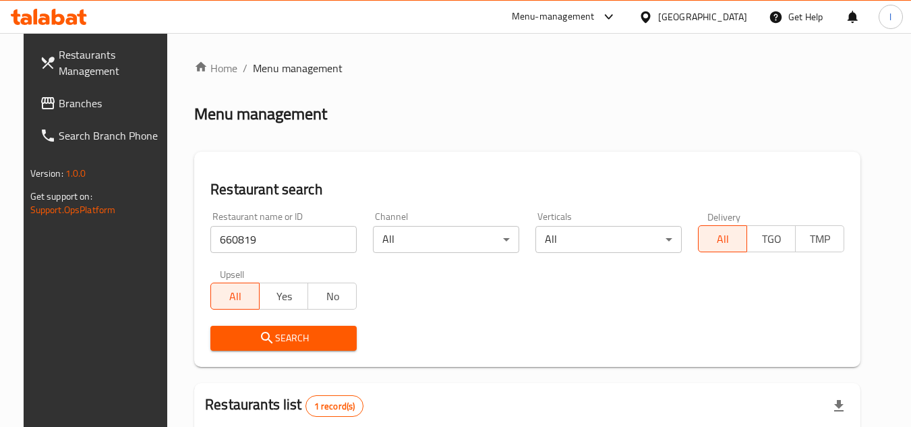
scroll to position [135, 0]
